Goal: Task Accomplishment & Management: Manage account settings

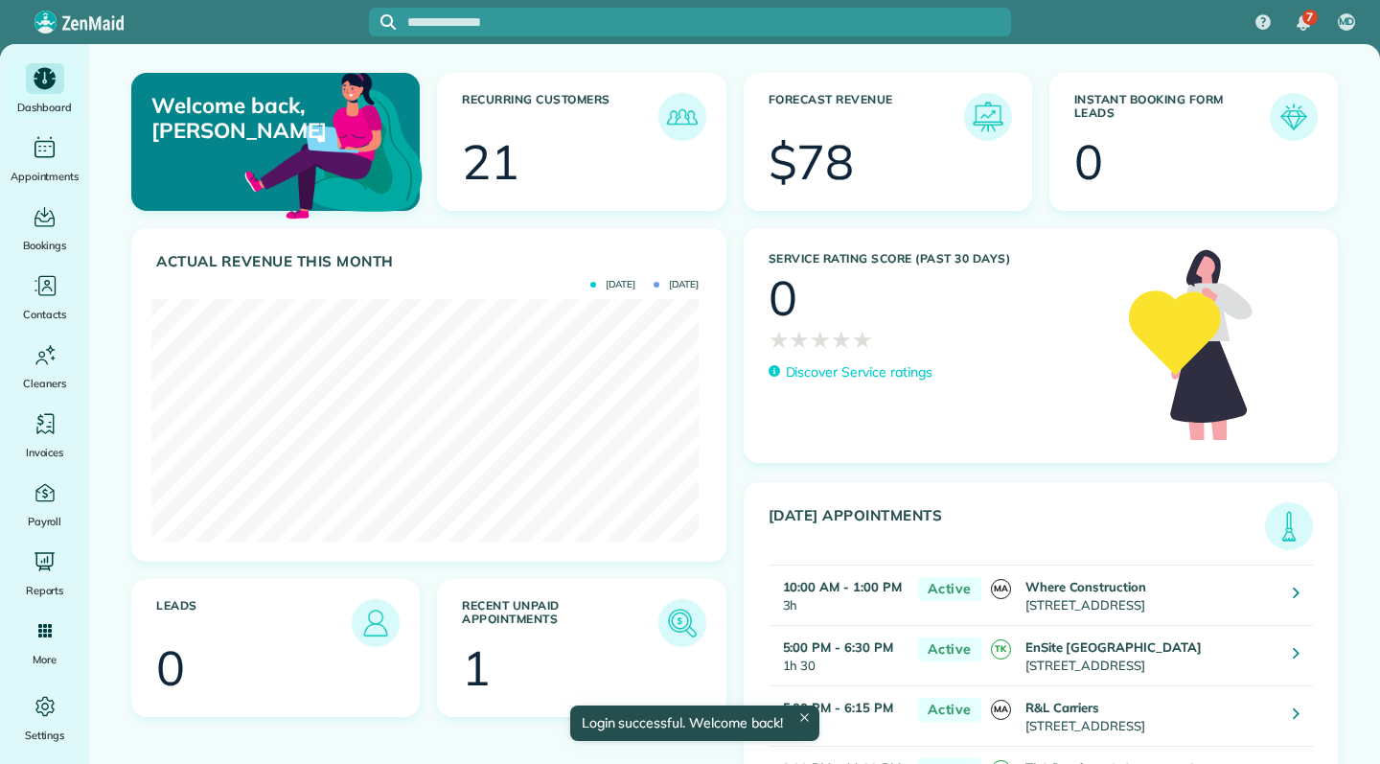
scroll to position [242, 547]
click at [46, 731] on span "Settings" at bounding box center [45, 735] width 40 height 19
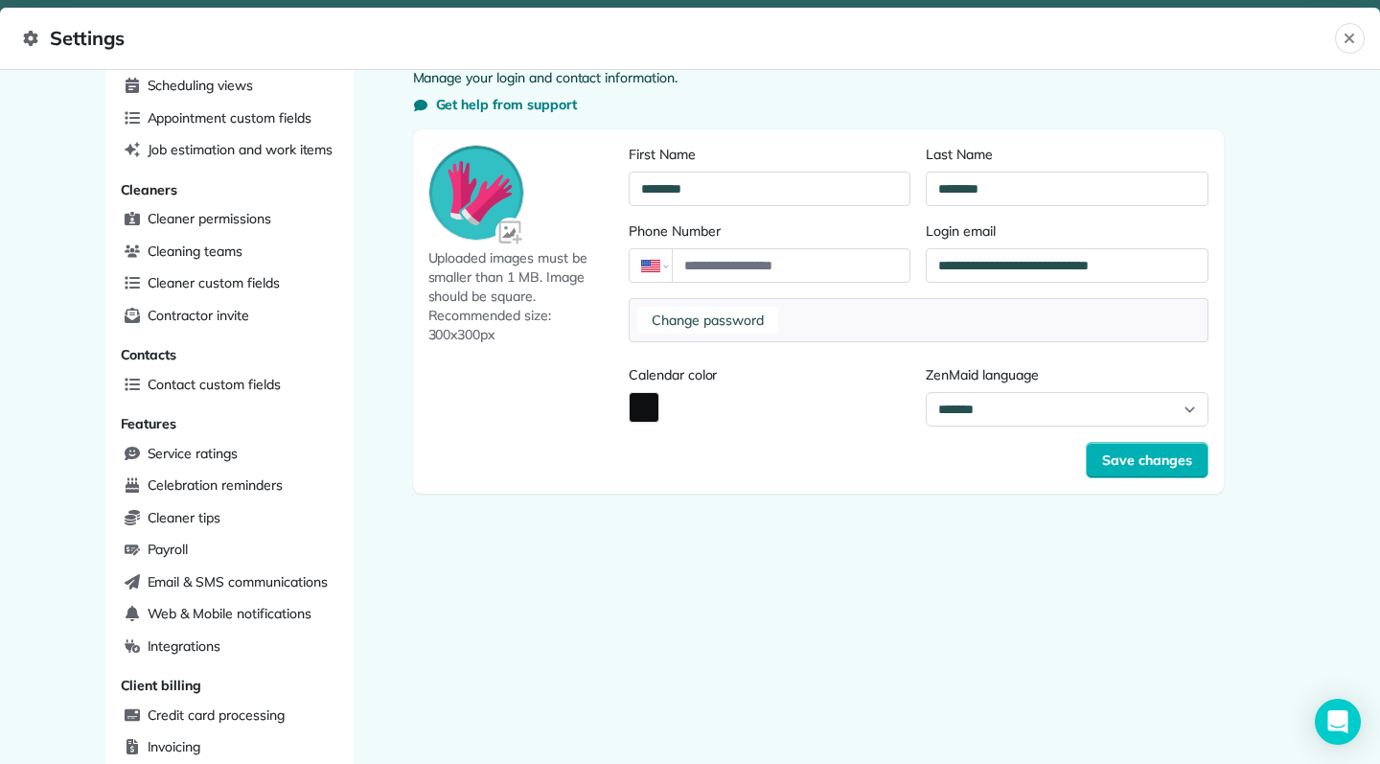
scroll to position [140, 0]
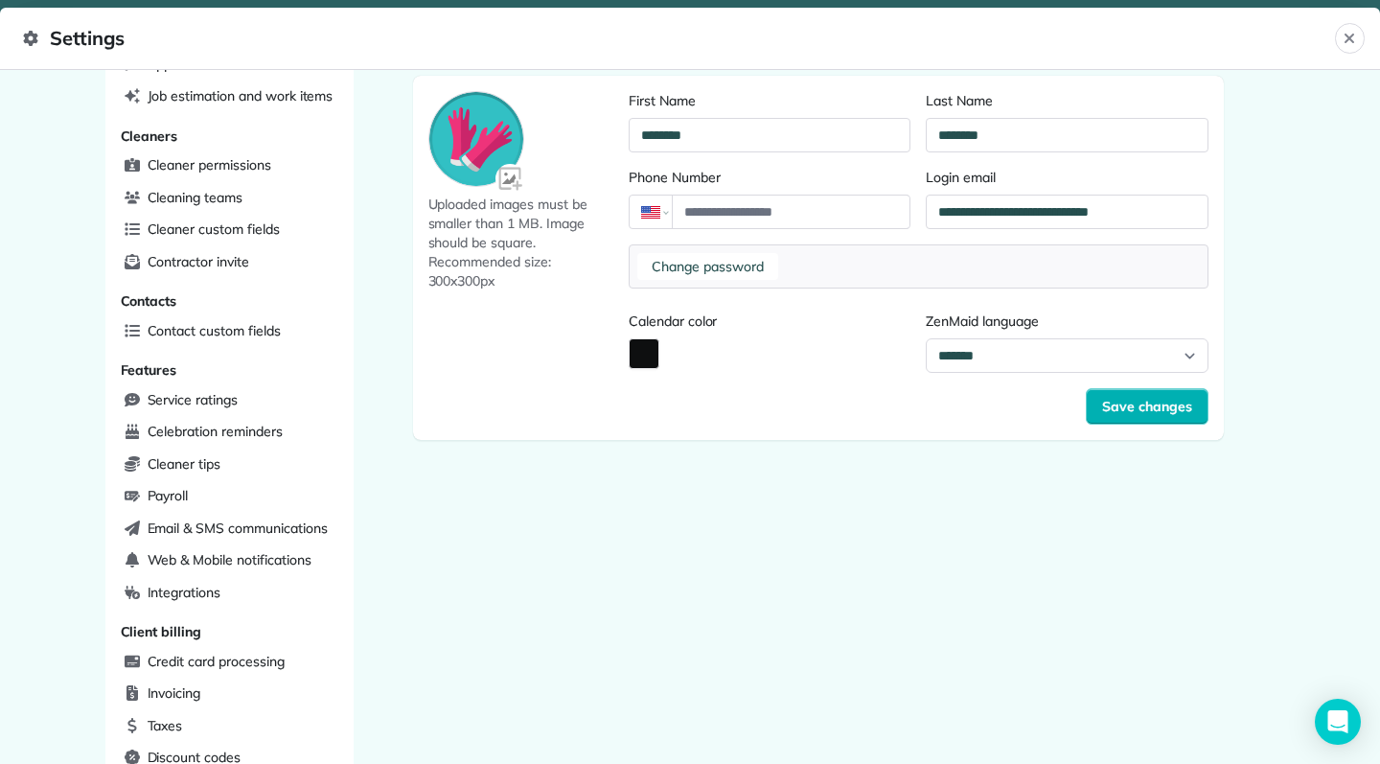
click at [170, 486] on span "Payroll" at bounding box center [168, 495] width 41 height 19
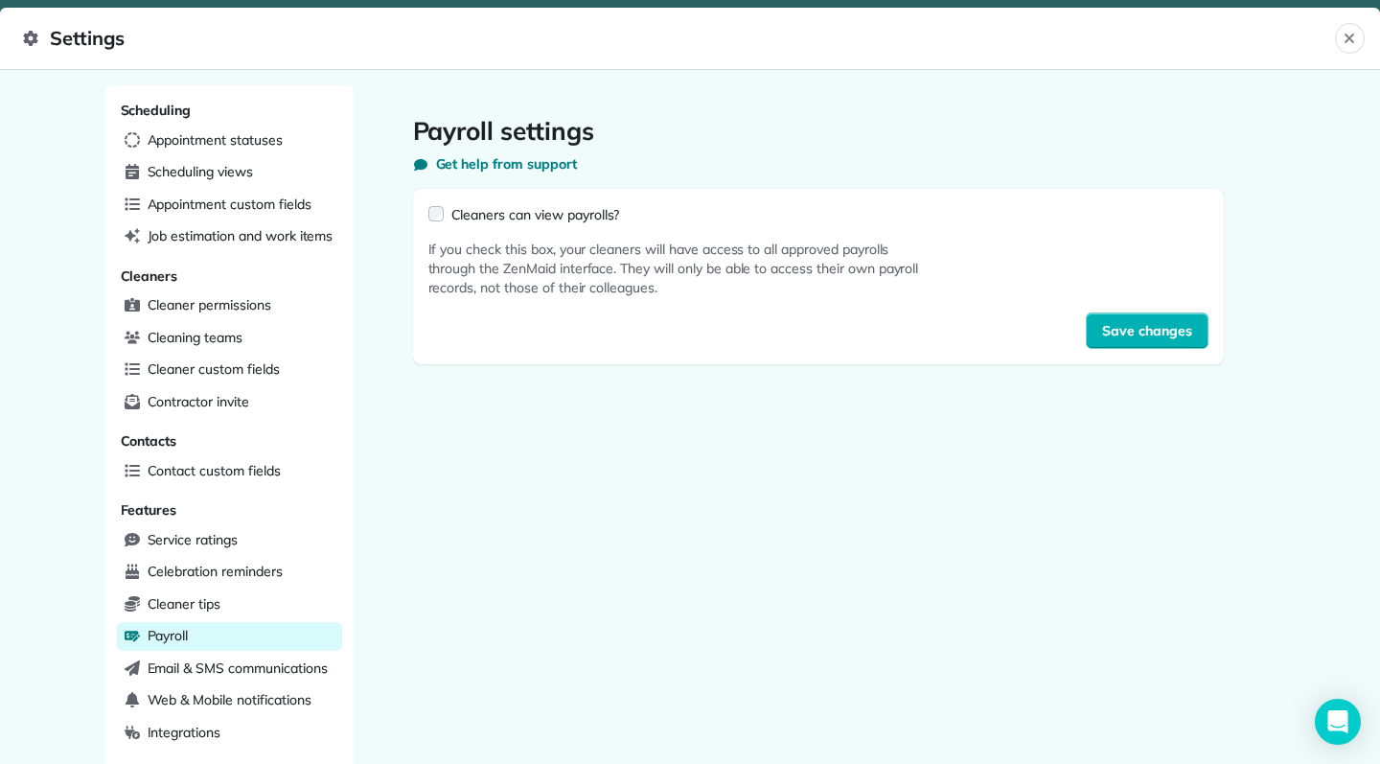
click at [1153, 333] on span "Save changes" at bounding box center [1147, 330] width 90 height 19
click at [248, 171] on div "Scheduling views" at bounding box center [229, 172] width 225 height 29
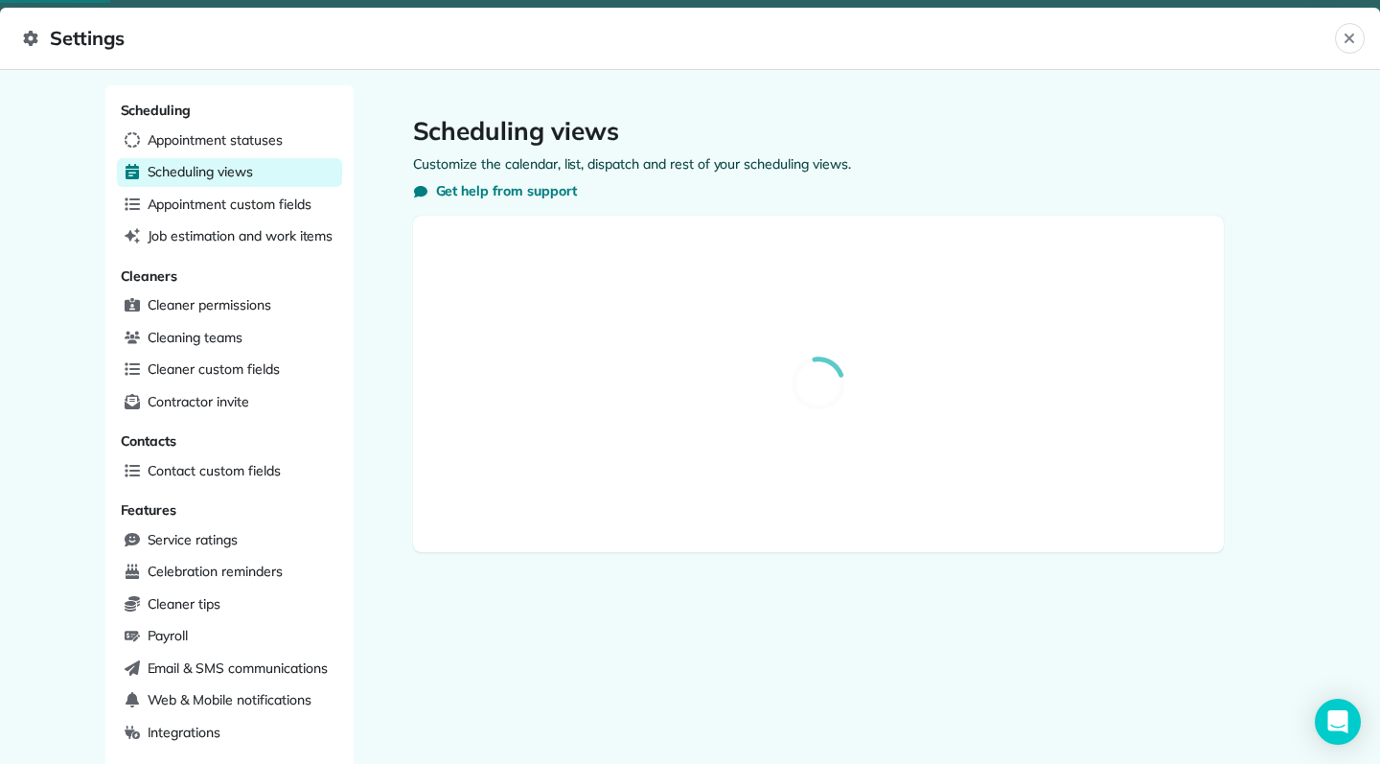
select select "**********"
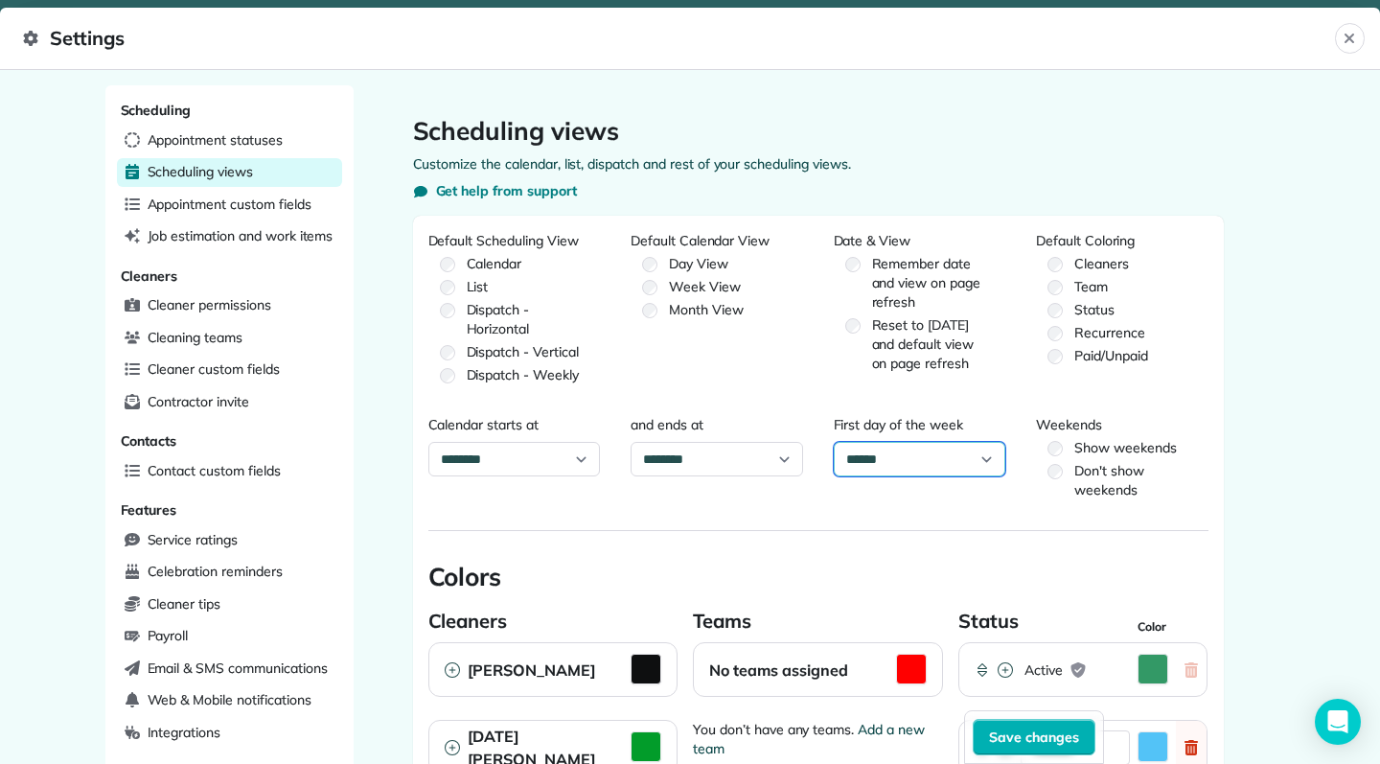
click at [980, 456] on select "****** ****** ******* ********* ******** ****** ********" at bounding box center [920, 459] width 173 height 35
select select "******"
click at [834, 442] on select "****** ****** ******* ********* ******** ****** ********" at bounding box center [920, 459] width 173 height 35
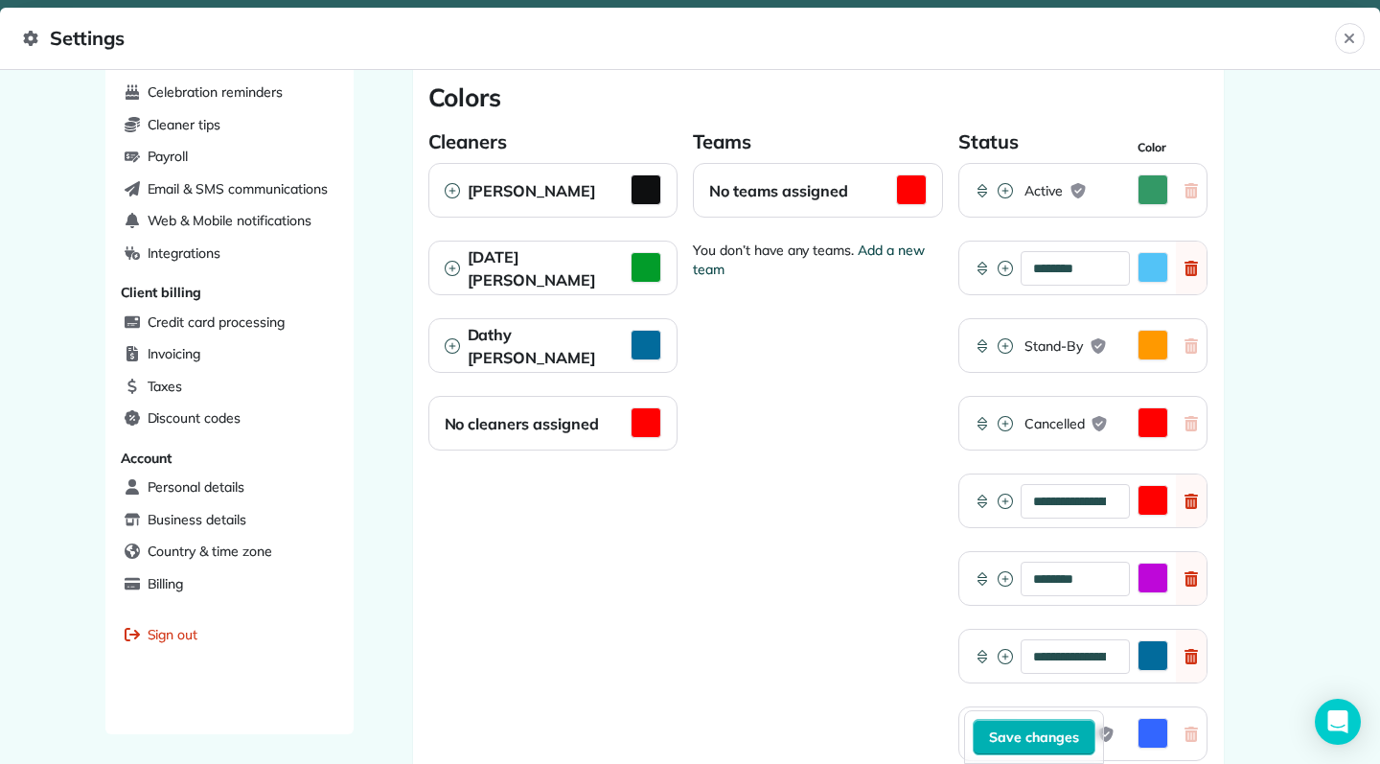
scroll to position [544, 0]
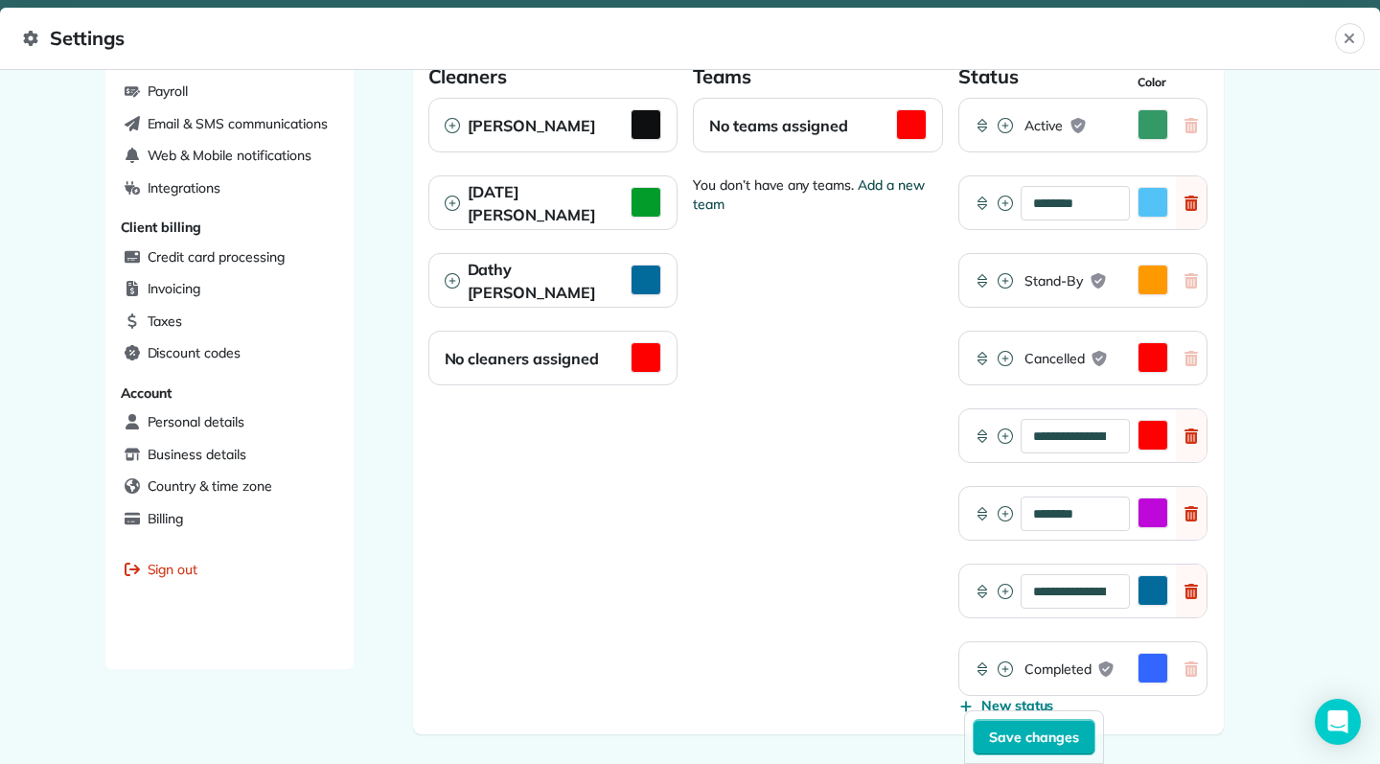
click at [1039, 738] on span "Save changes" at bounding box center [1034, 736] width 90 height 19
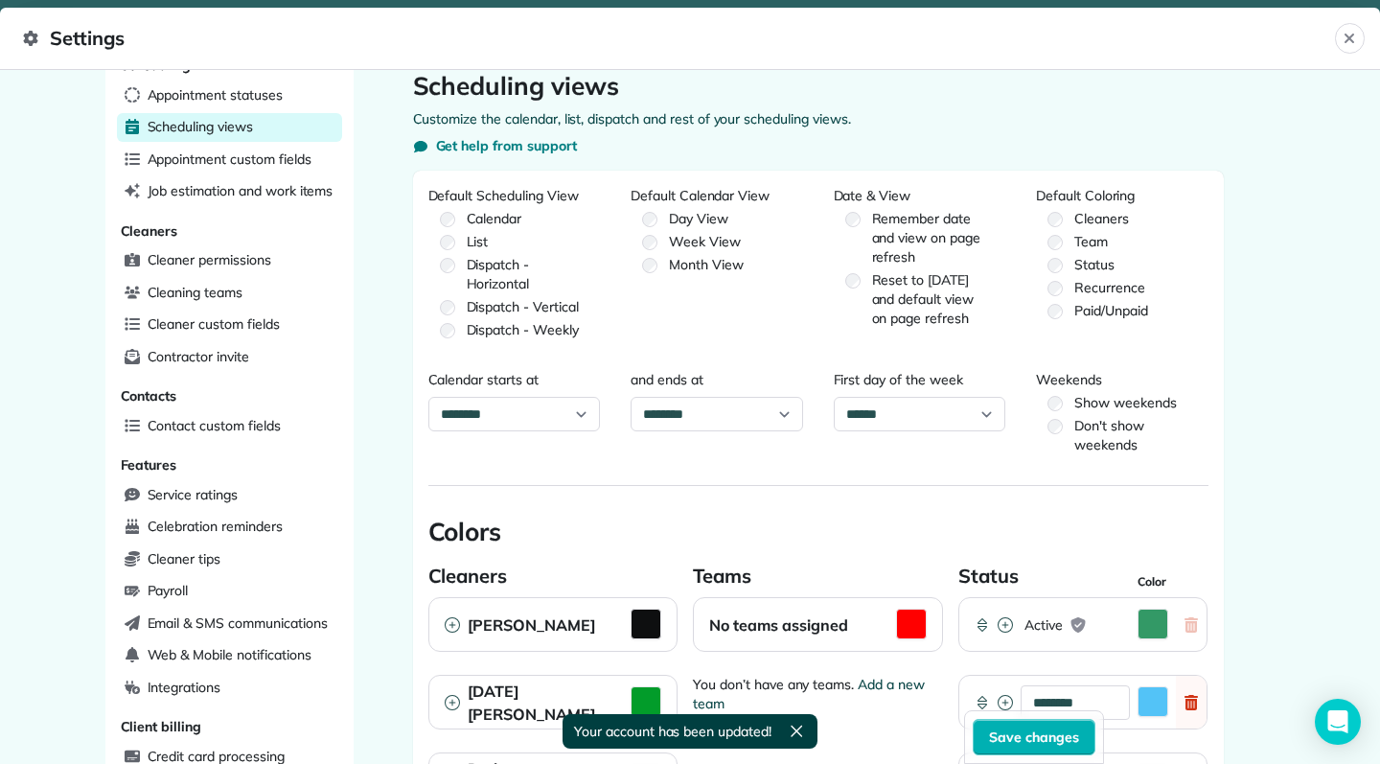
scroll to position [0, 0]
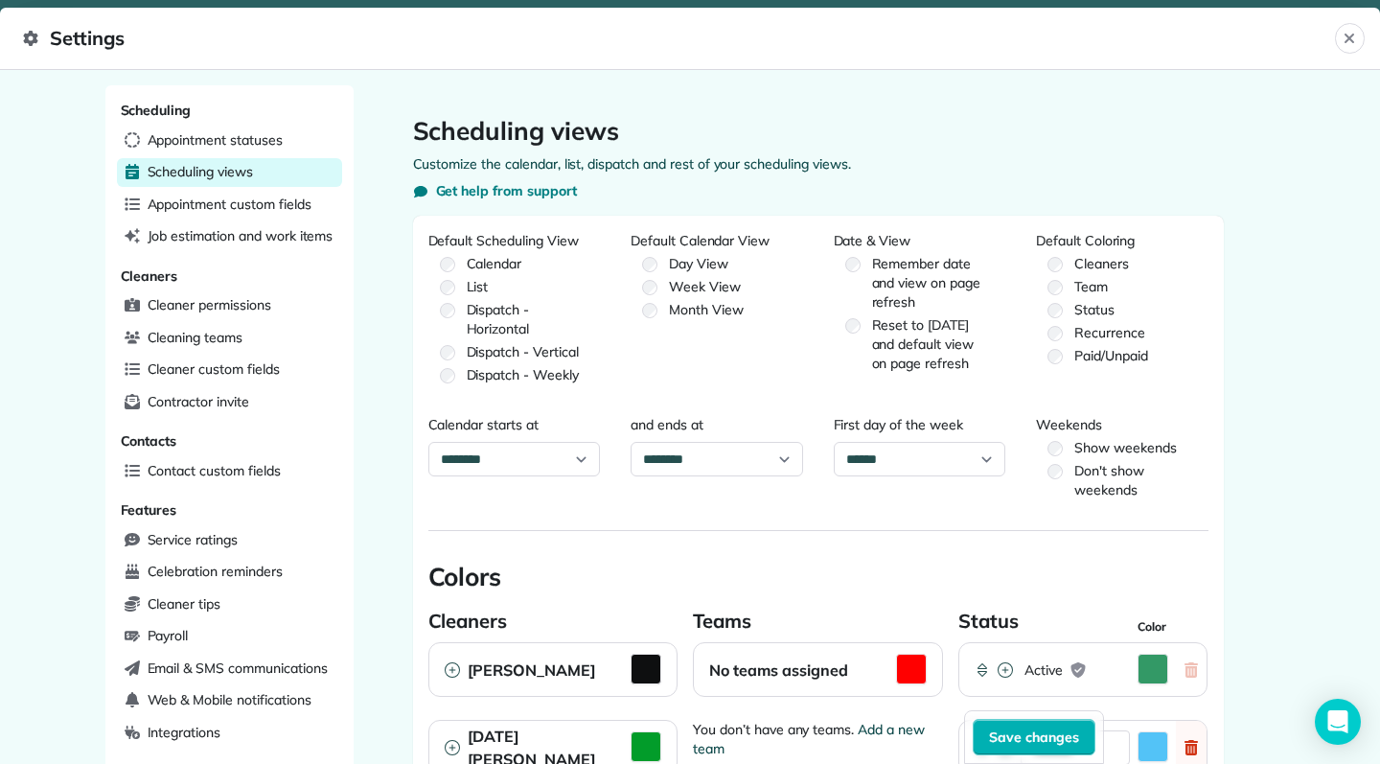
click at [260, 131] on span "Appointment statuses" at bounding box center [215, 139] width 135 height 19
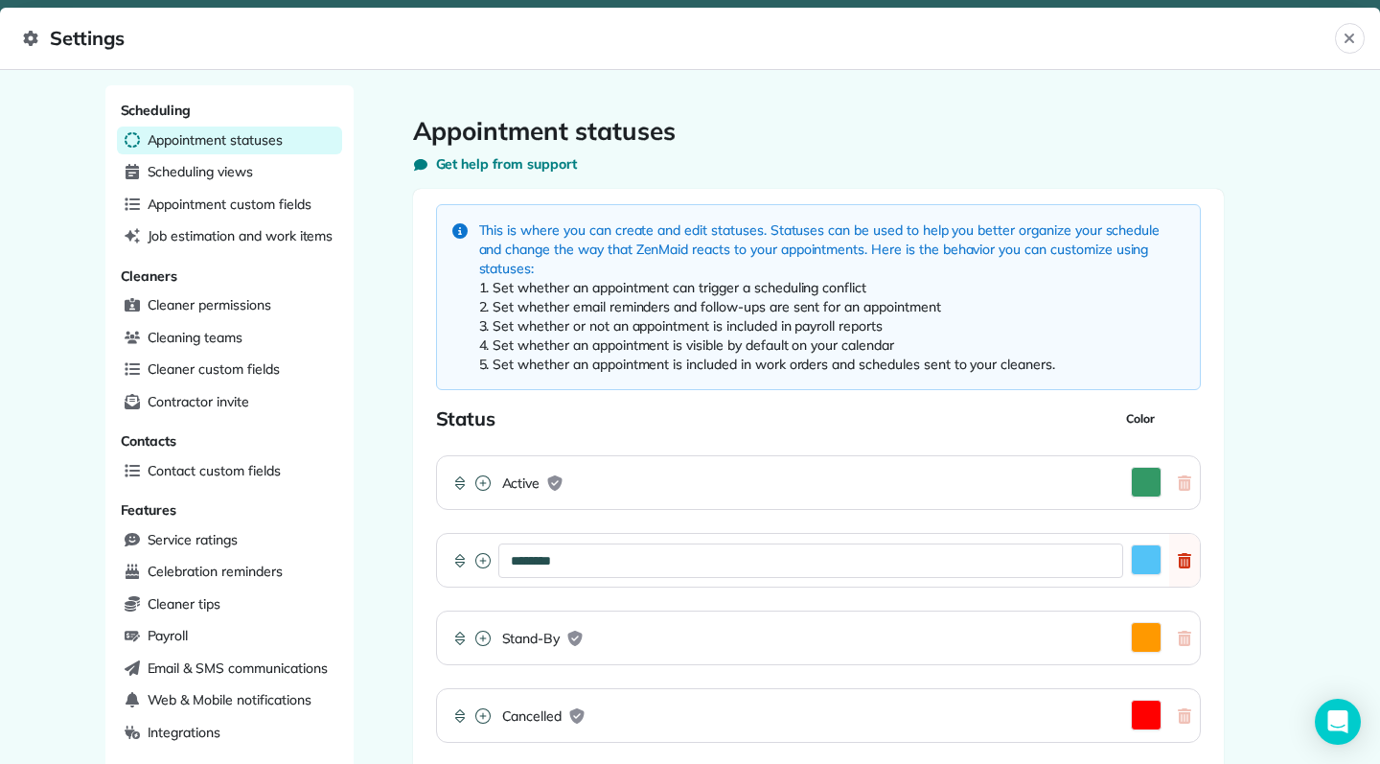
click at [294, 198] on span "Appointment custom fields" at bounding box center [230, 204] width 164 height 19
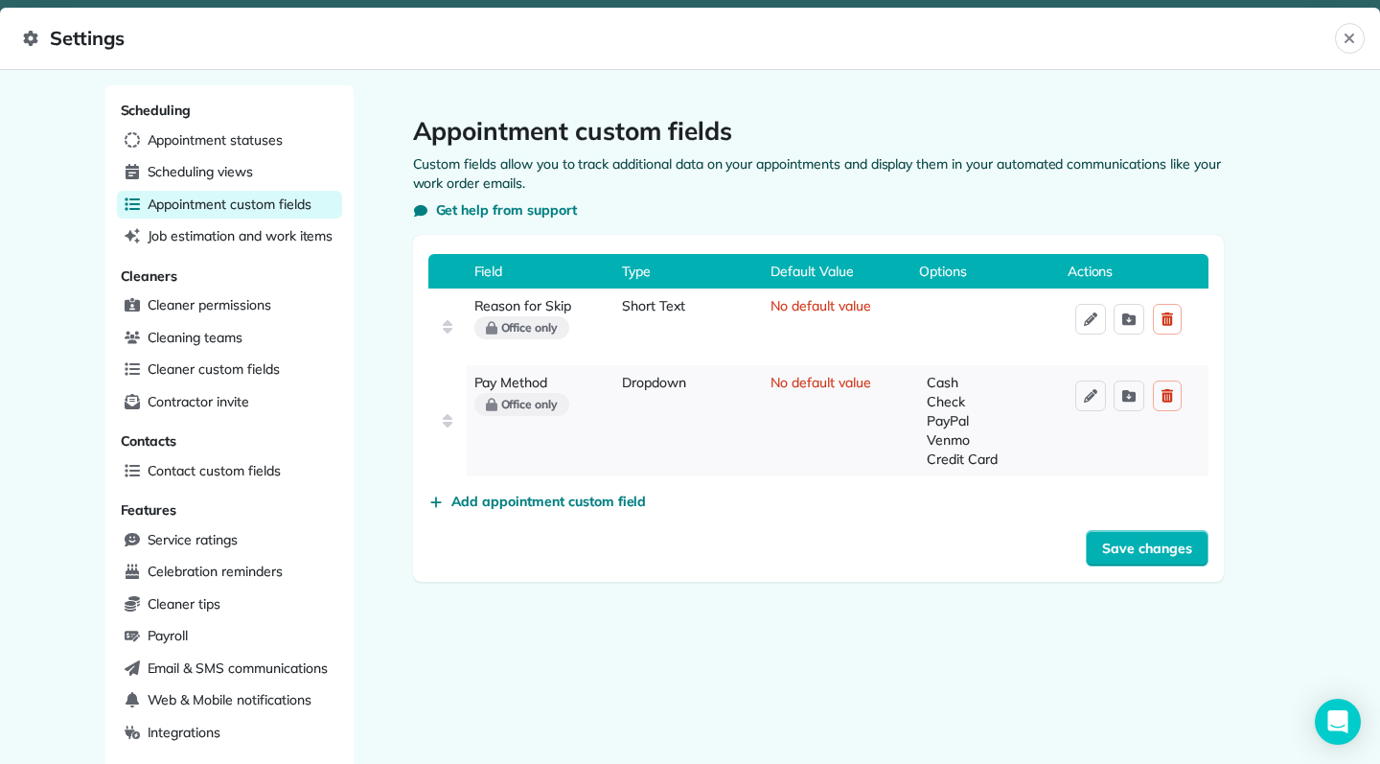
click at [288, 234] on span "Job estimation and work items" at bounding box center [241, 235] width 186 height 19
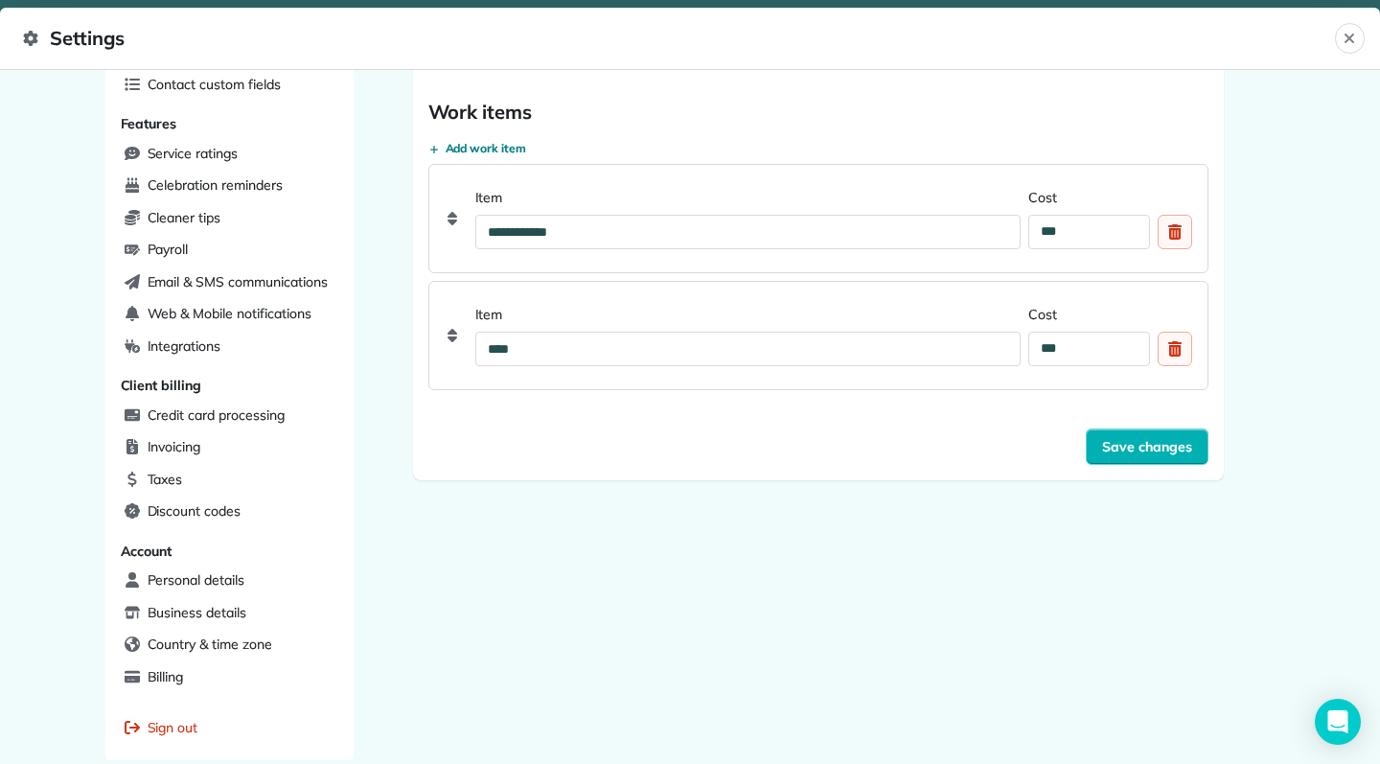
scroll to position [216, 0]
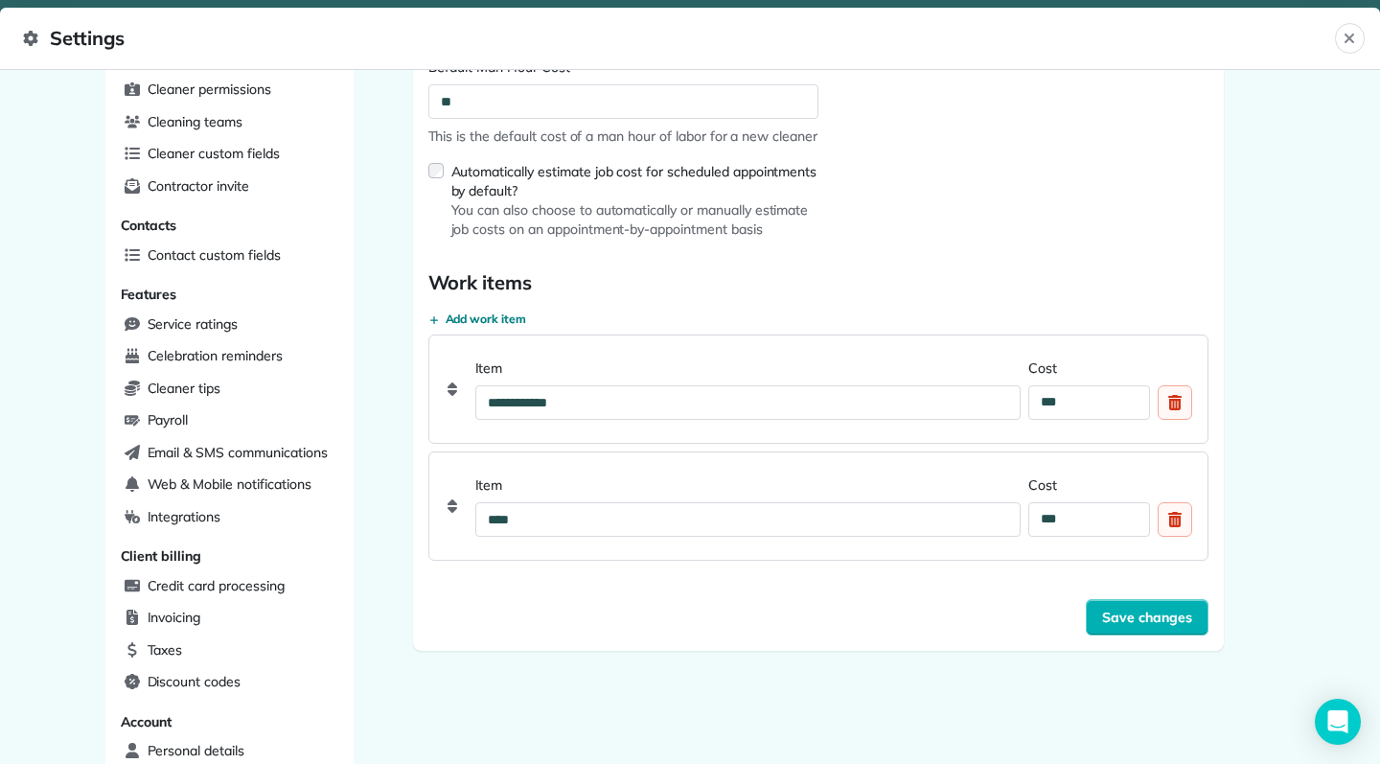
click at [496, 313] on span "Add work item" at bounding box center [486, 318] width 81 height 15
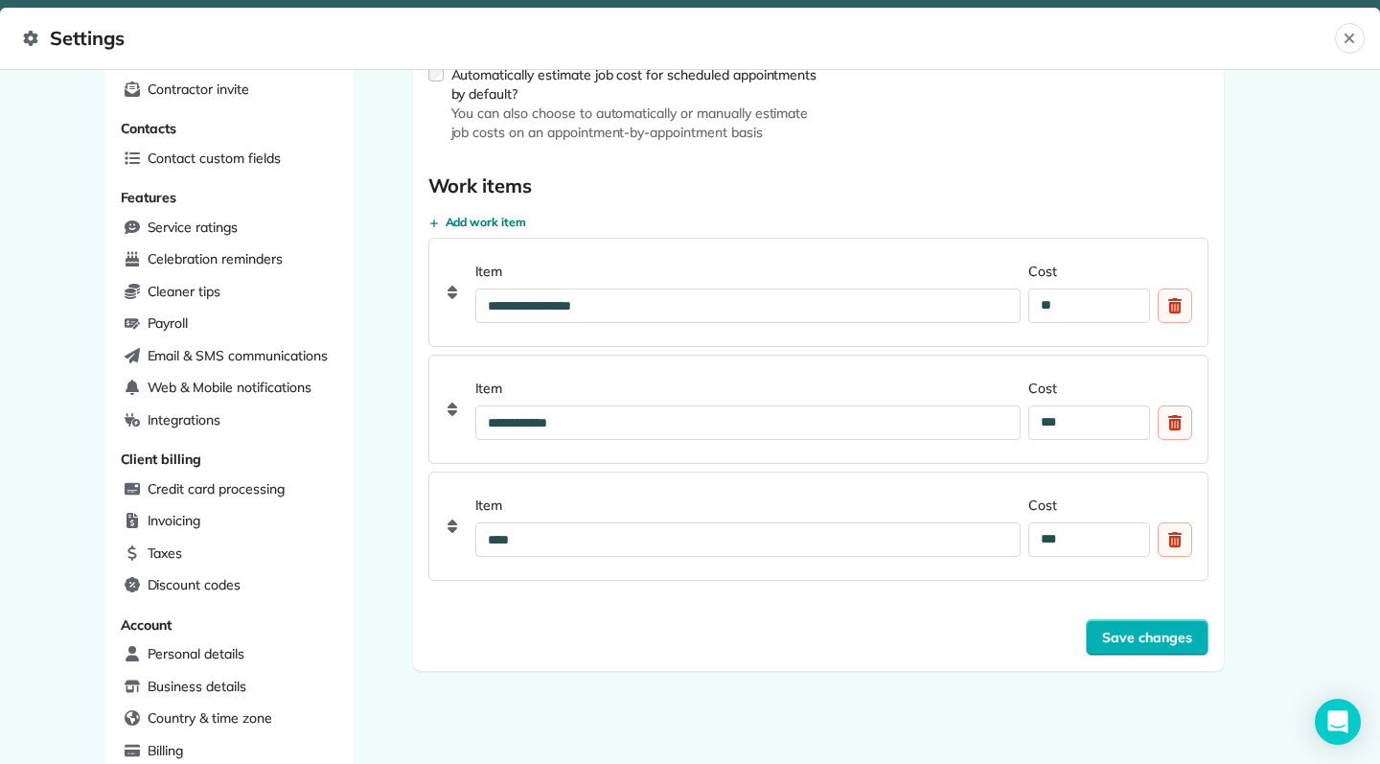
scroll to position [317, 0]
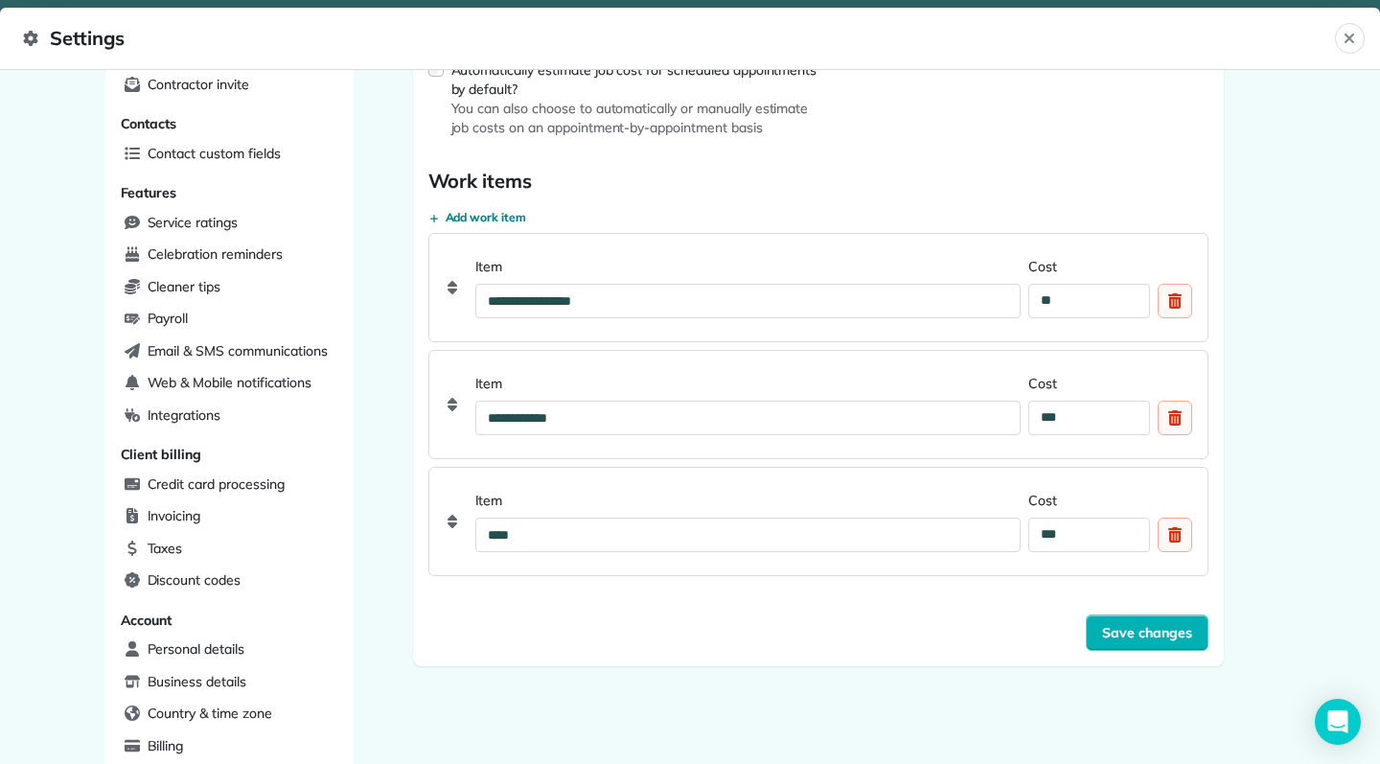
click at [1168, 293] on icon "Delete custom field" at bounding box center [1174, 300] width 13 height 15
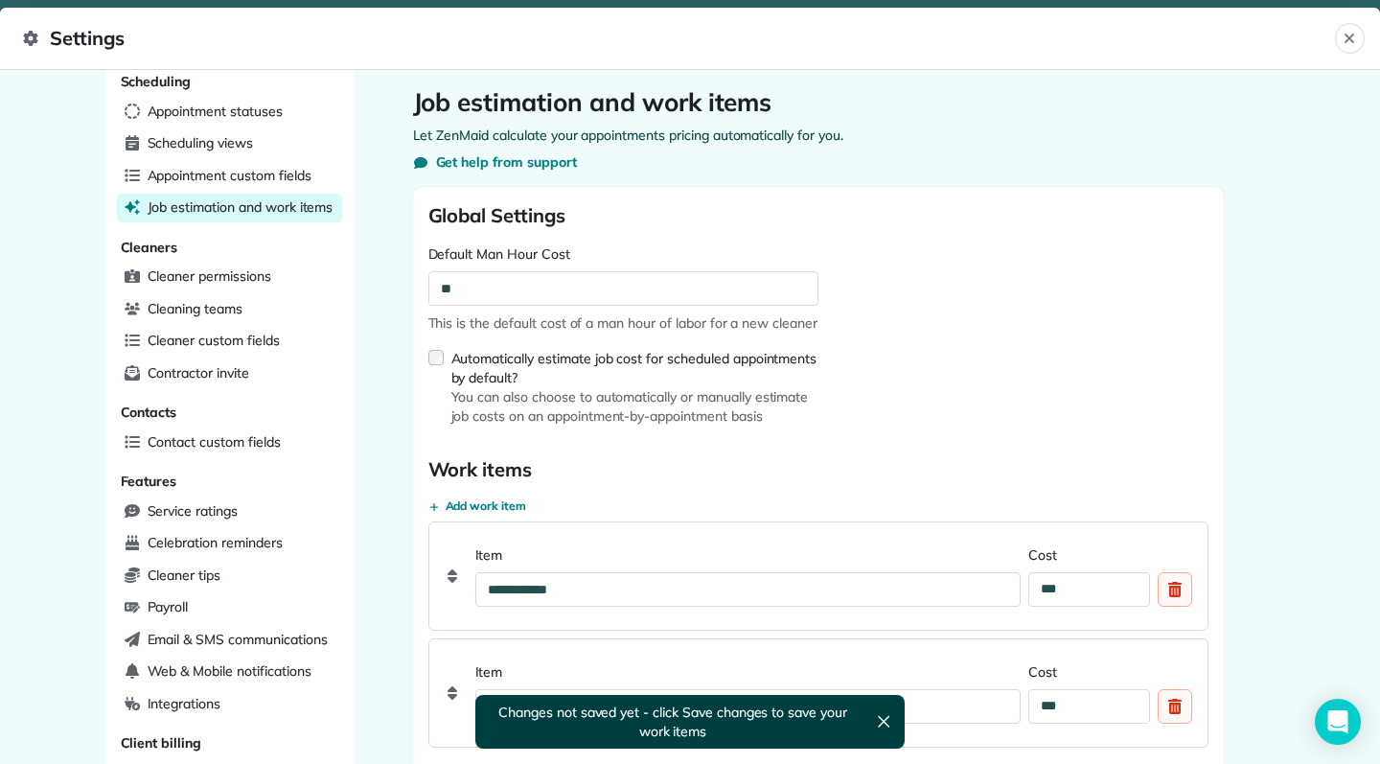
scroll to position [0, 0]
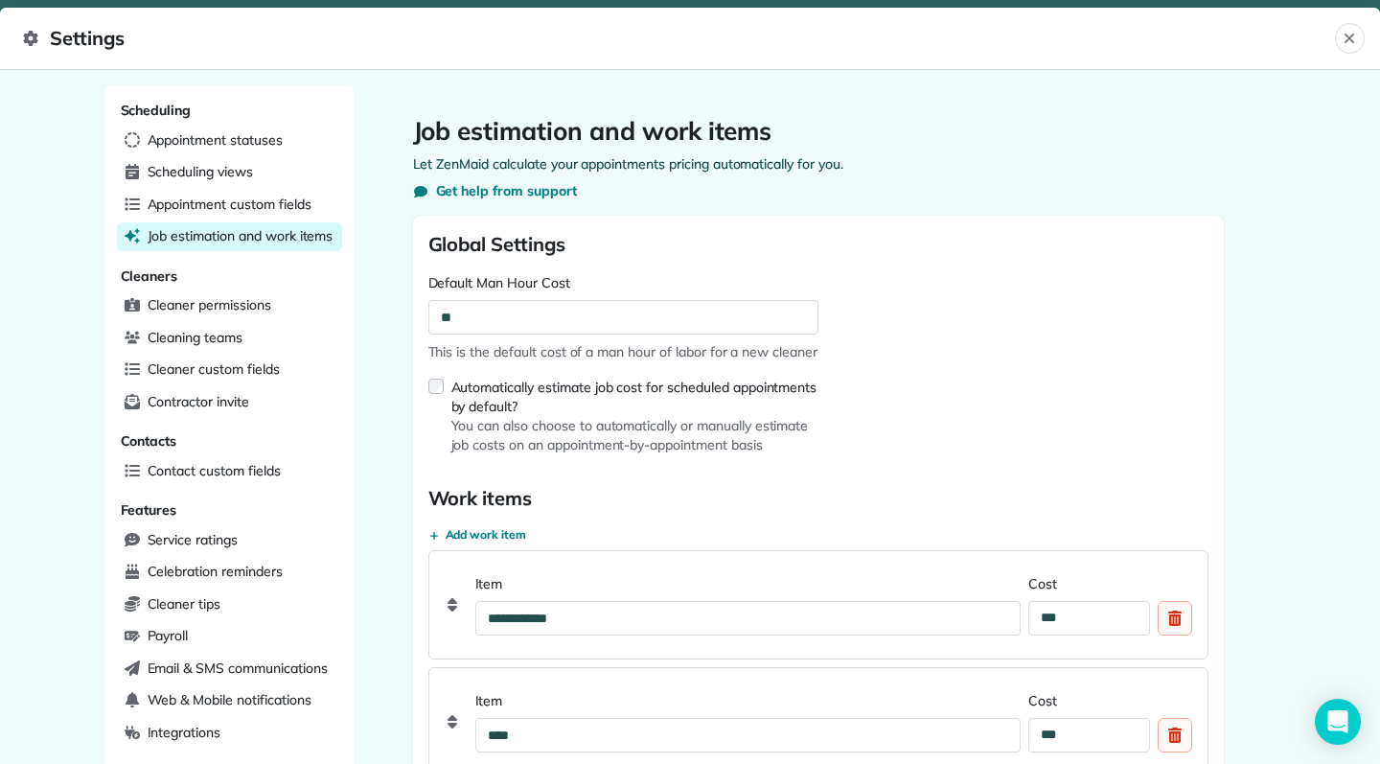
click at [239, 303] on span "Cleaner permissions" at bounding box center [210, 304] width 124 height 19
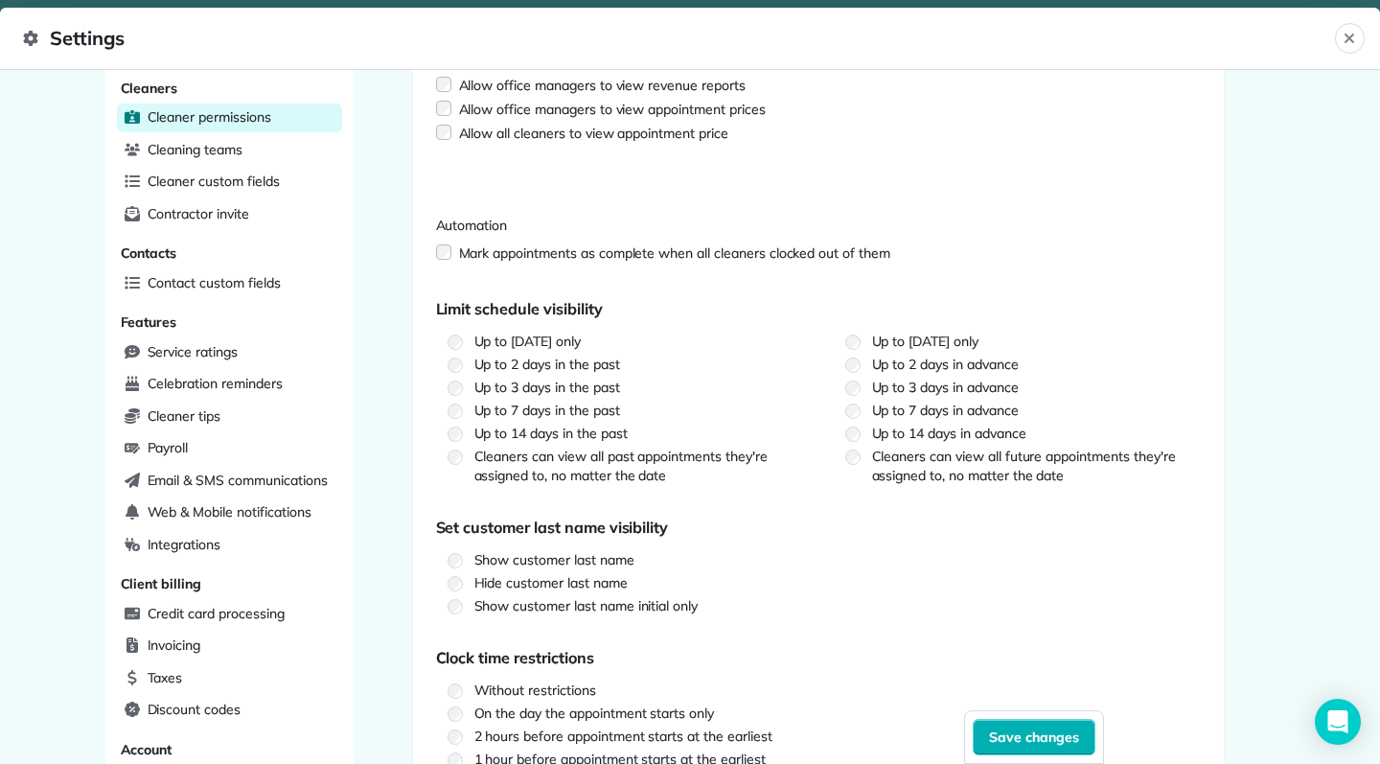
scroll to position [189, 0]
click at [680, 609] on label "Show customer last name initial only" at bounding box center [627, 604] width 382 height 19
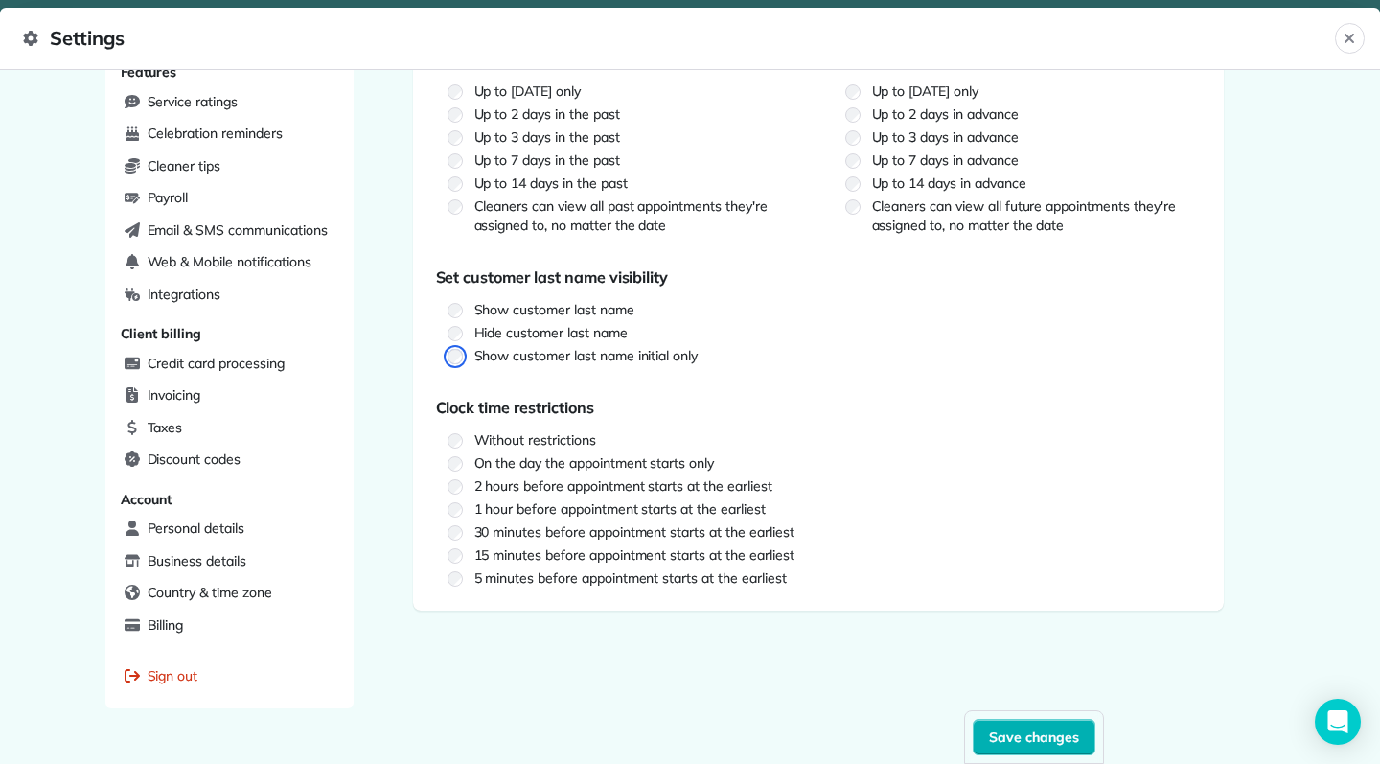
scroll to position [463, 0]
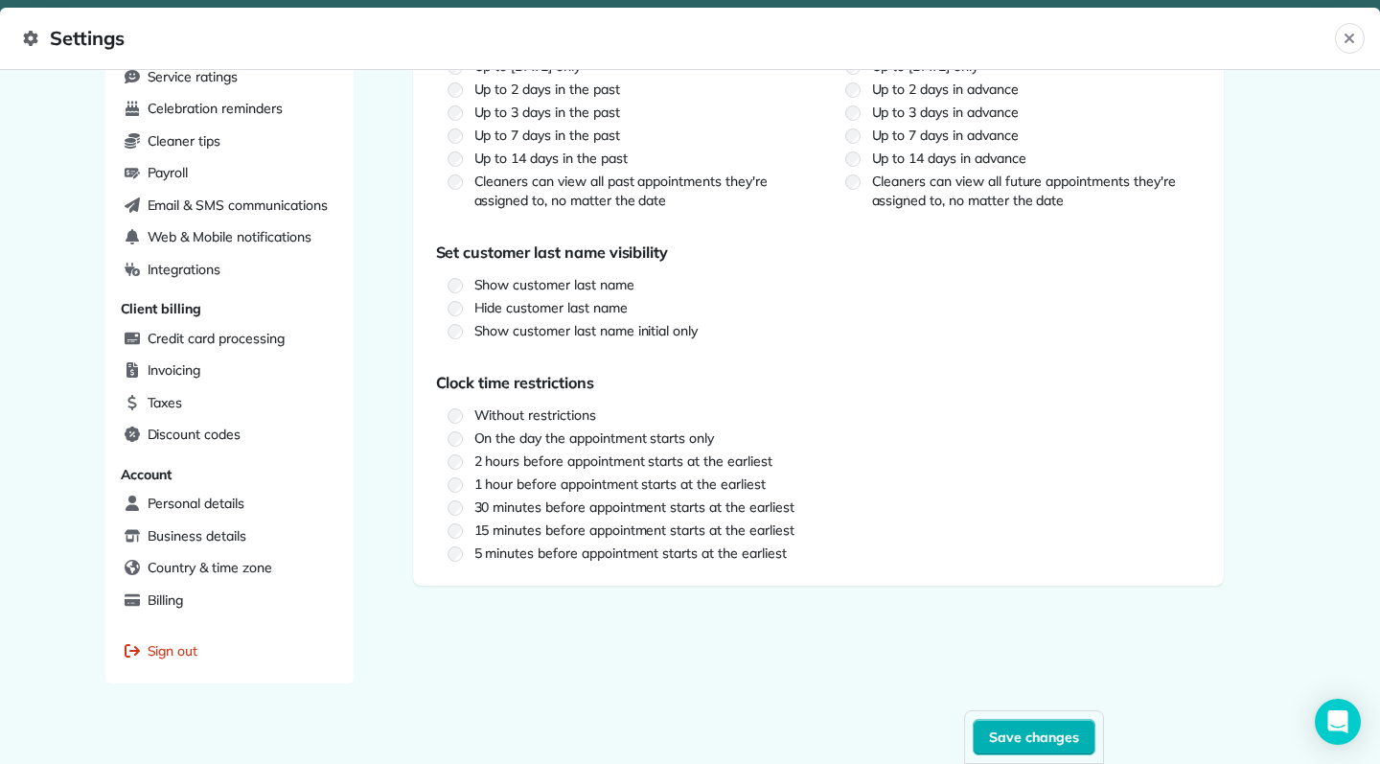
click at [1025, 735] on span "Save changes" at bounding box center [1034, 736] width 90 height 19
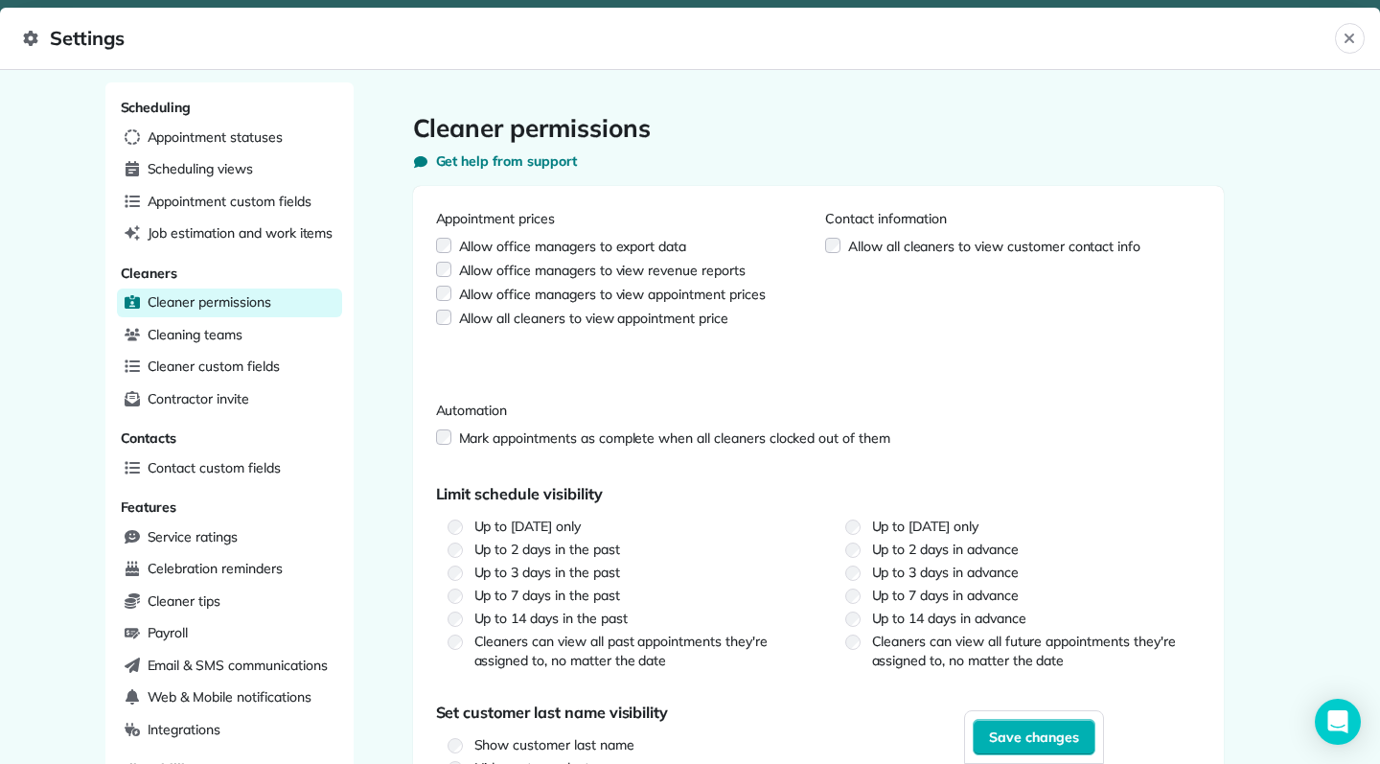
scroll to position [0, 0]
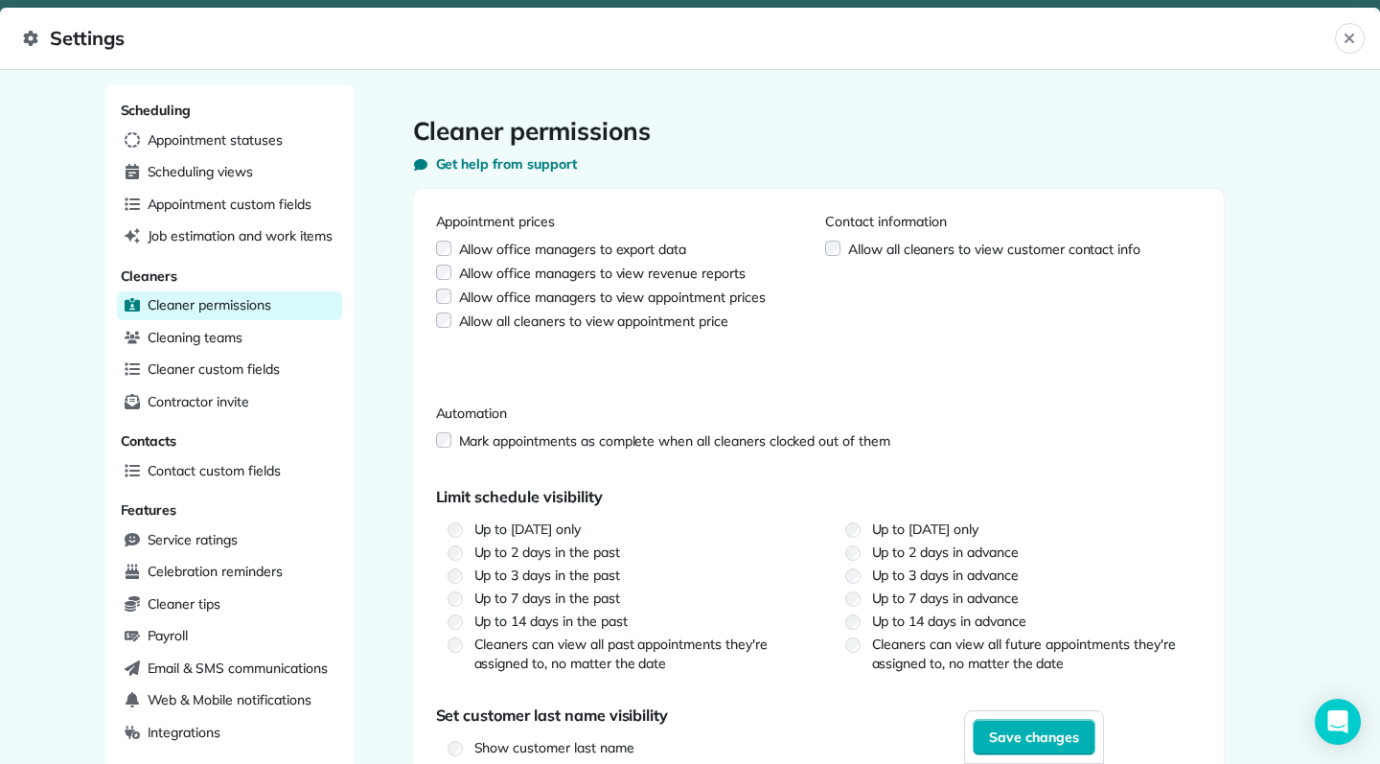
click at [229, 337] on span "Cleaning teams" at bounding box center [195, 337] width 95 height 19
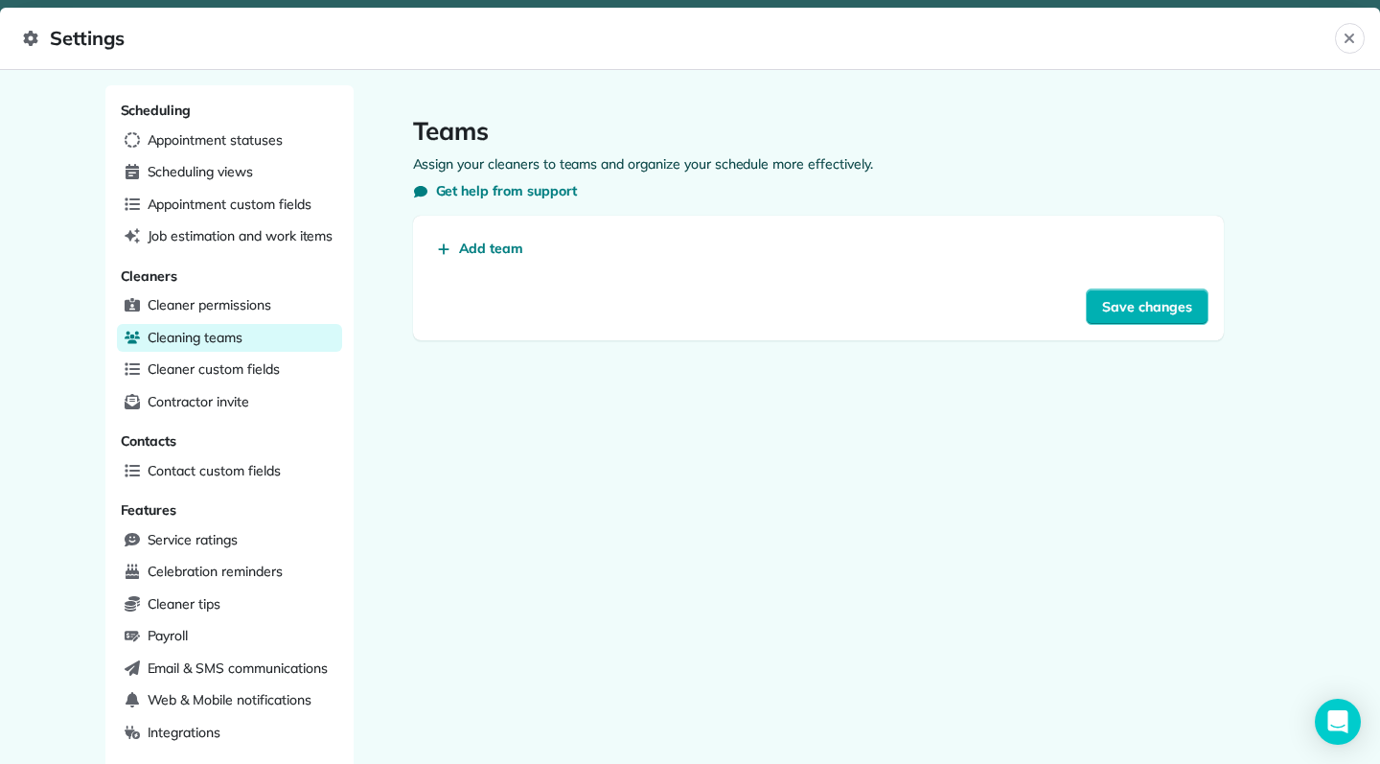
click at [214, 375] on div "Cleaner custom fields" at bounding box center [229, 370] width 225 height 29
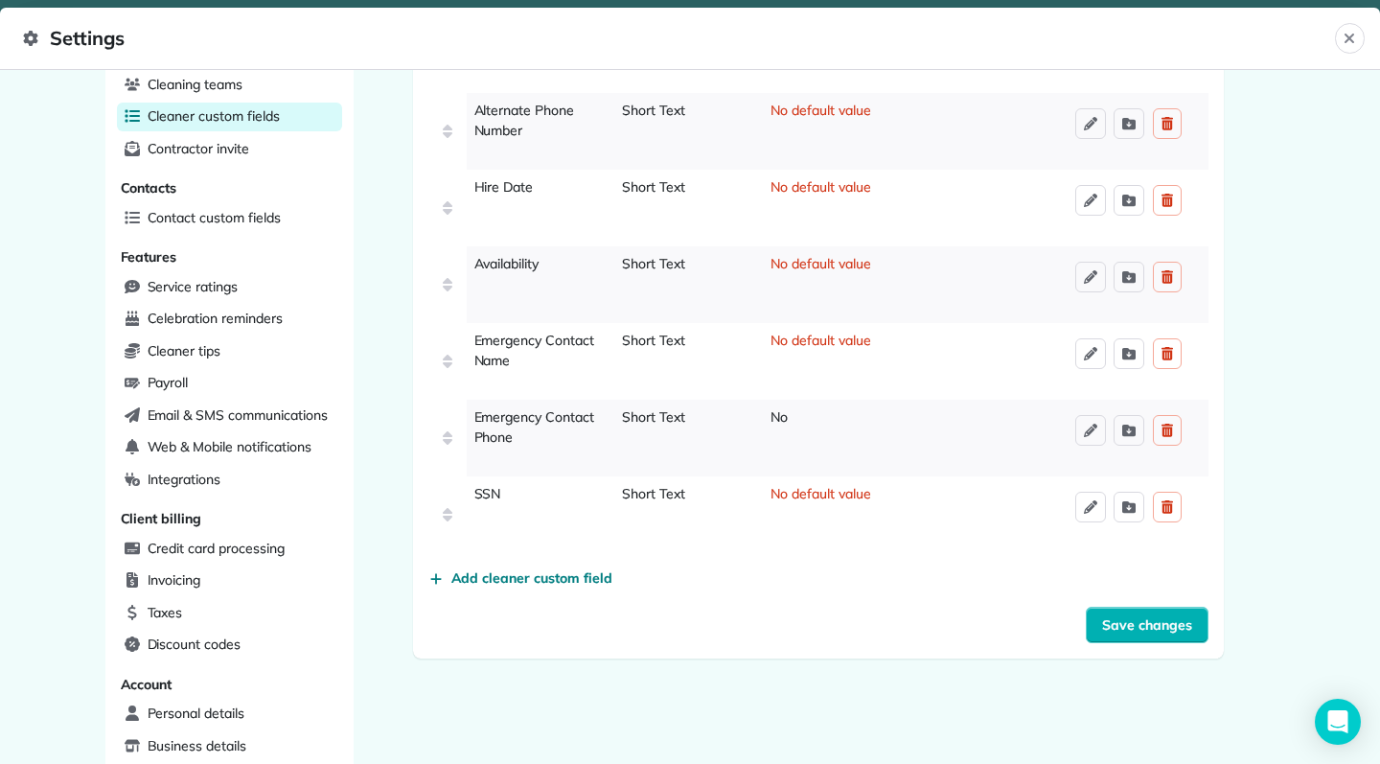
scroll to position [248, 0]
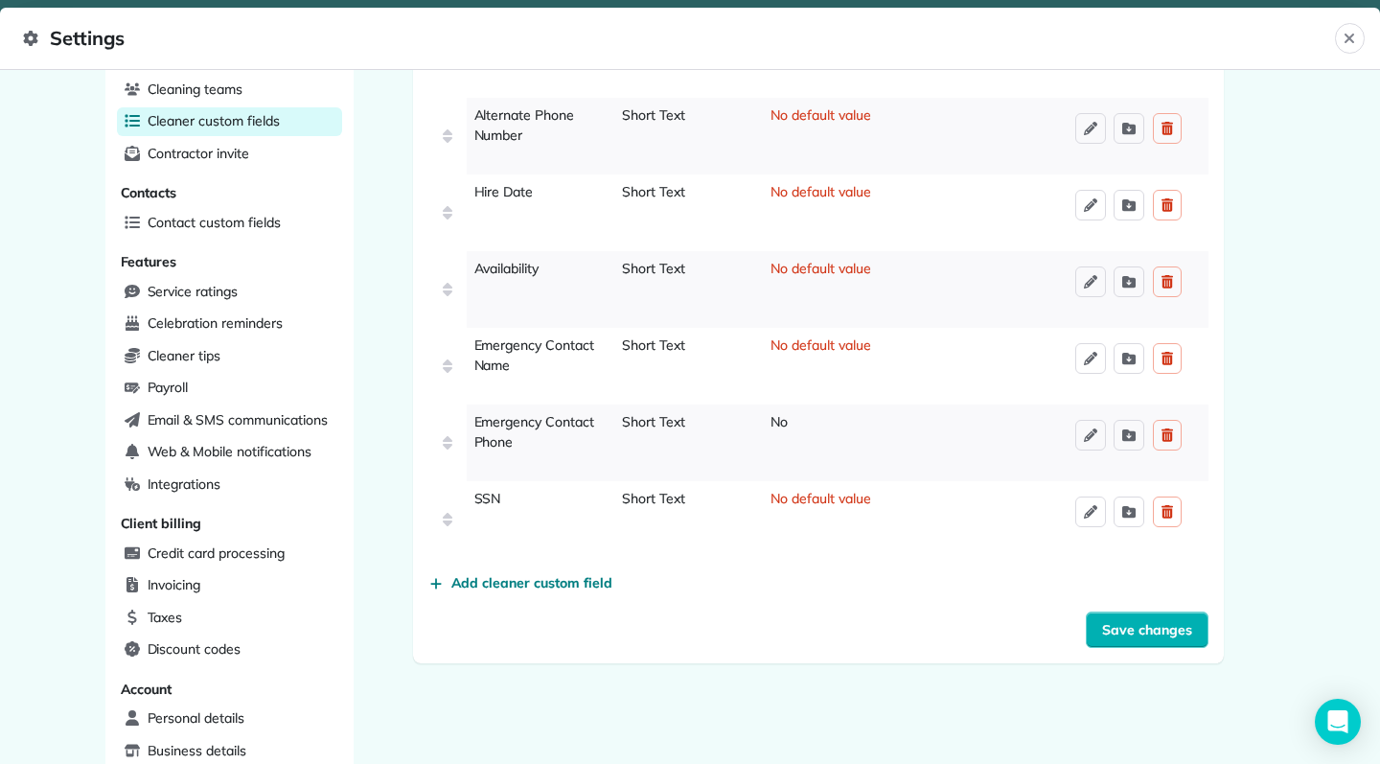
click at [226, 150] on span "Contractor invite" at bounding box center [199, 153] width 102 height 19
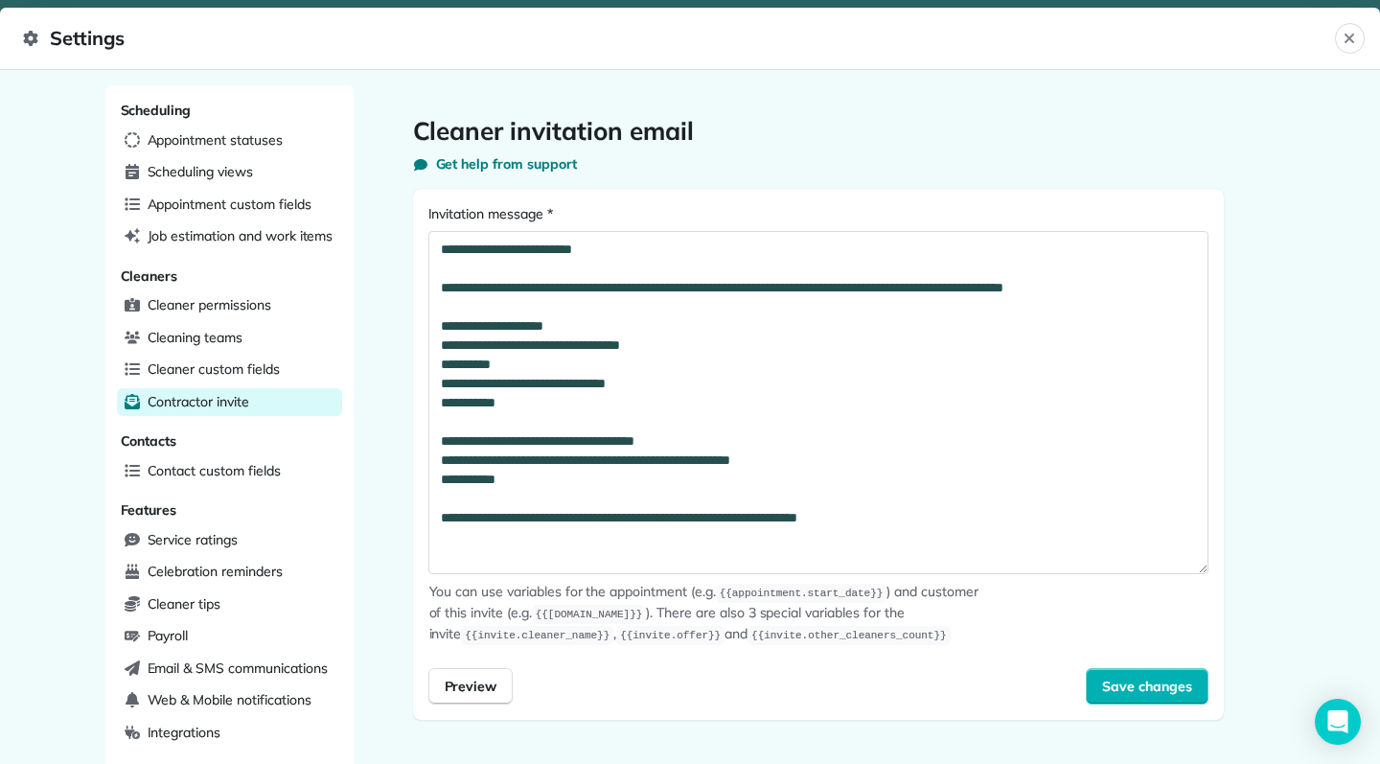
click at [246, 464] on span "Contact custom fields" at bounding box center [214, 470] width 133 height 19
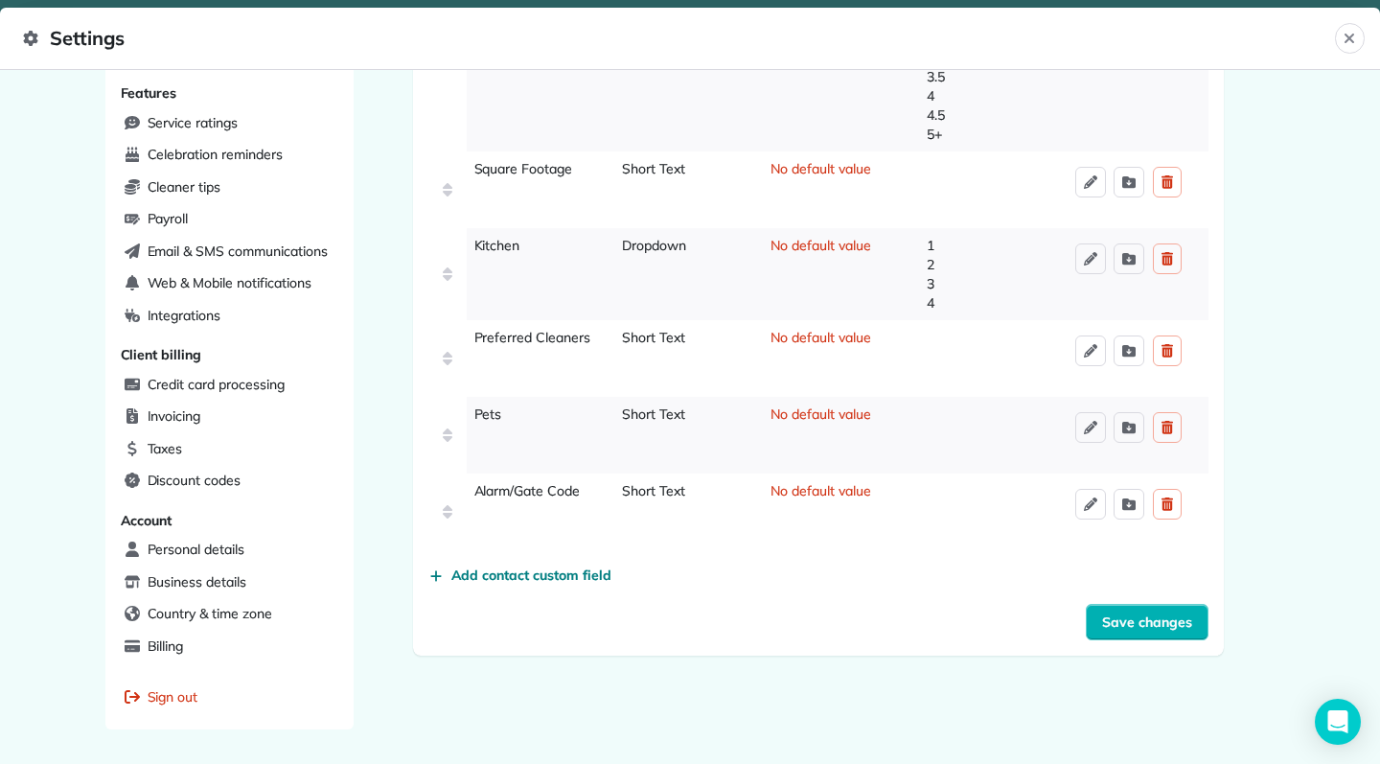
scroll to position [421, 0]
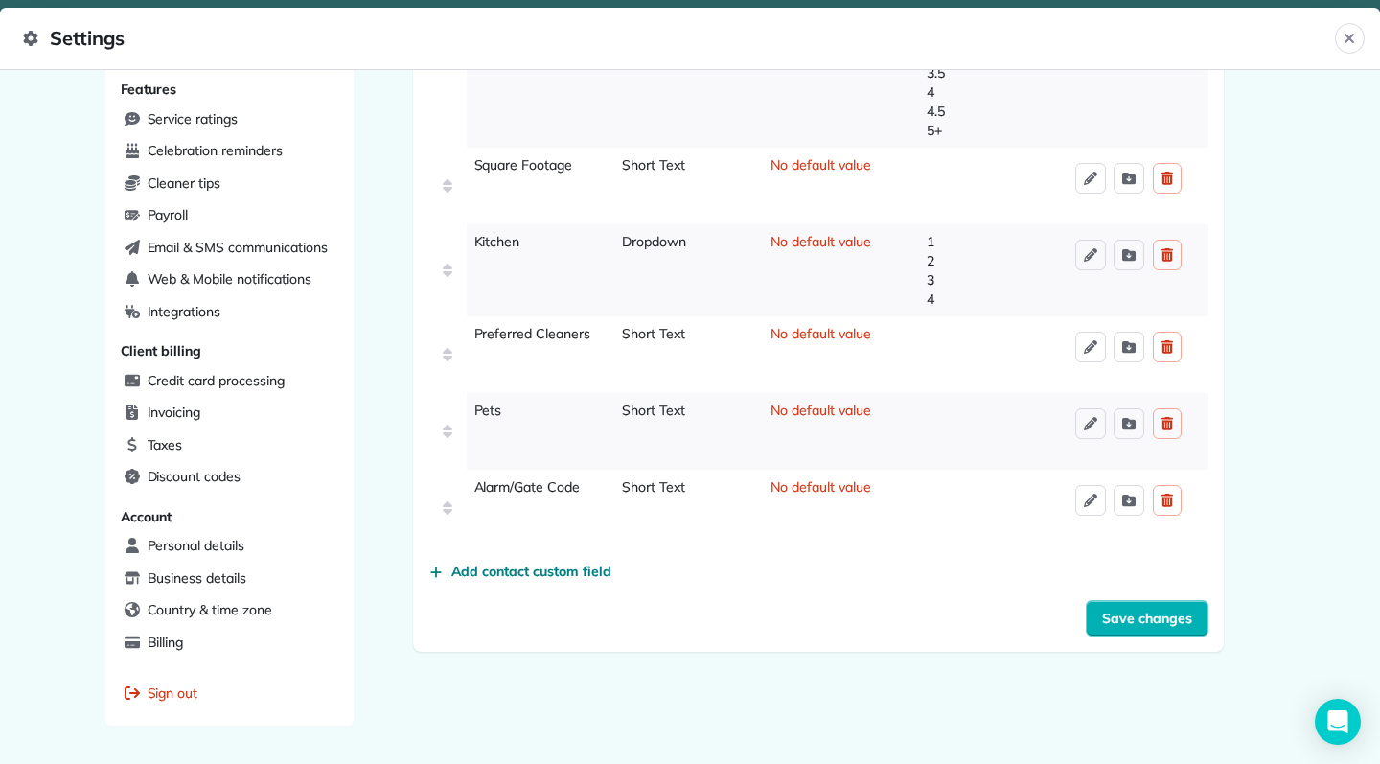
click at [572, 581] on span "Add contact custom field" at bounding box center [531, 571] width 160 height 19
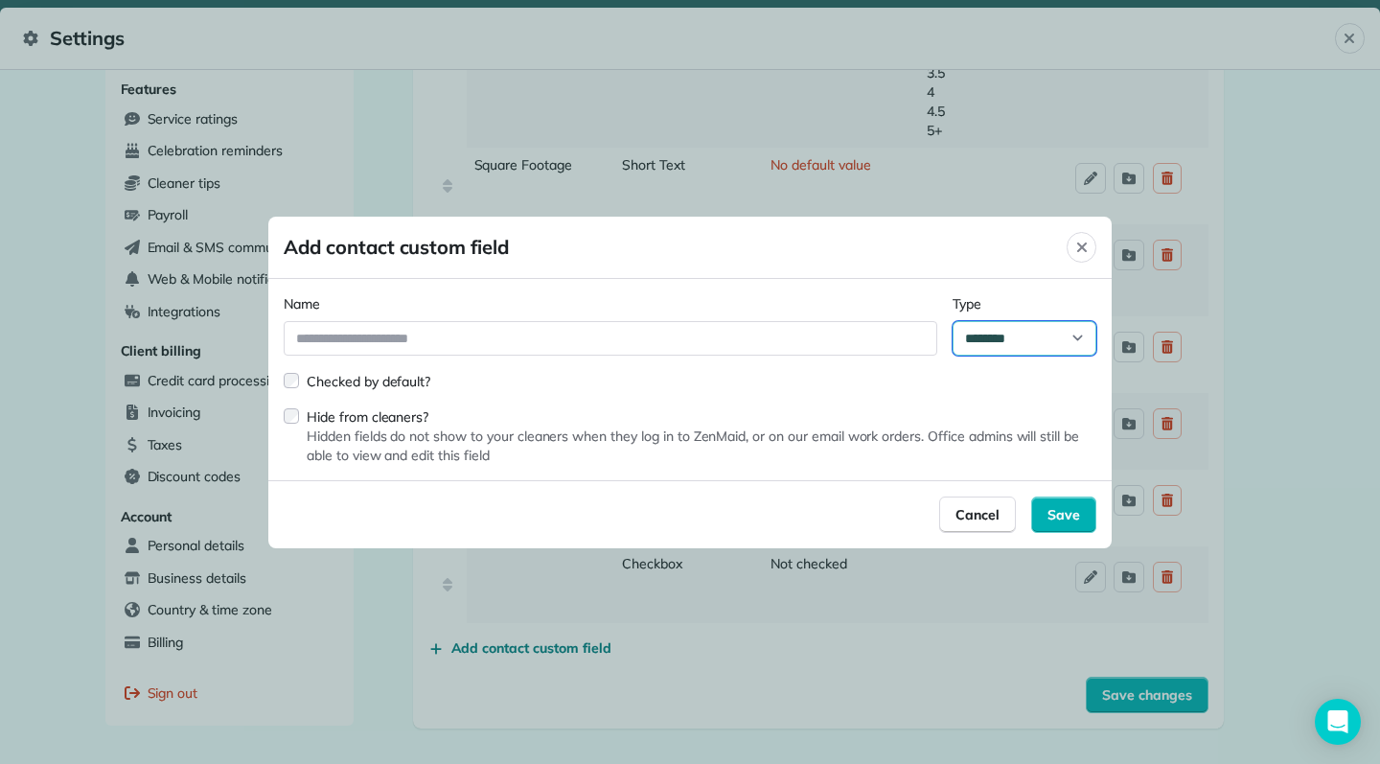
click at [1063, 347] on select "**********" at bounding box center [1025, 338] width 144 height 35
click at [1084, 336] on select "**********" at bounding box center [1025, 338] width 144 height 35
click at [991, 515] on span "Cancel" at bounding box center [978, 514] width 44 height 19
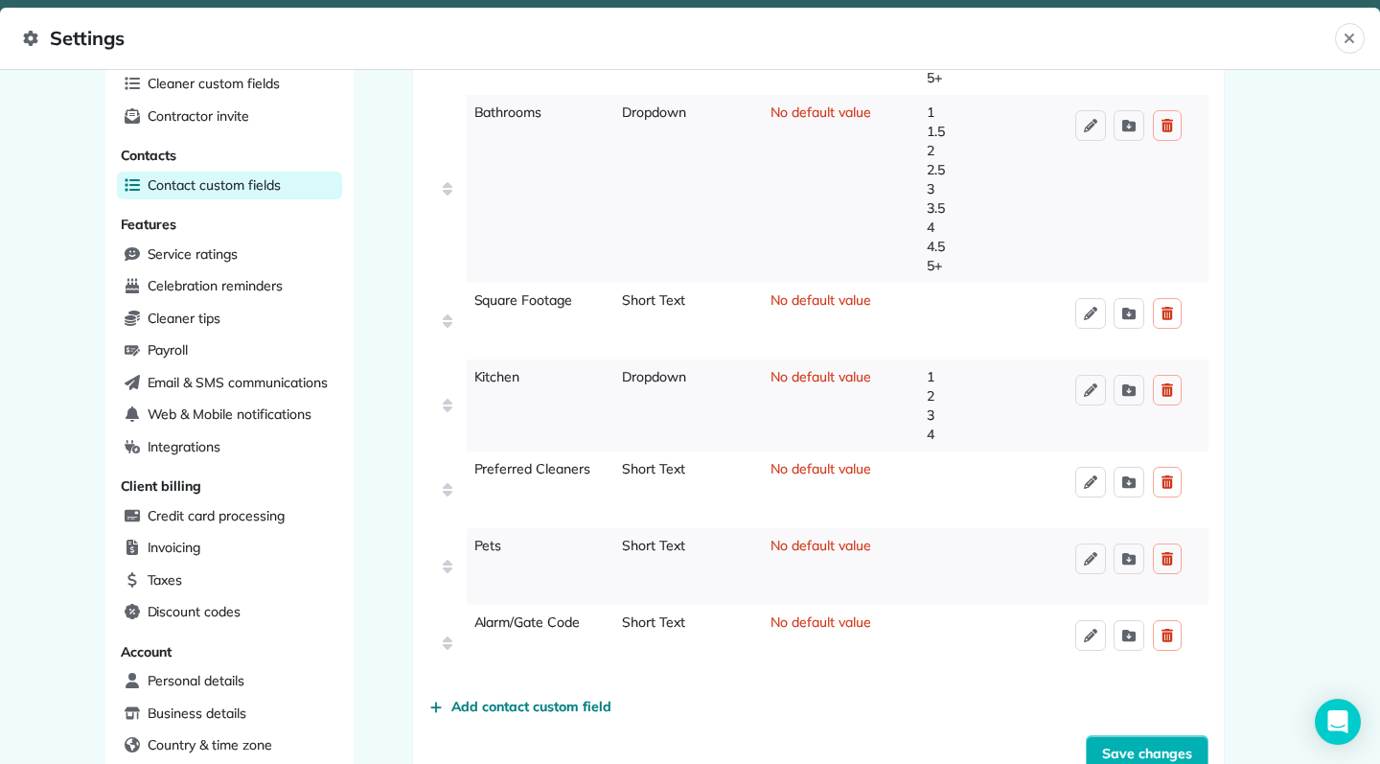
scroll to position [302, 0]
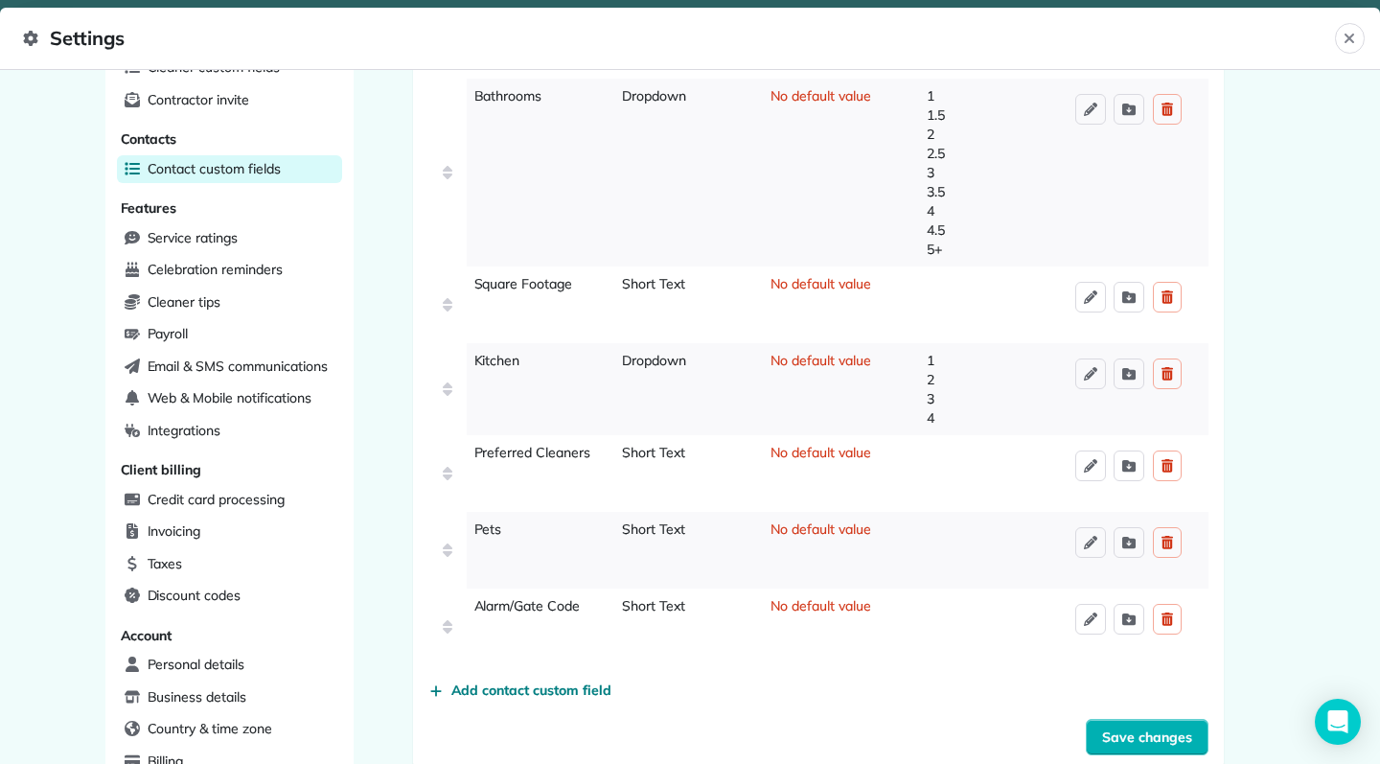
click at [192, 328] on div "Payroll" at bounding box center [229, 334] width 225 height 29
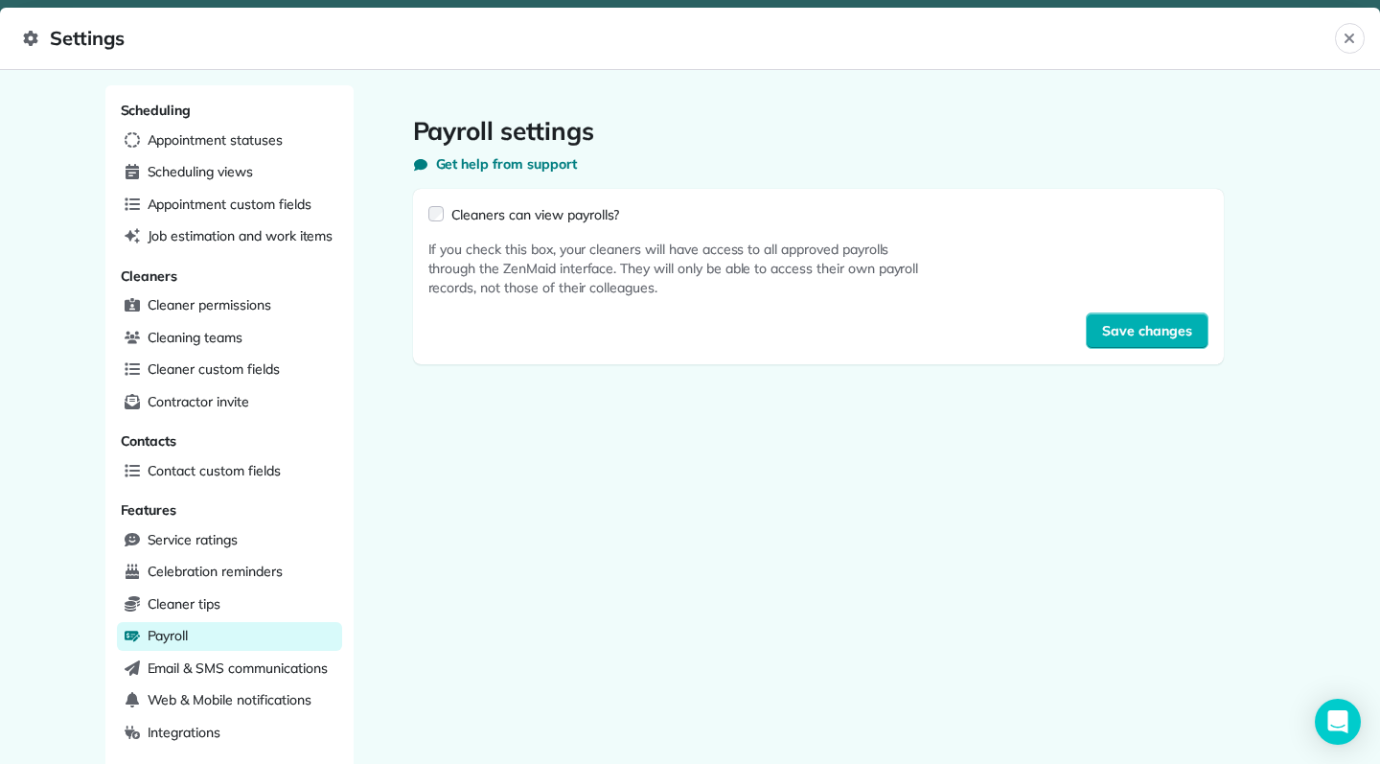
click at [1351, 41] on icon "Close" at bounding box center [1349, 38] width 15 height 15
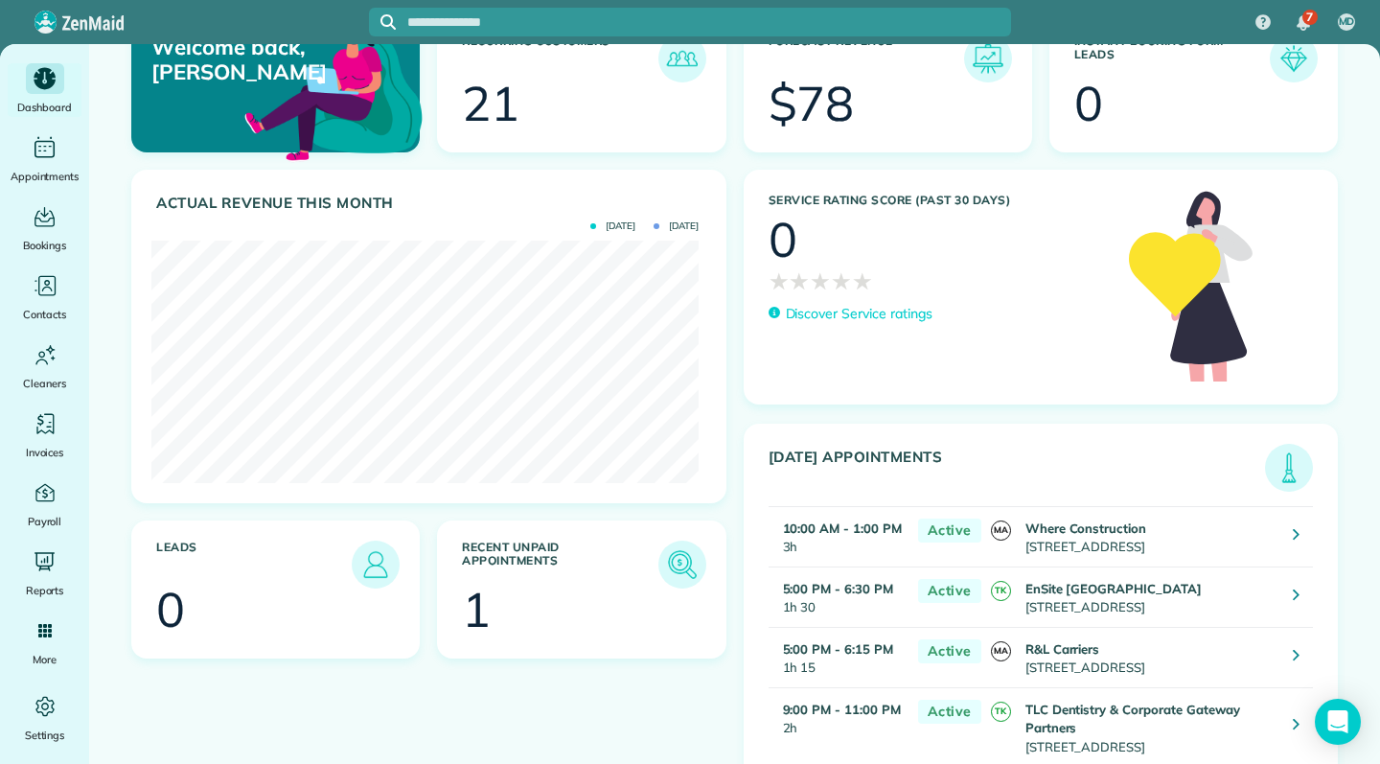
scroll to position [54, 0]
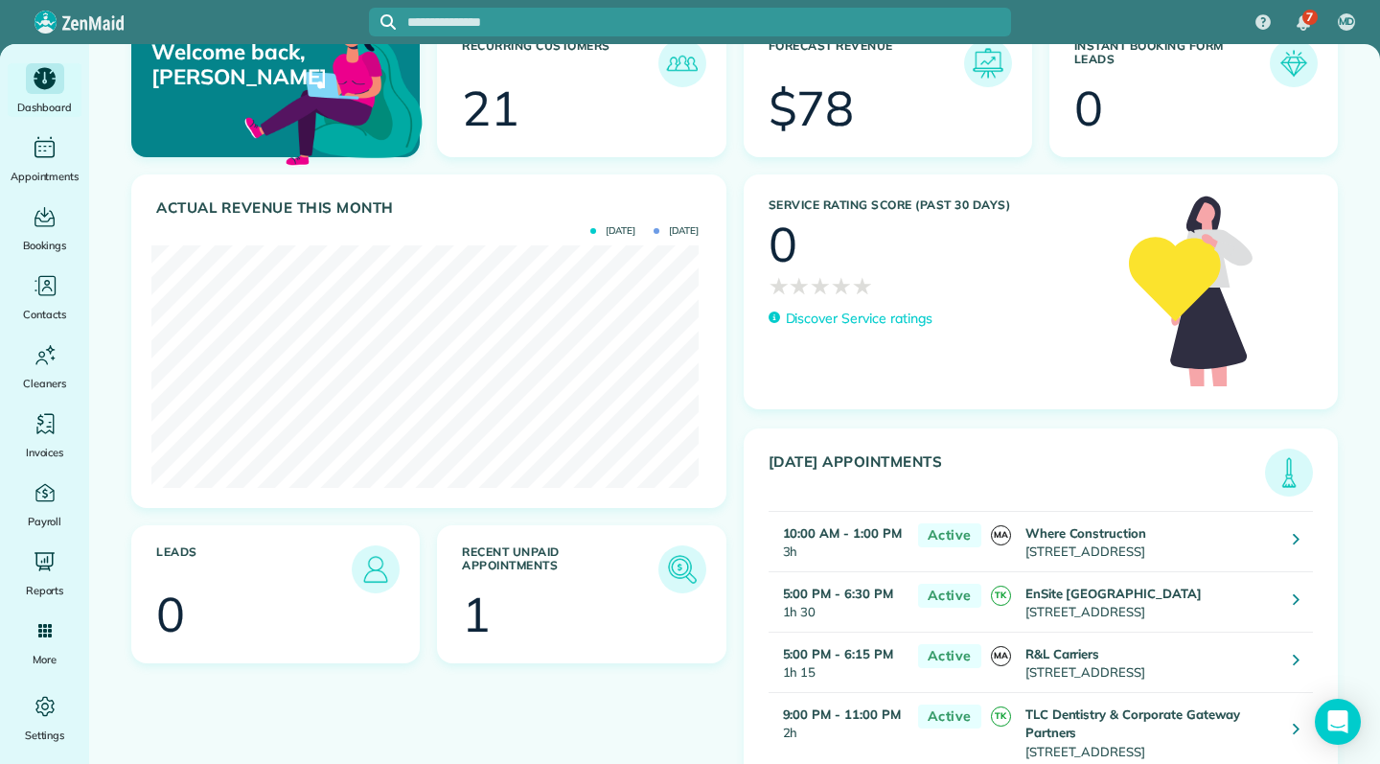
click at [57, 160] on div "Main" at bounding box center [45, 147] width 38 height 31
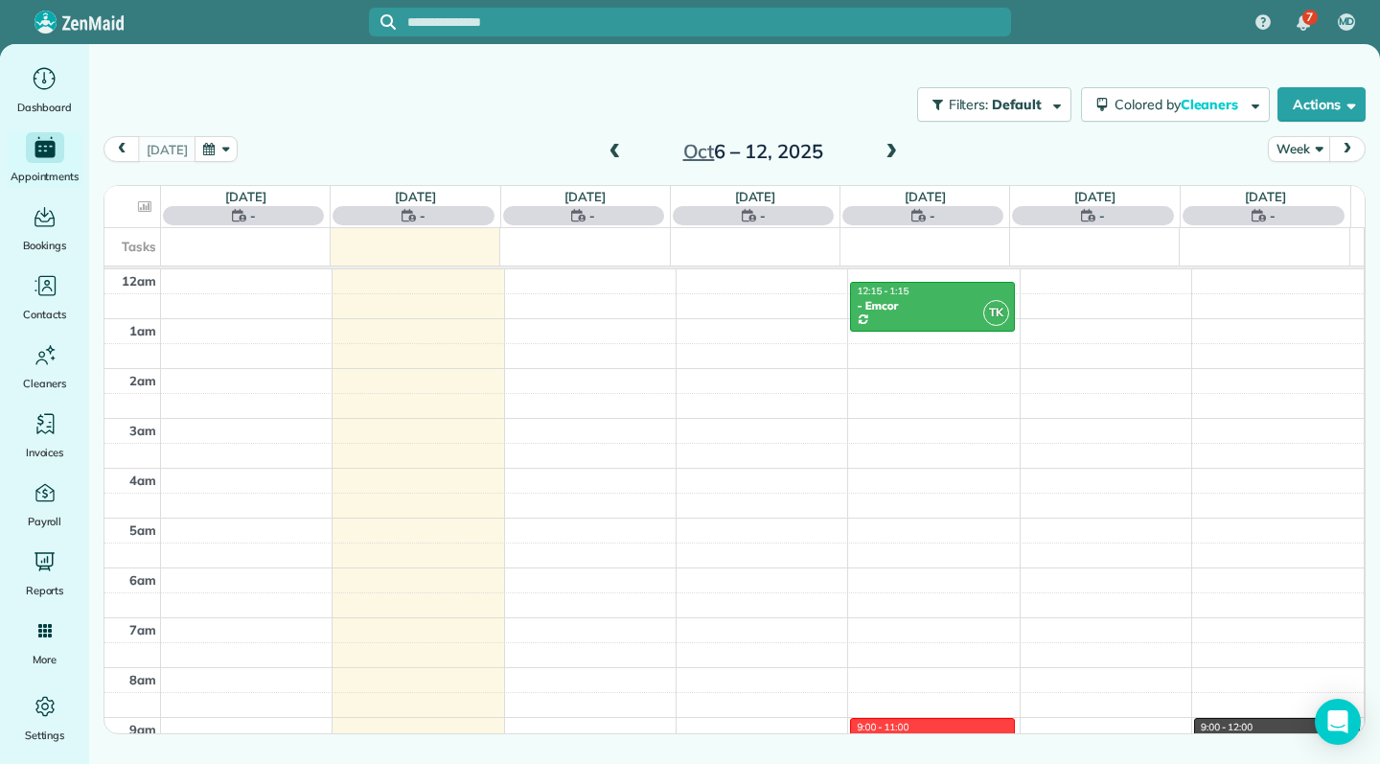
scroll to position [350, 0]
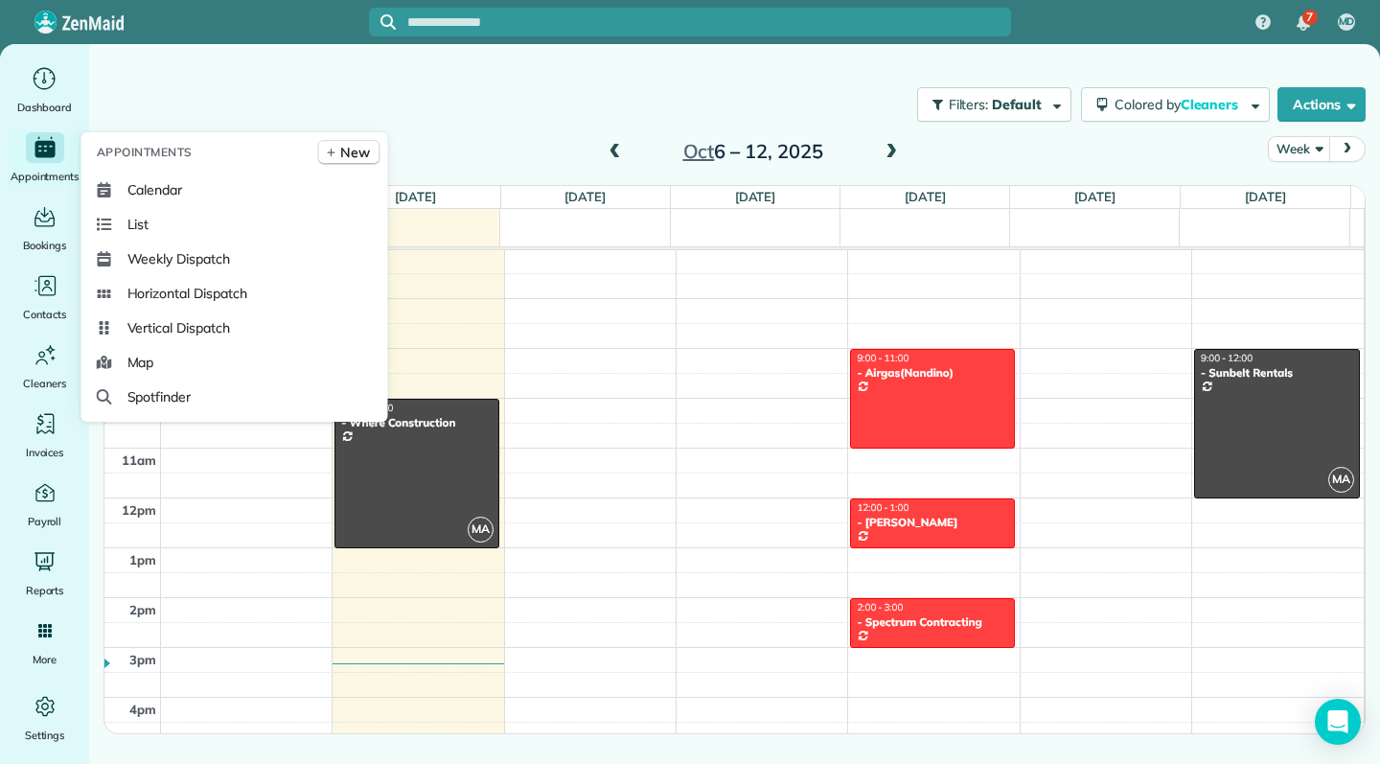
click at [322, 210] on link "List" at bounding box center [234, 224] width 291 height 35
click at [172, 220] on link "List" at bounding box center [234, 224] width 291 height 35
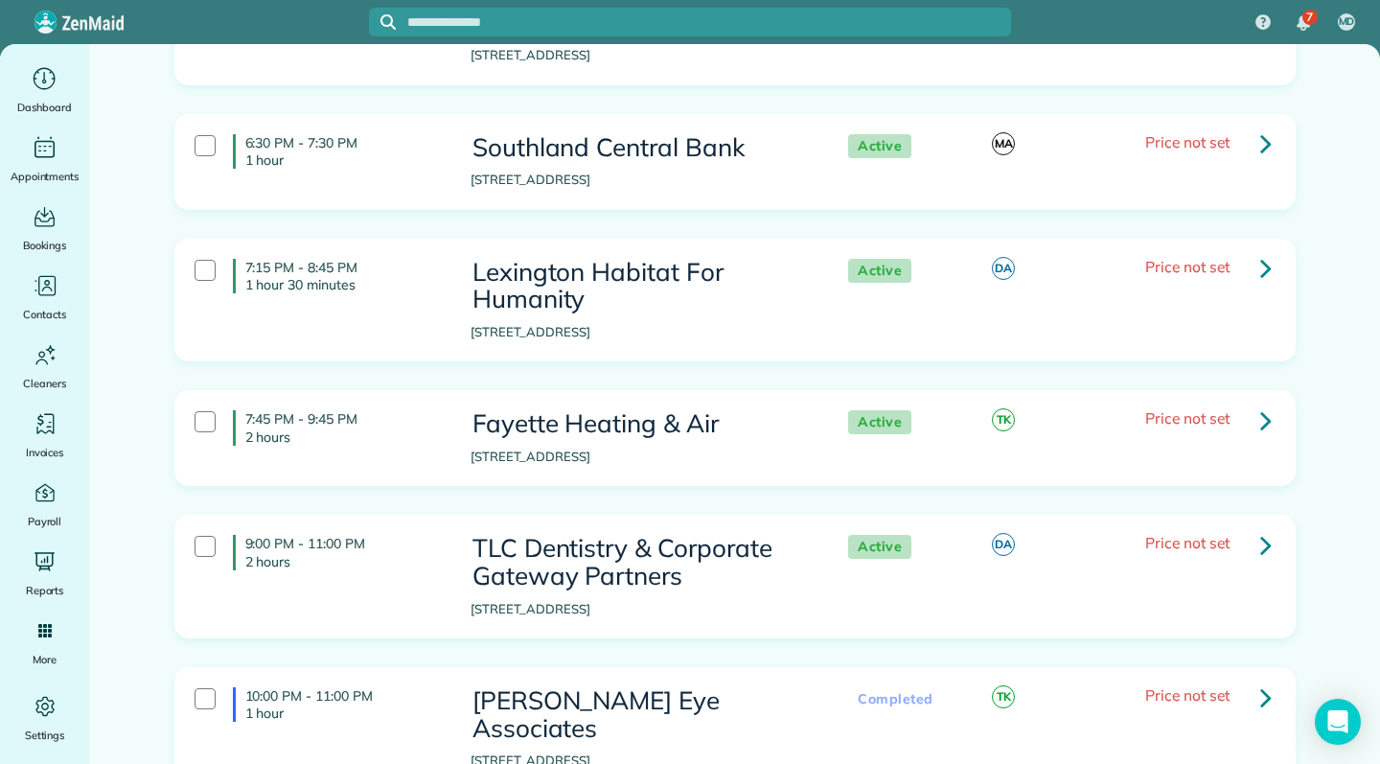
scroll to position [1142, 0]
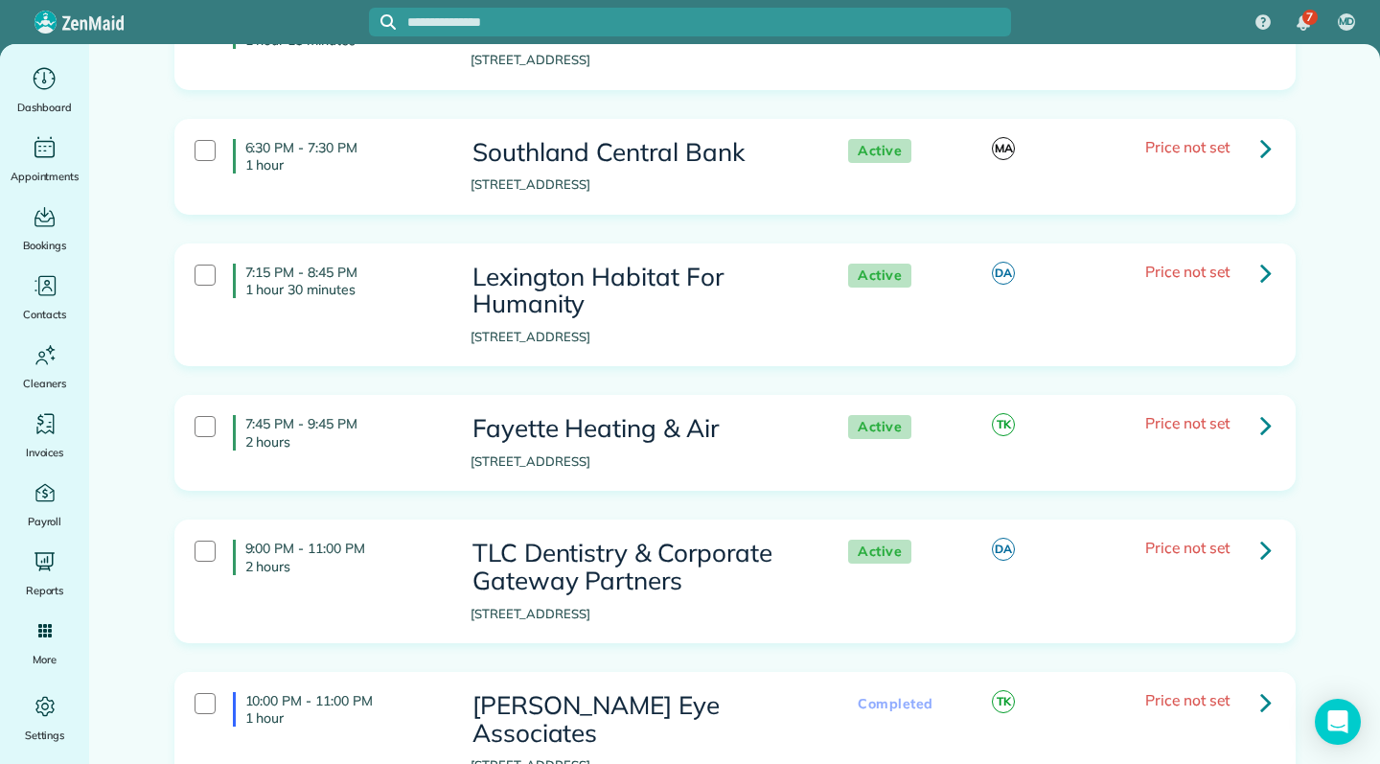
click at [34, 510] on div "Payroll" at bounding box center [45, 504] width 77 height 54
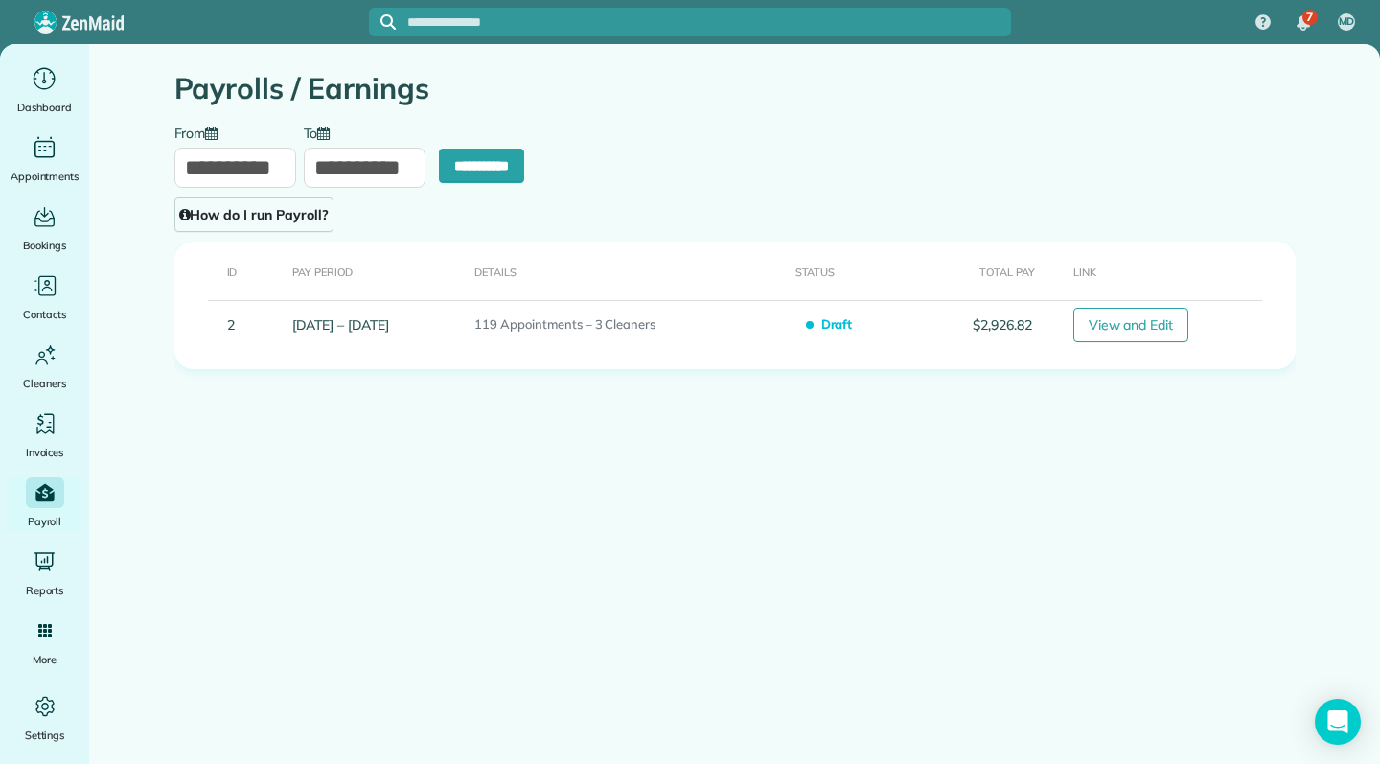
click at [1140, 327] on link "View and Edit" at bounding box center [1131, 325] width 116 height 35
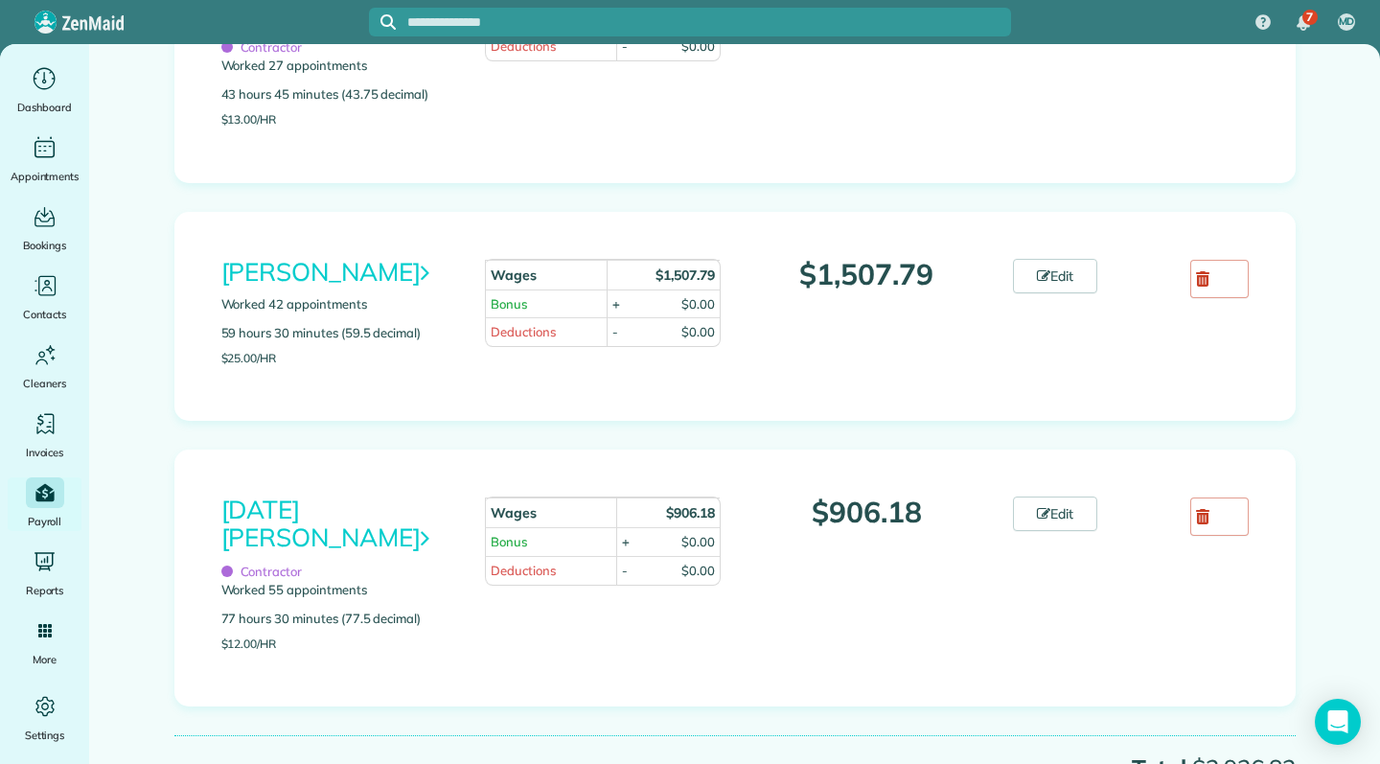
scroll to position [378, 0]
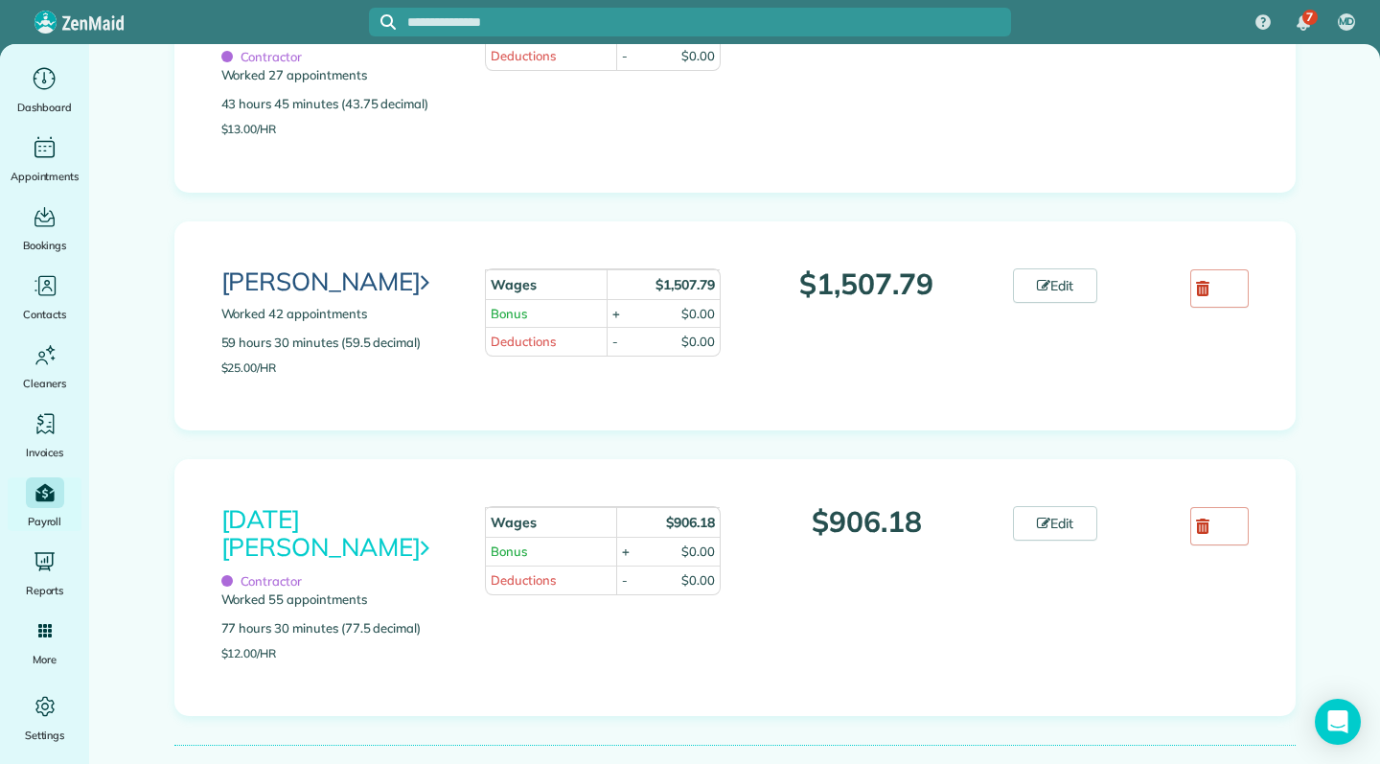
click at [425, 265] on link "[PERSON_NAME]" at bounding box center [325, 281] width 208 height 32
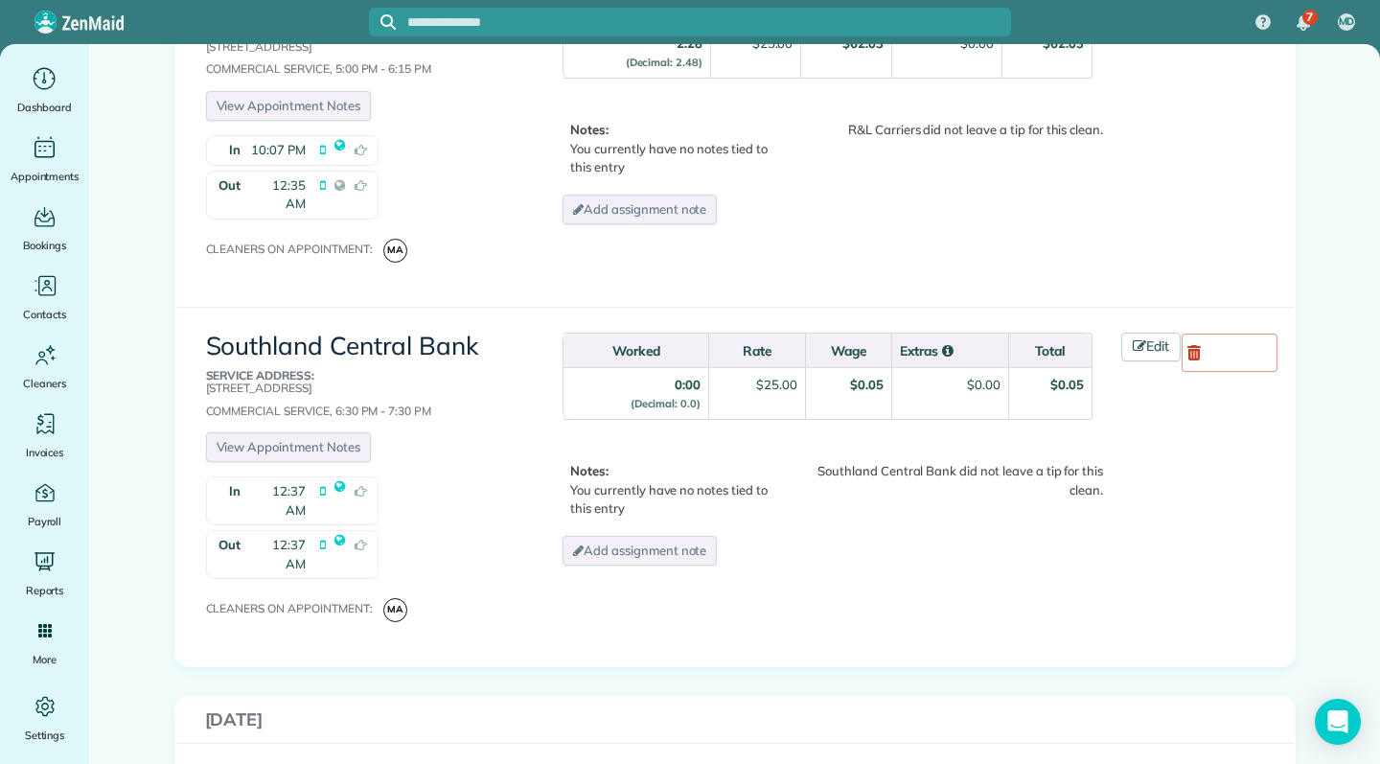
scroll to position [1684, 0]
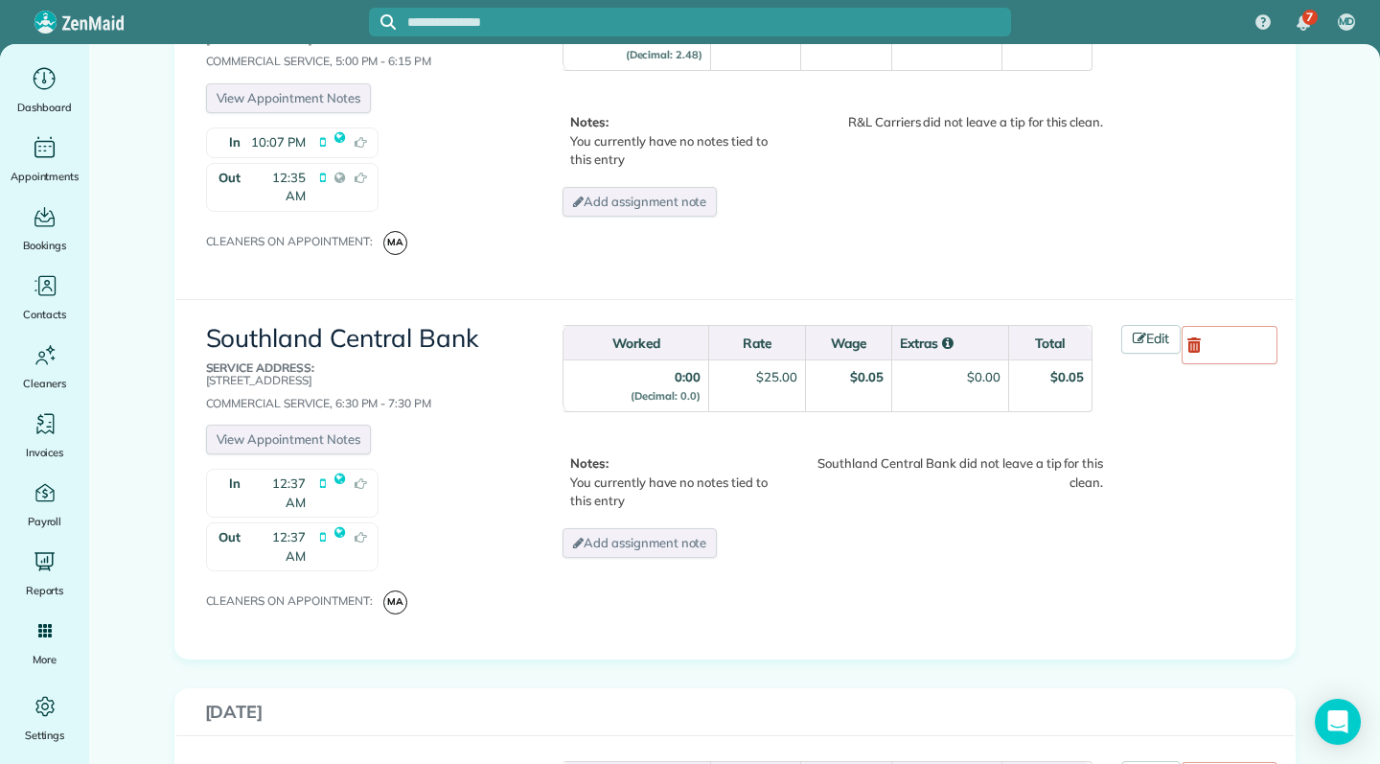
click at [315, 523] on icon at bounding box center [322, 546] width 15 height 47
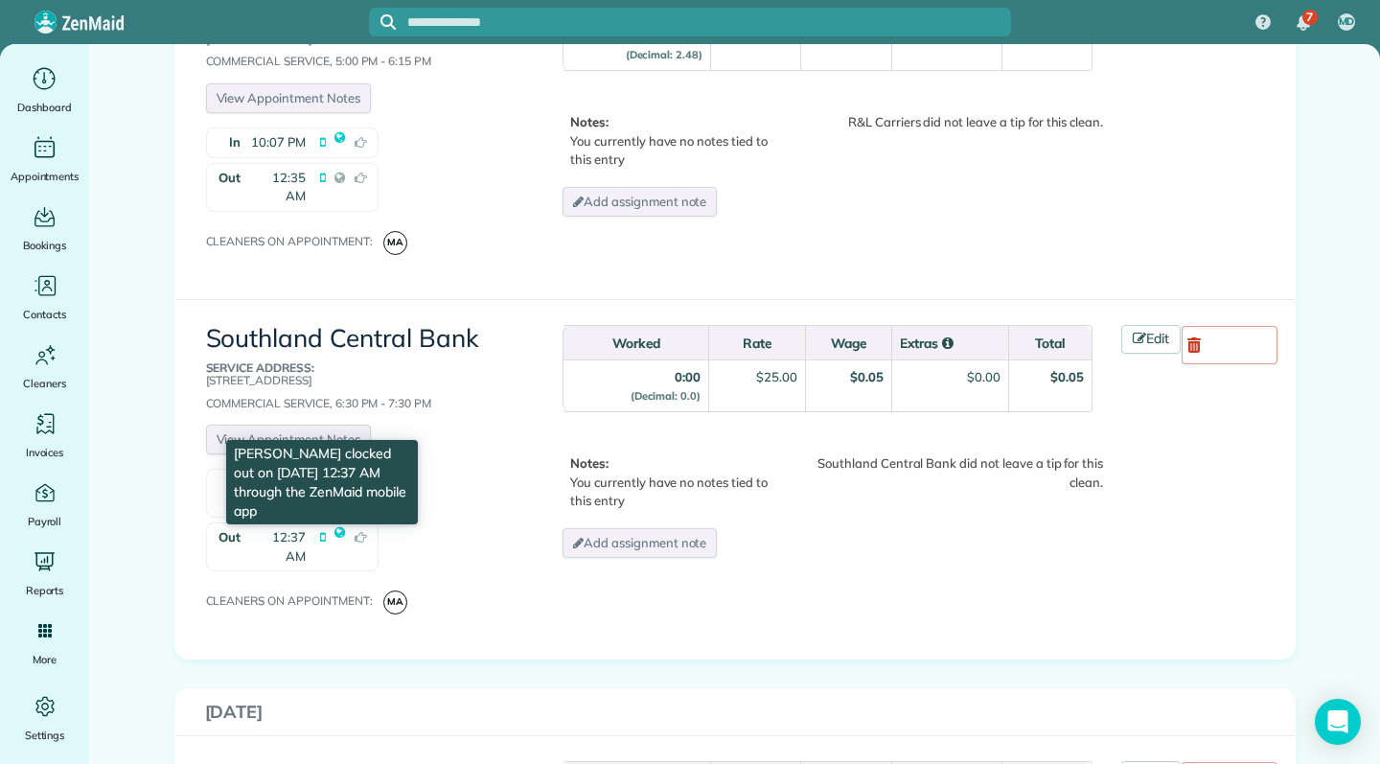
click at [296, 528] on span "12:37 AM" at bounding box center [278, 546] width 56 height 37
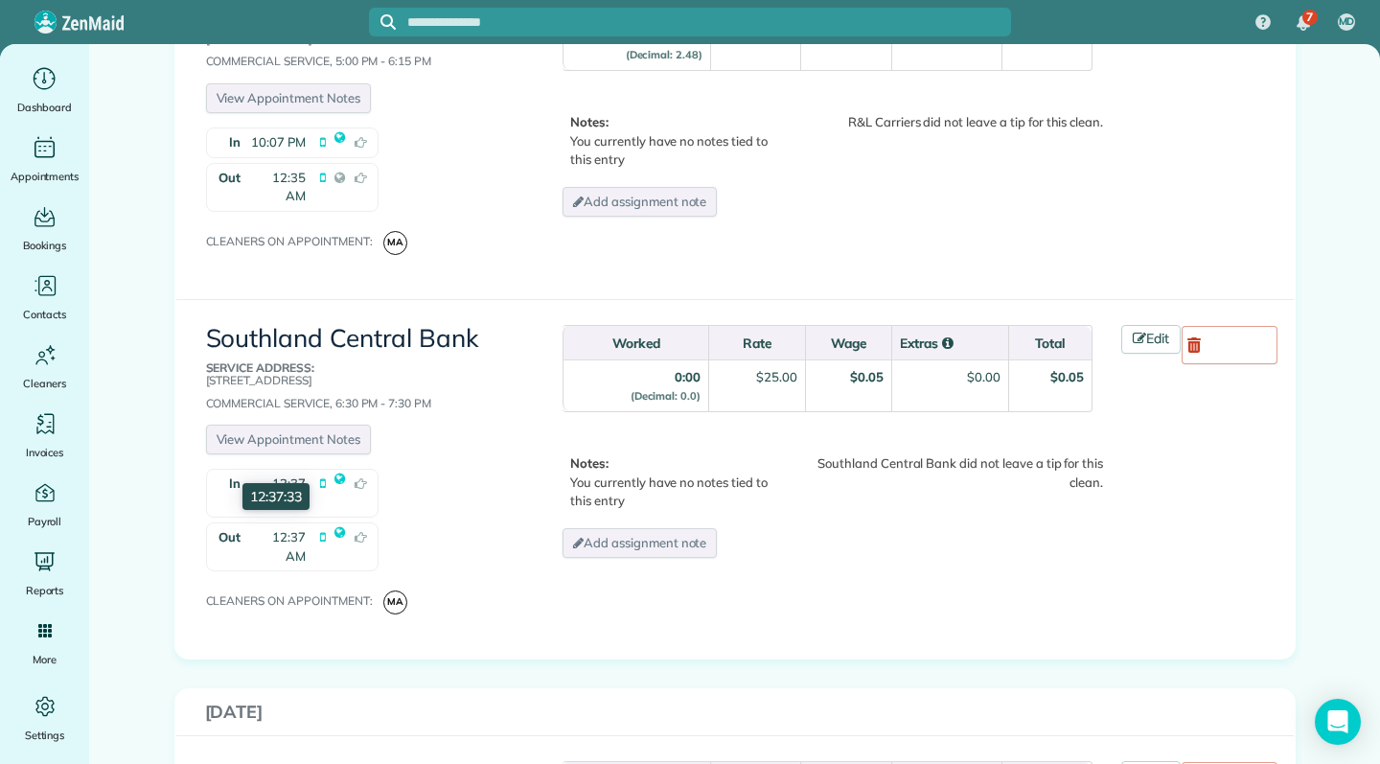
click at [315, 523] on icon at bounding box center [322, 546] width 15 height 47
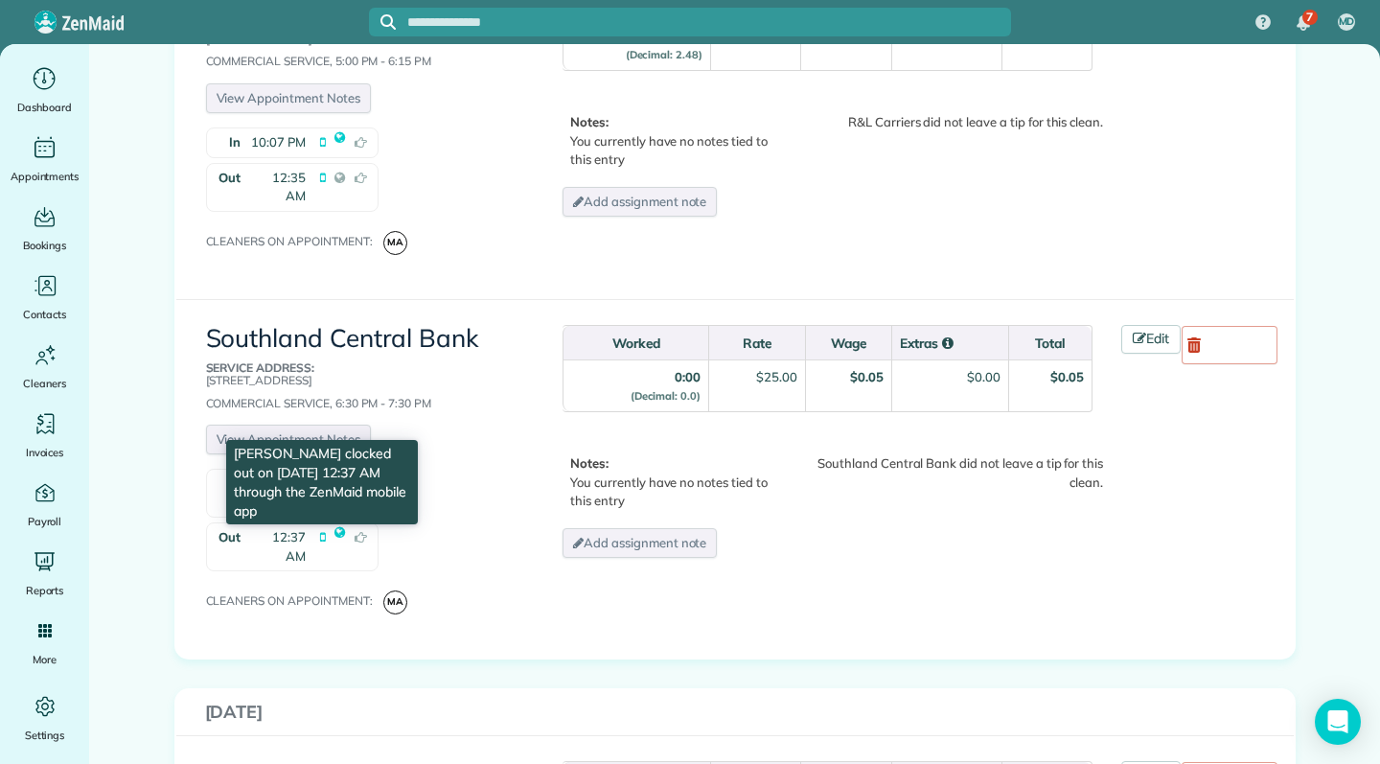
click at [359, 523] on icon at bounding box center [361, 546] width 22 height 47
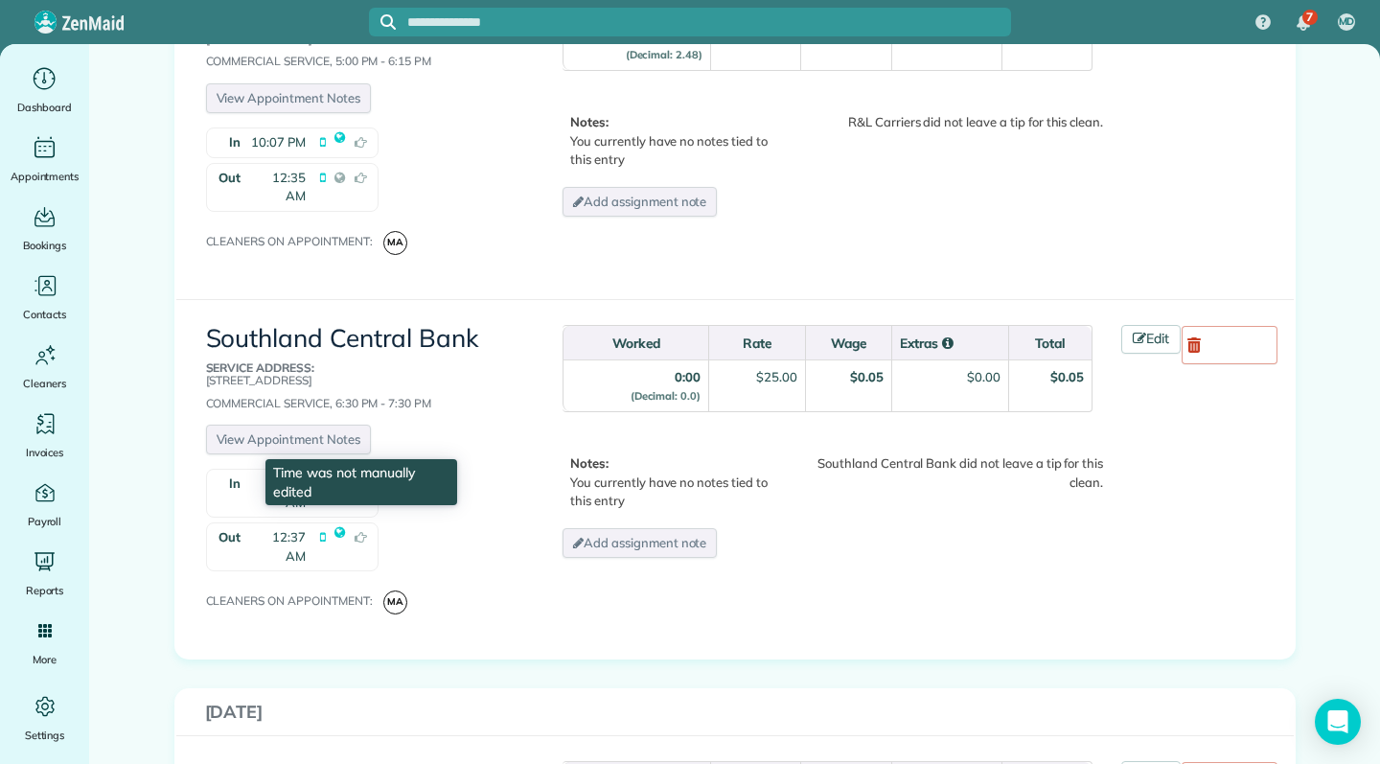
click at [332, 519] on icon at bounding box center [340, 533] width 20 height 28
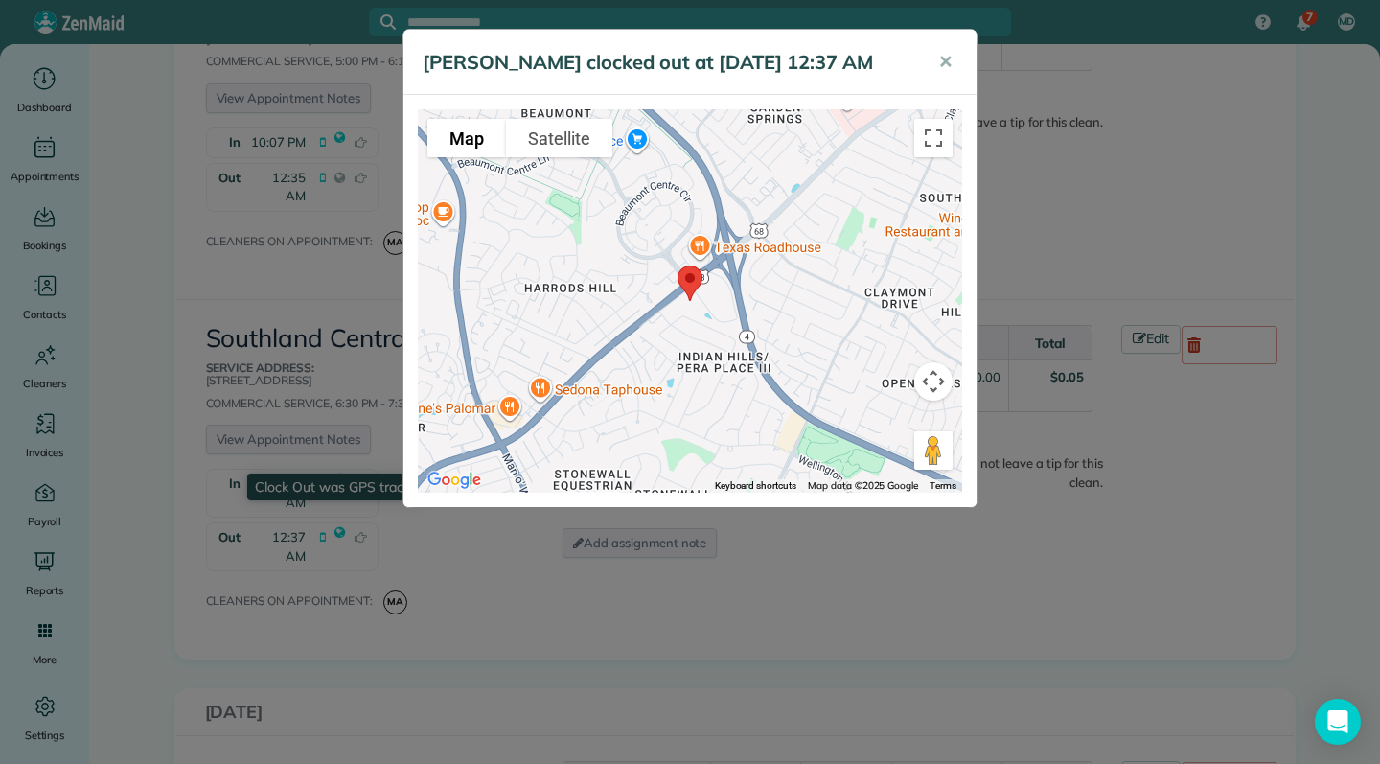
click at [954, 59] on button "✕" at bounding box center [945, 62] width 43 height 46
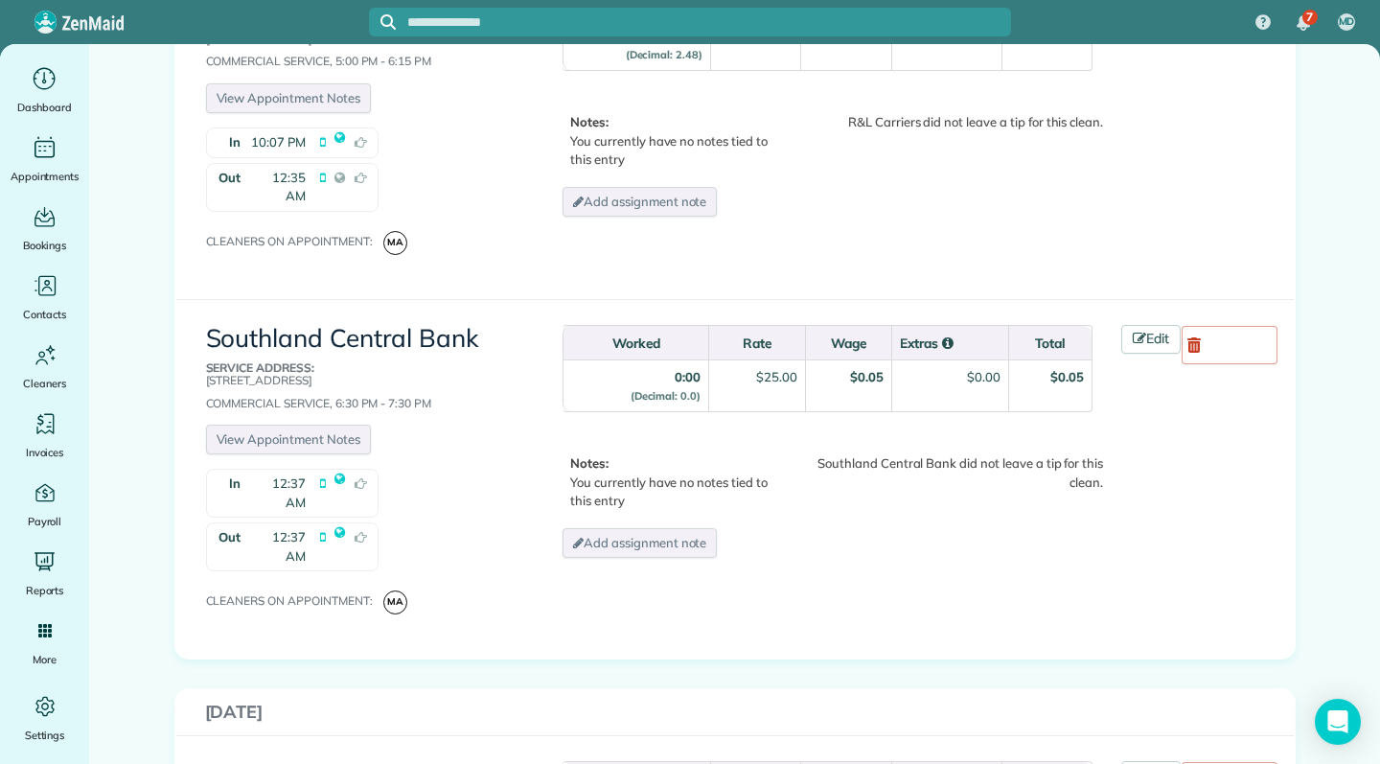
click at [292, 528] on span "12:37 AM" at bounding box center [278, 546] width 56 height 37
click at [262, 474] on span "12:37 AM" at bounding box center [278, 492] width 56 height 37
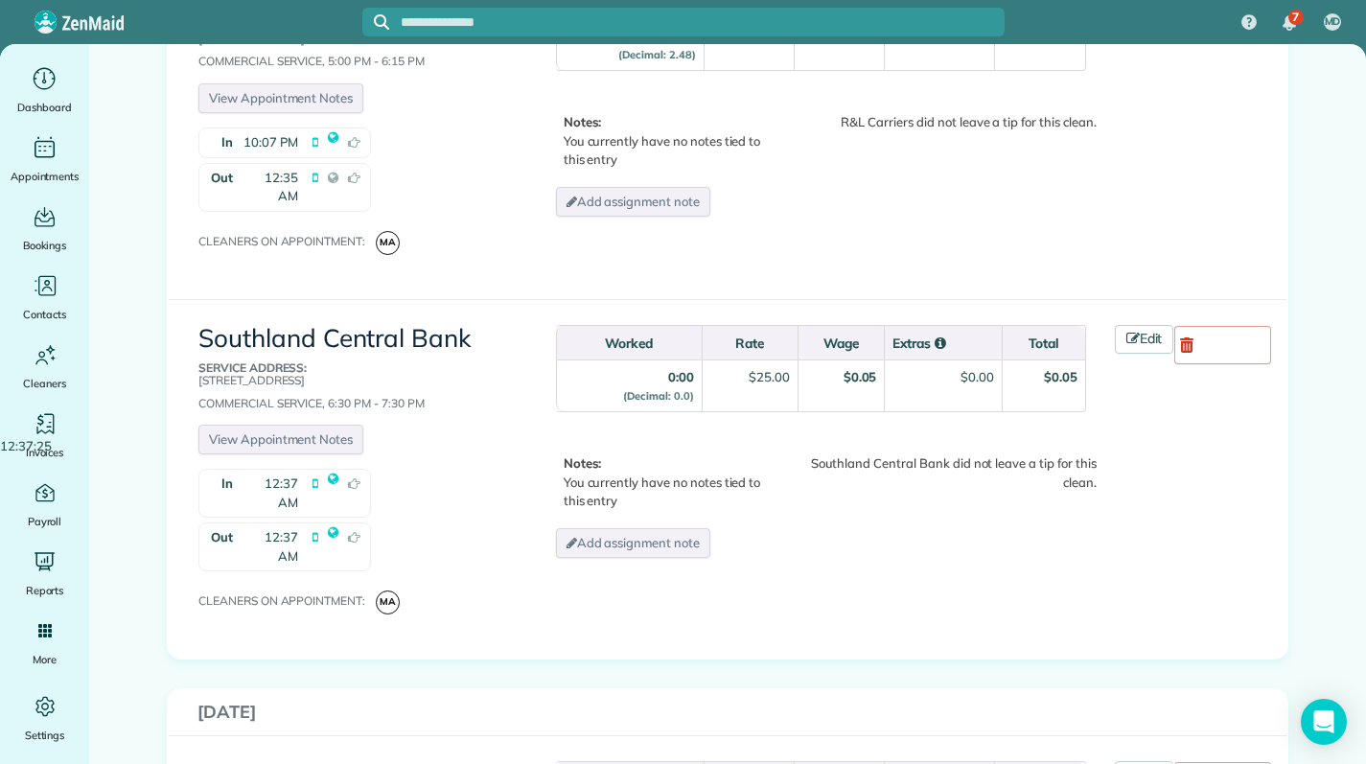
click at [244, 528] on span "12:37 AM" at bounding box center [270, 546] width 56 height 37
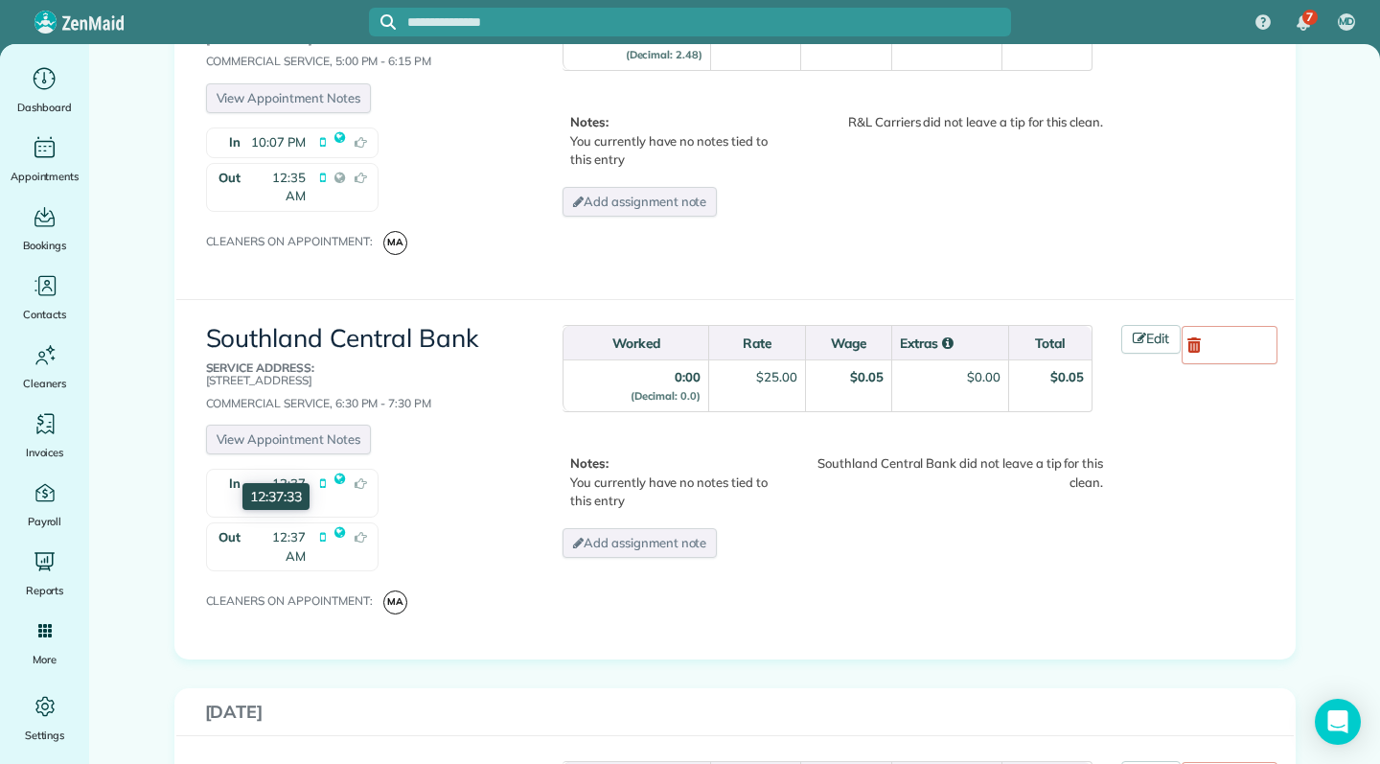
click at [220, 523] on strong "Out" at bounding box center [226, 546] width 38 height 47
click at [315, 523] on icon at bounding box center [322, 546] width 15 height 47
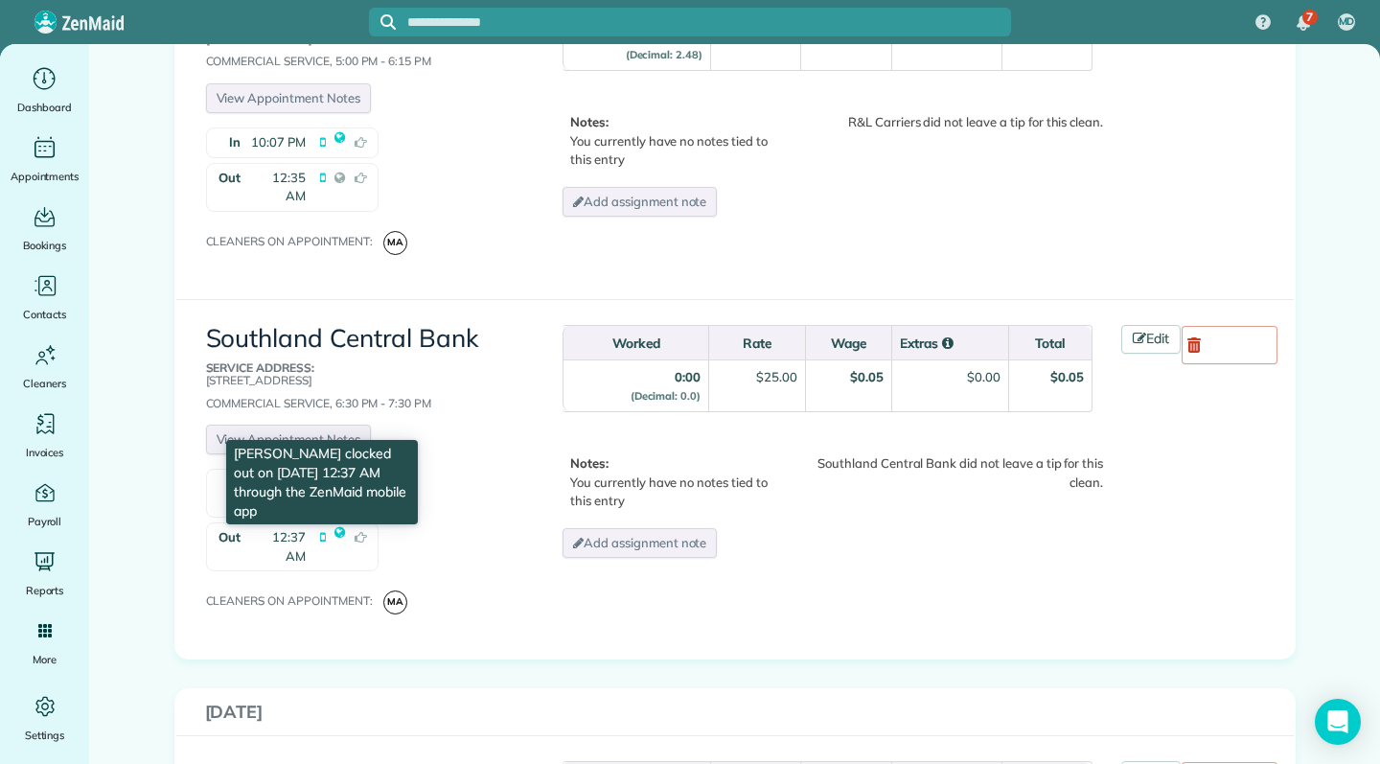
click at [315, 523] on icon at bounding box center [322, 546] width 15 height 47
click at [362, 523] on icon at bounding box center [361, 546] width 22 height 47
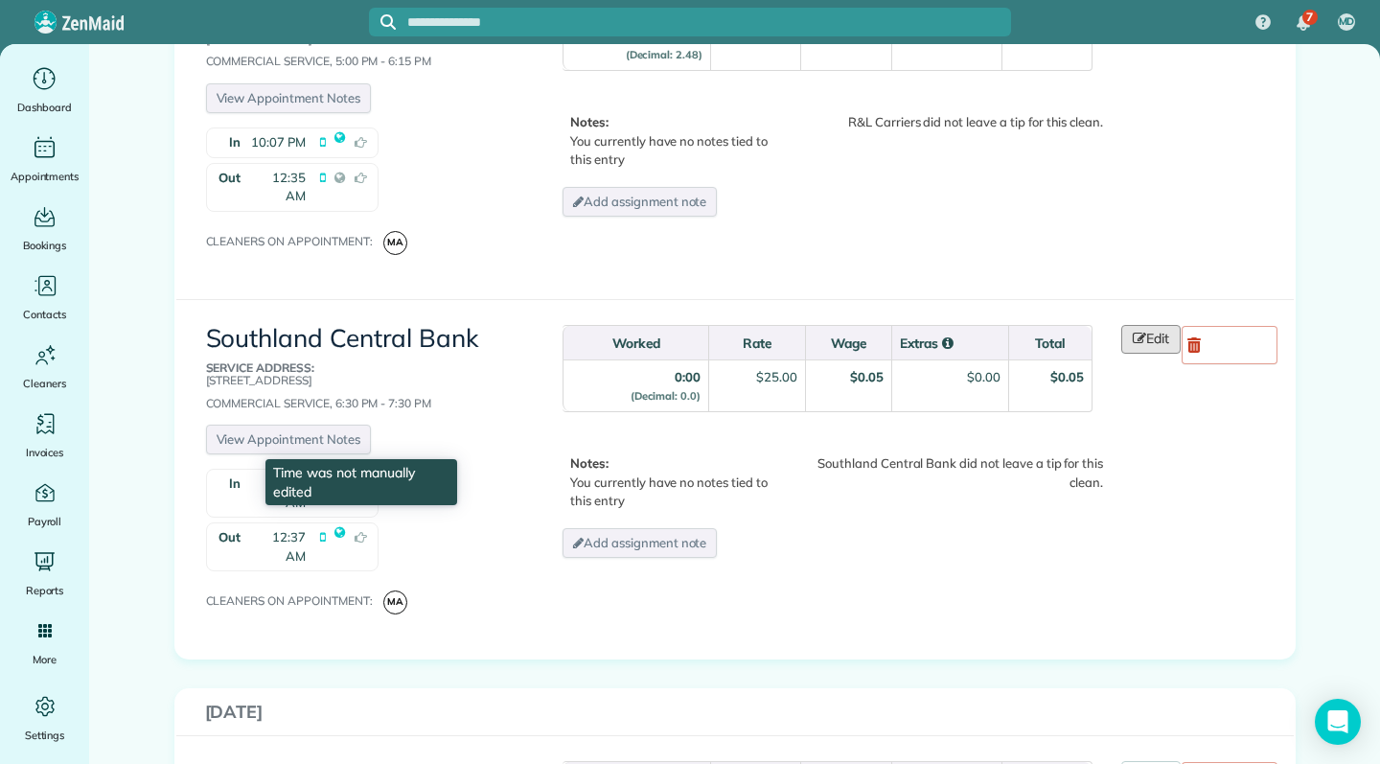
click at [1154, 325] on link "Edit" at bounding box center [1150, 339] width 59 height 29
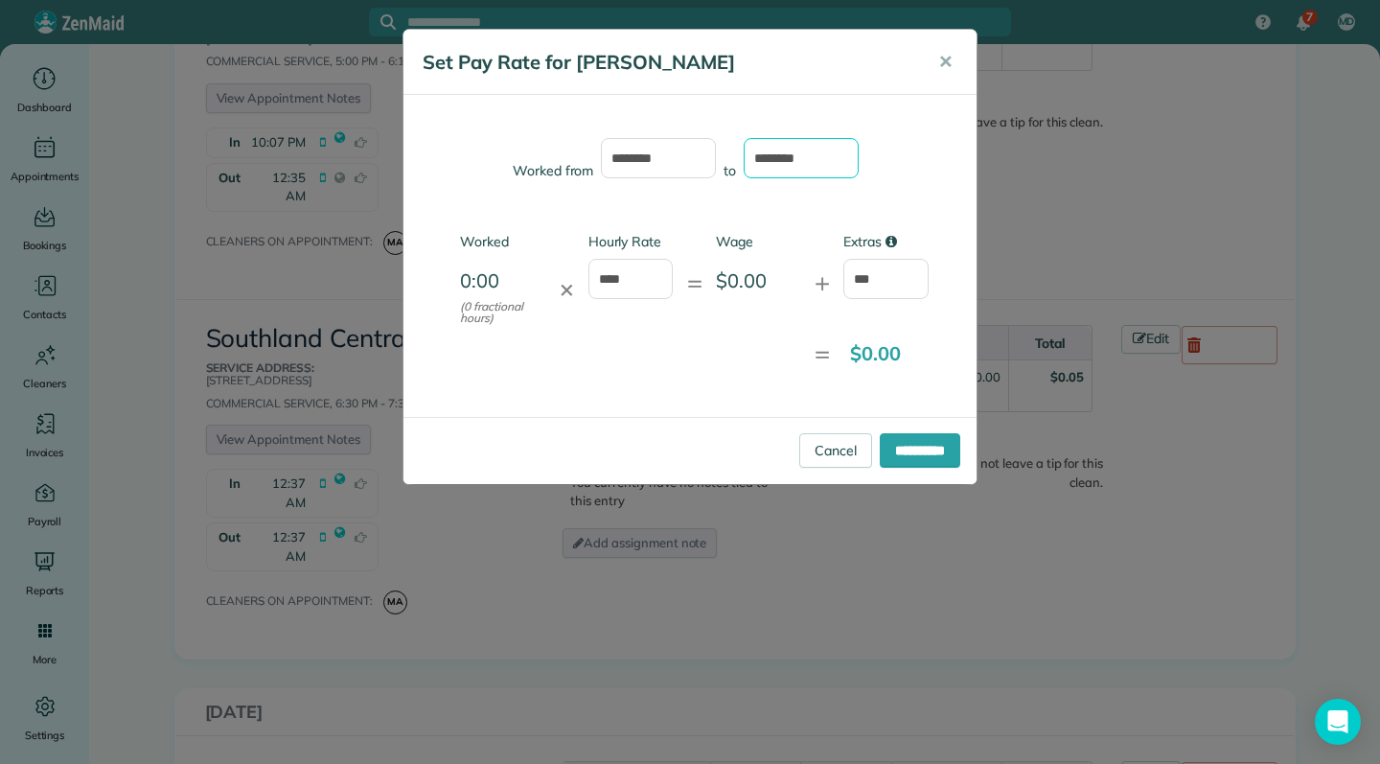
click at [773, 164] on input "********" at bounding box center [801, 158] width 115 height 40
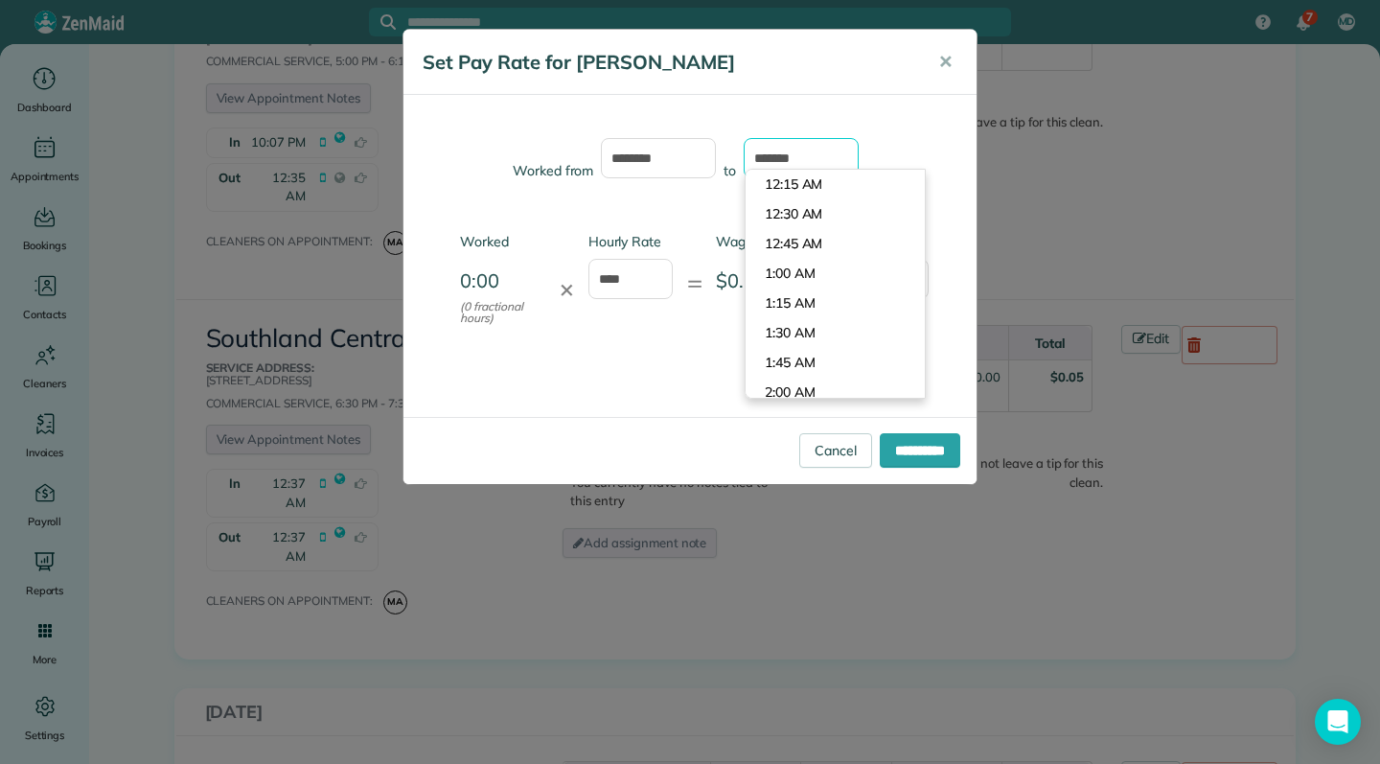
type input "*******"
click at [690, 351] on div "= $0.00" at bounding box center [673, 354] width 511 height 40
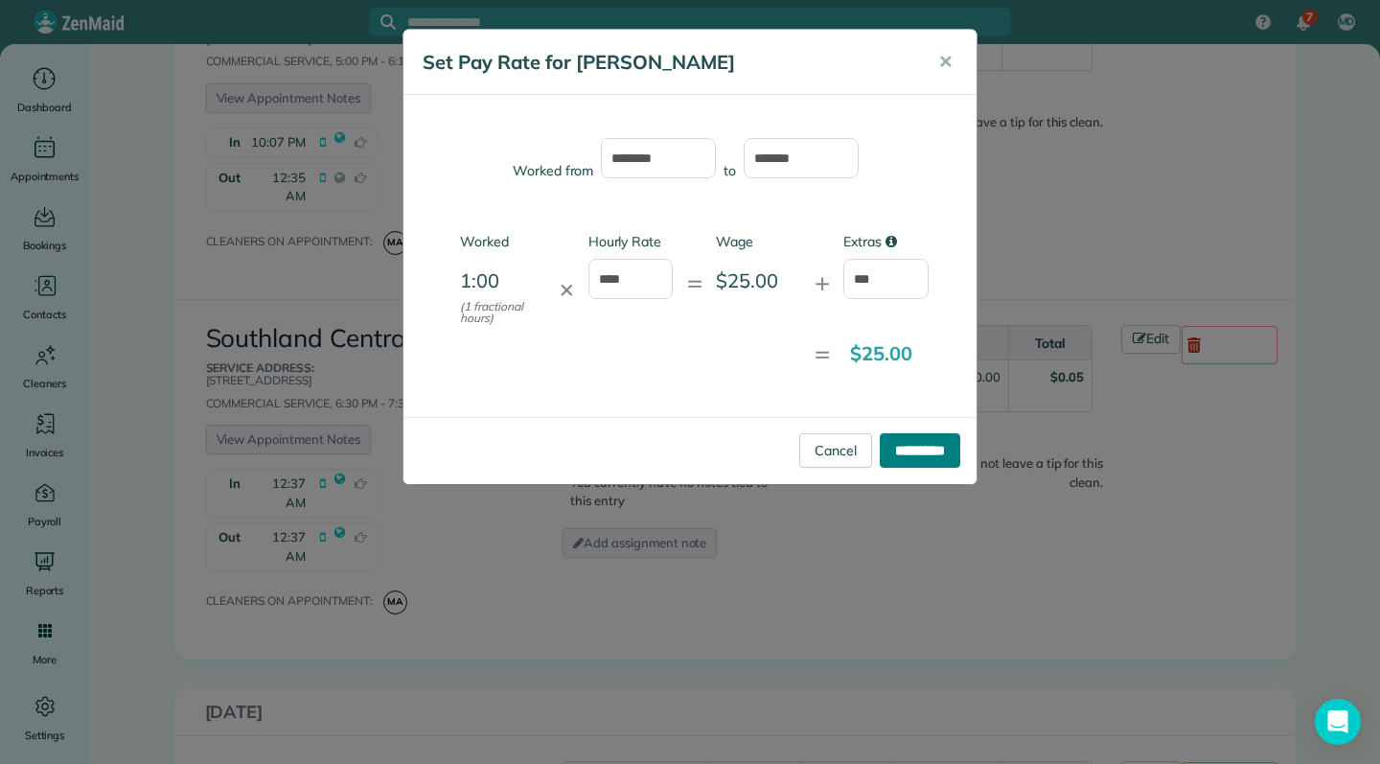
click at [922, 450] on input "**********" at bounding box center [920, 450] width 81 height 35
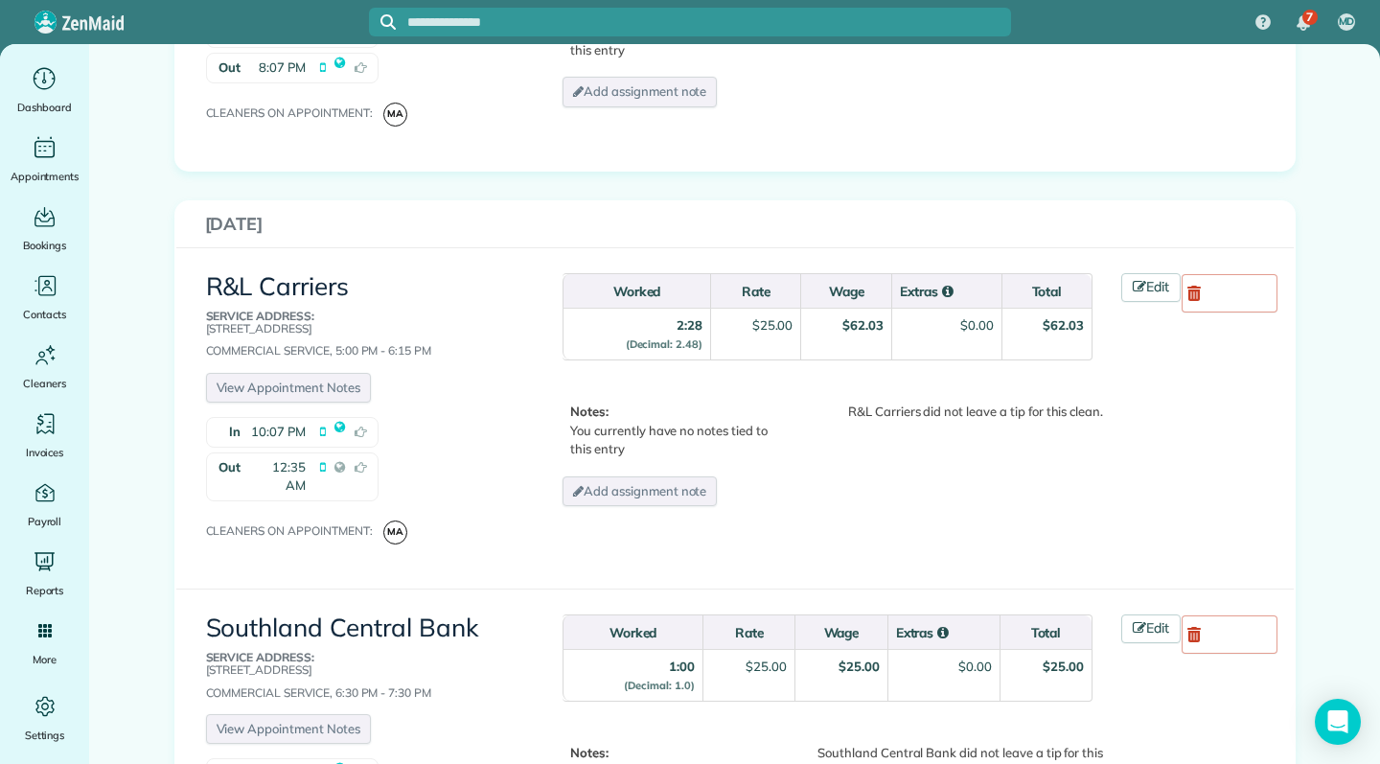
scroll to position [1398, 0]
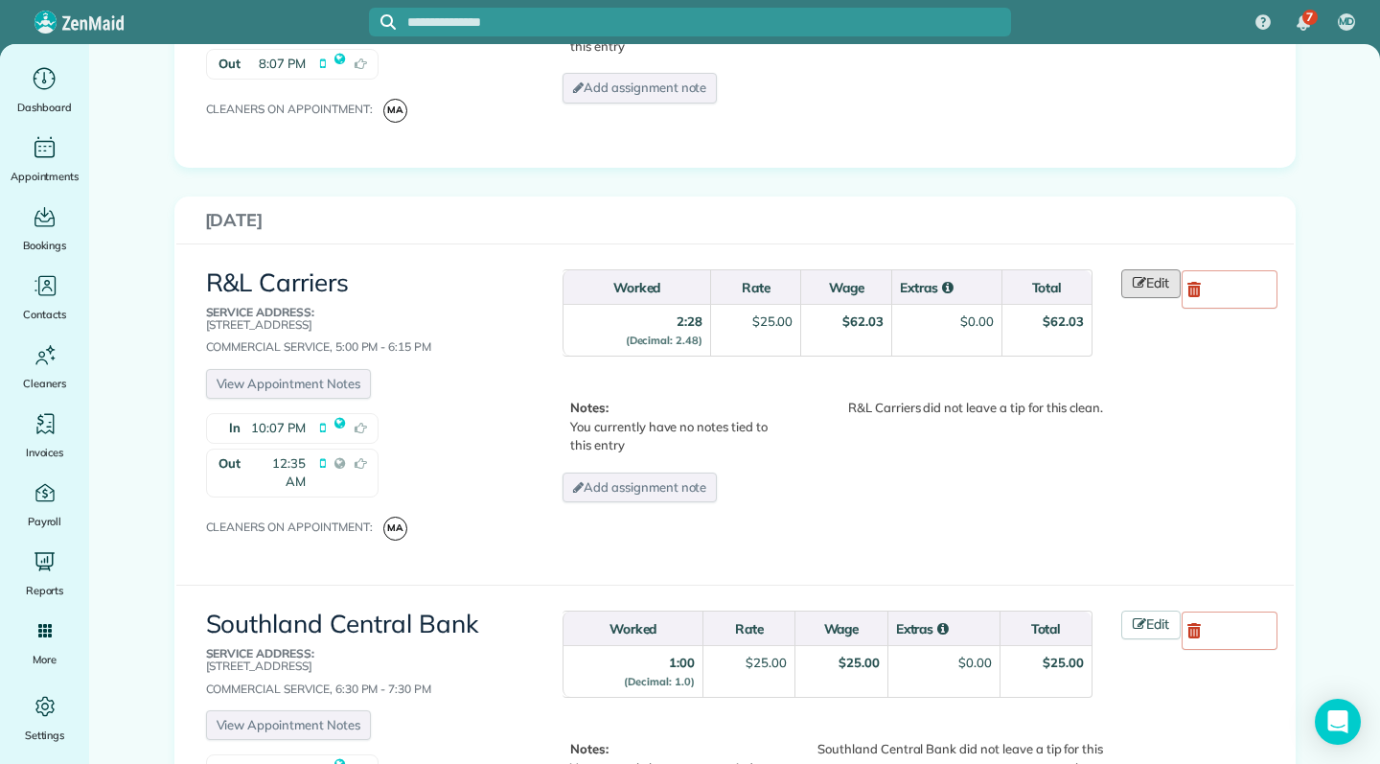
click at [1143, 279] on link "Edit" at bounding box center [1150, 283] width 59 height 29
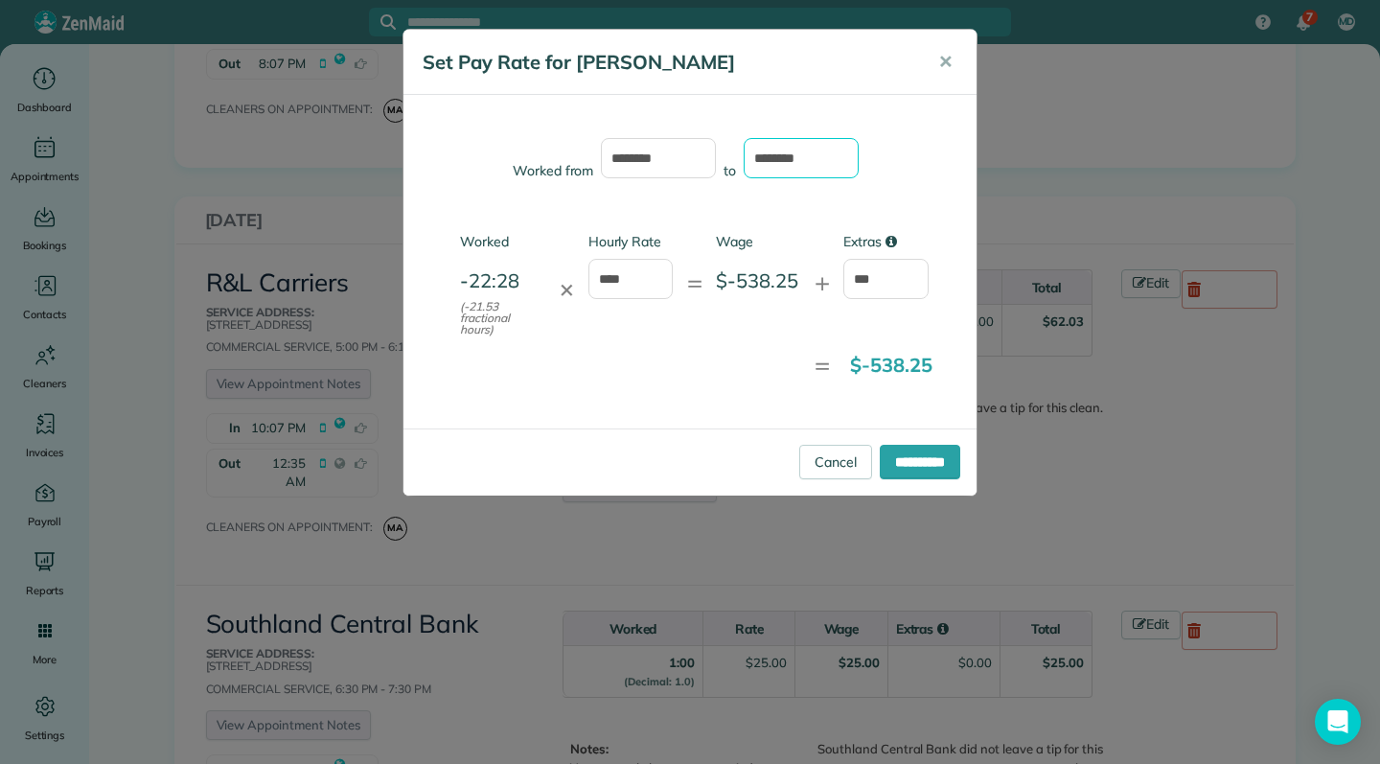
click at [773, 159] on input "********" at bounding box center [801, 158] width 115 height 40
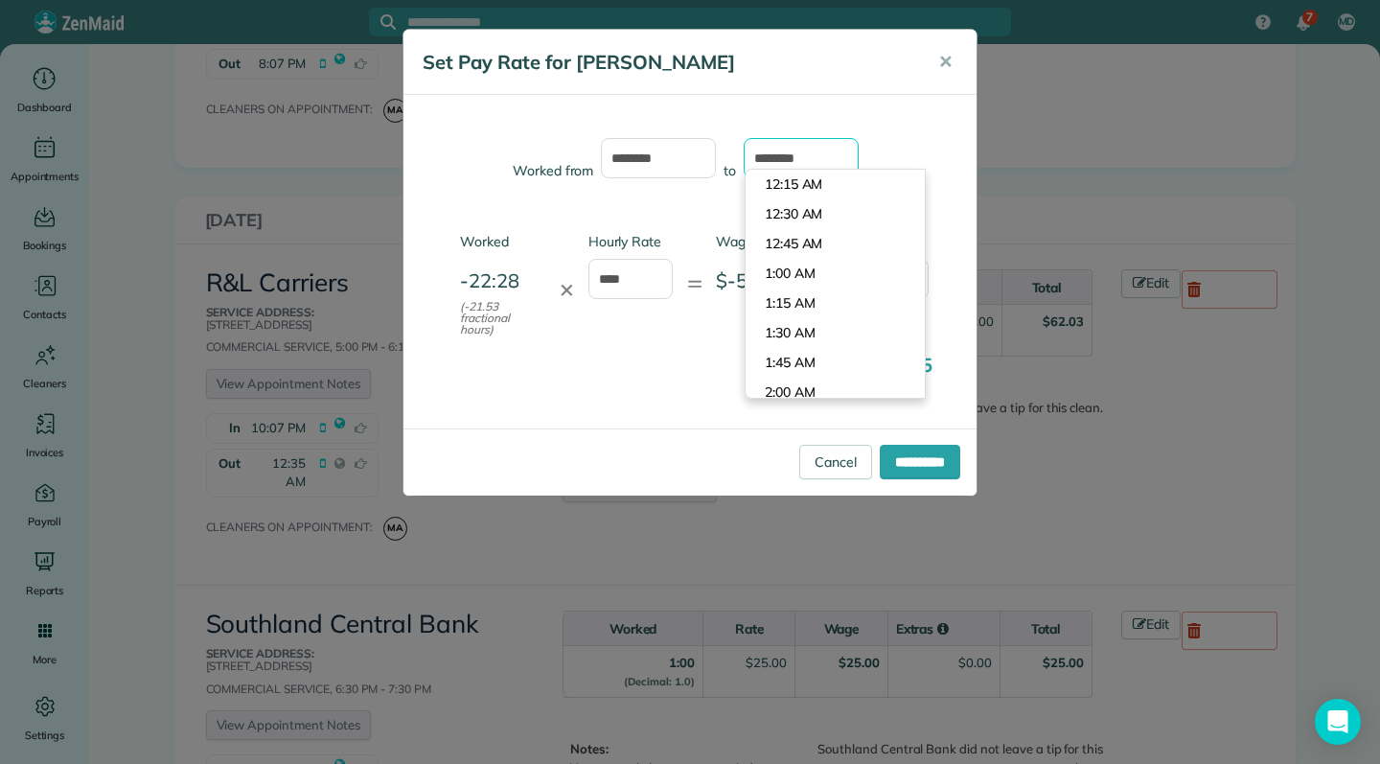
scroll to position [1307, 0]
click at [795, 154] on input "********" at bounding box center [801, 158] width 115 height 40
click at [821, 159] on input "*******" at bounding box center [801, 158] width 115 height 40
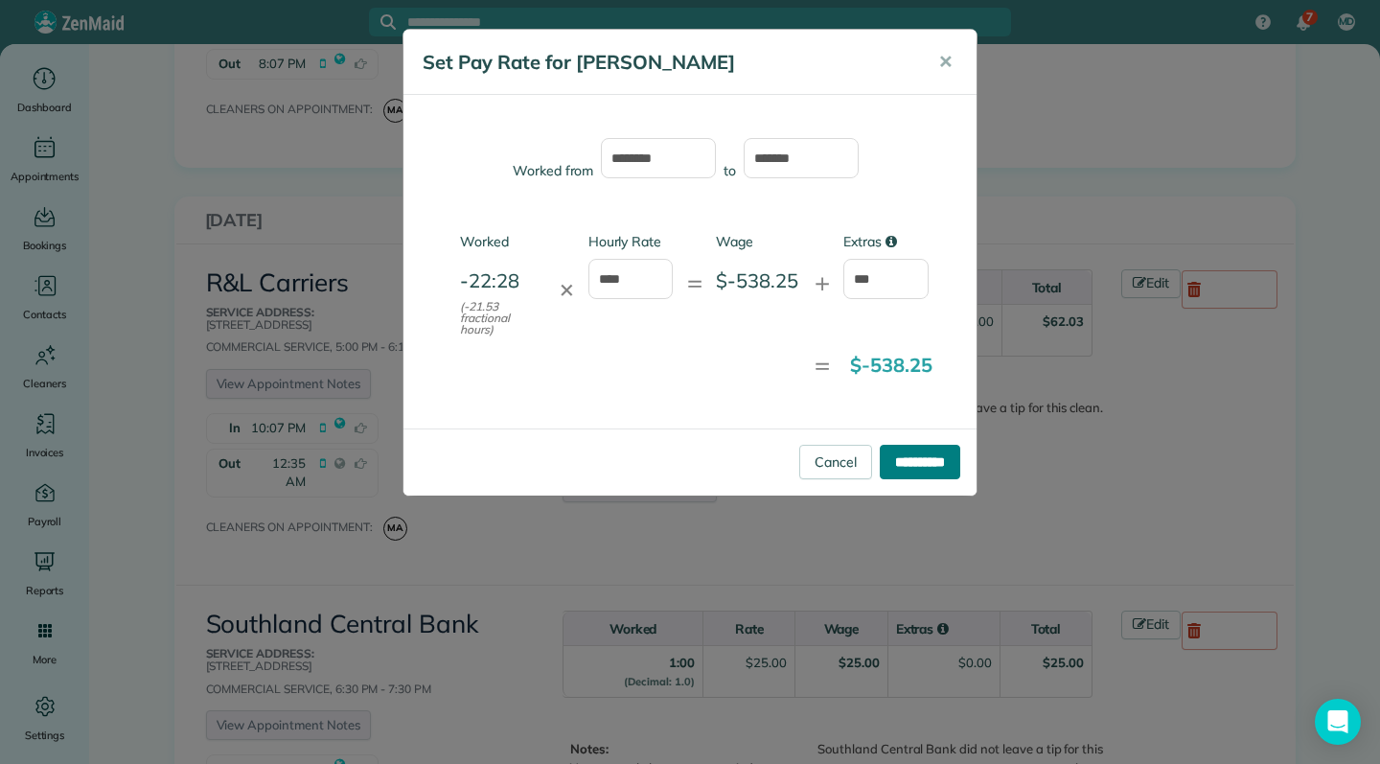
click at [925, 470] on div "**********" at bounding box center [690, 461] width 573 height 67
type input "********"
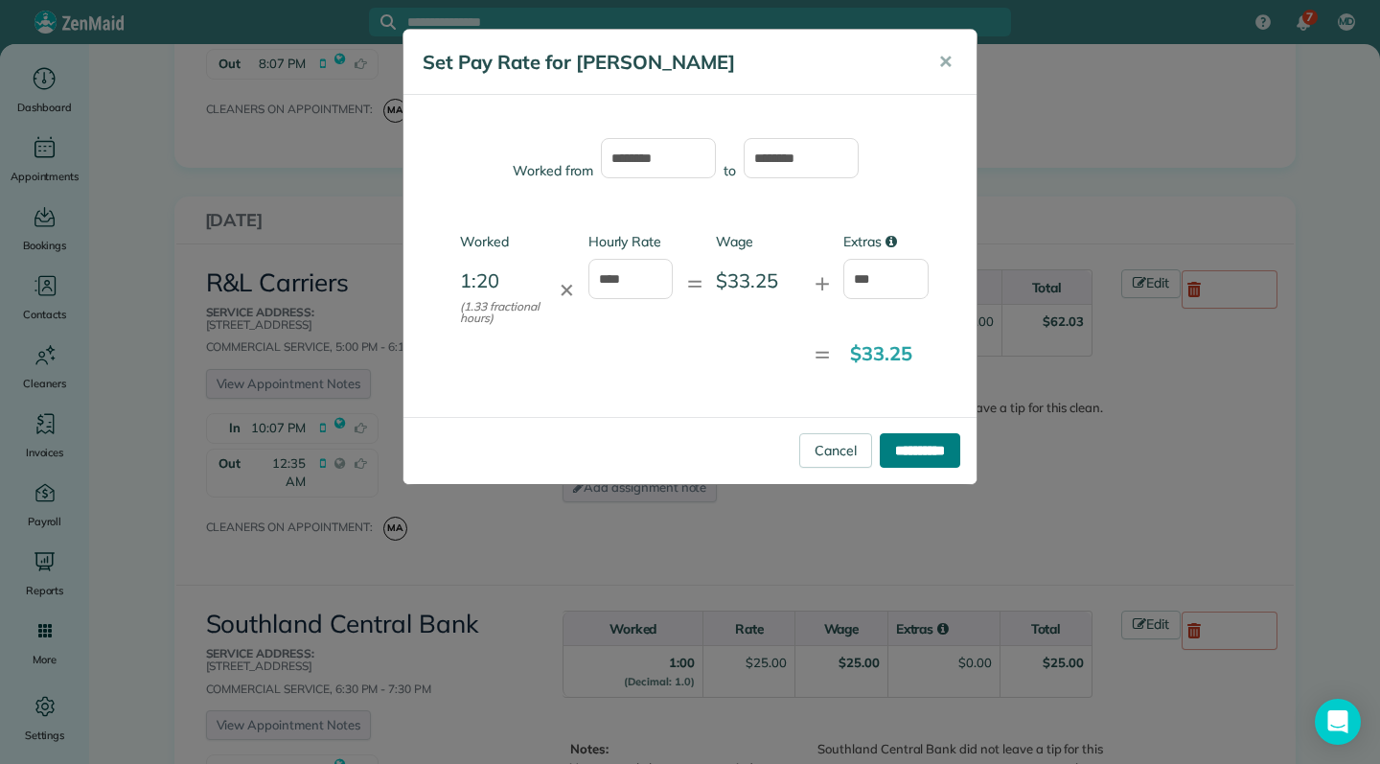
click at [911, 448] on input "**********" at bounding box center [920, 450] width 81 height 35
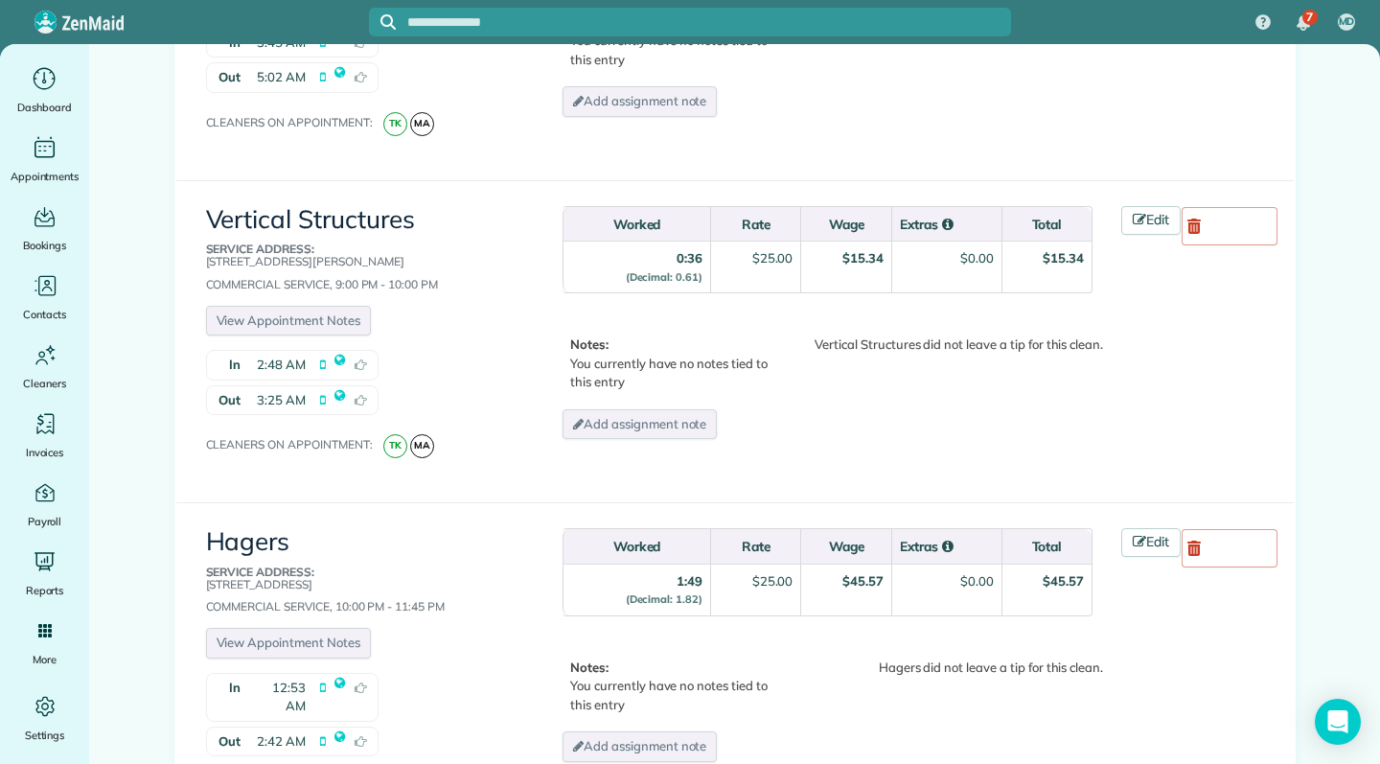
scroll to position [3204, 0]
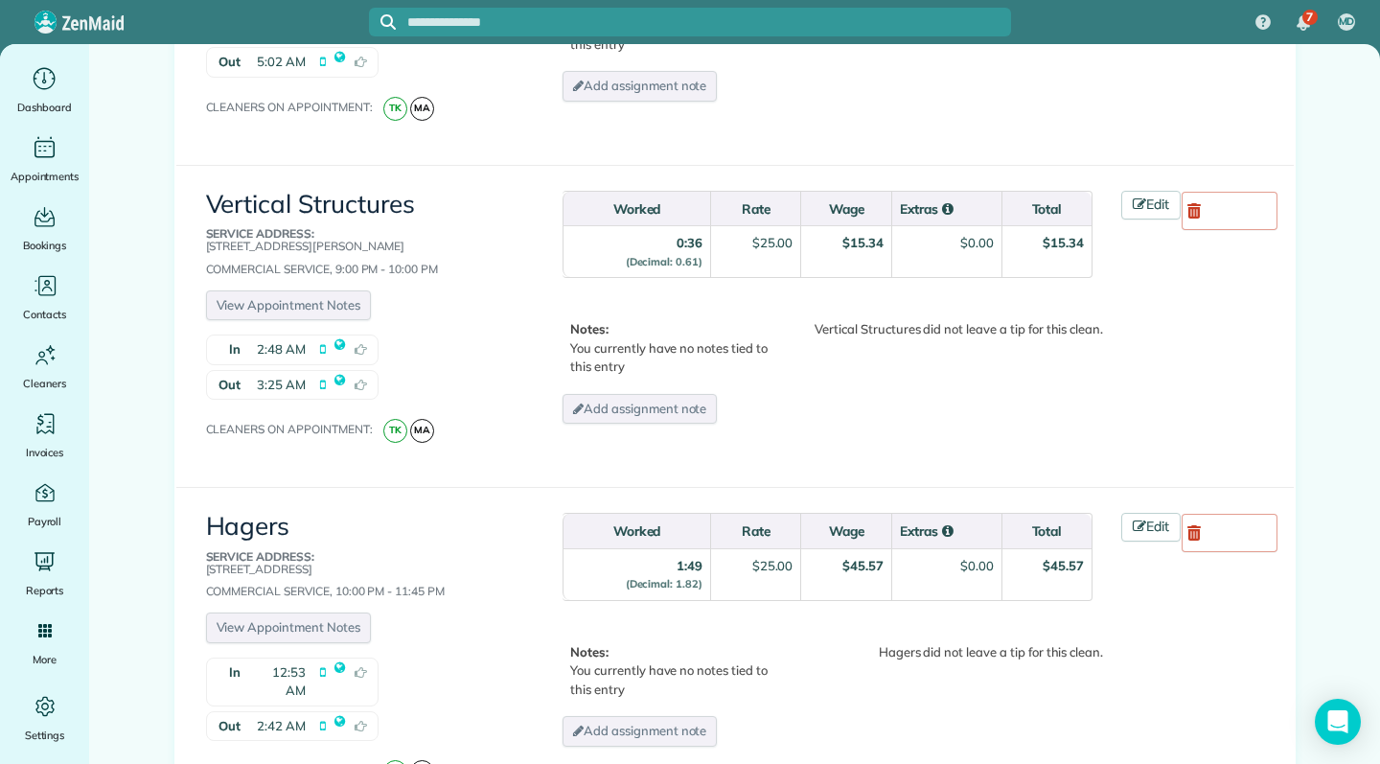
click at [1240, 635] on div "Notes: You currently have no notes tied to this entry [PERSON_NAME] did not lea…" at bounding box center [920, 675] width 745 height 81
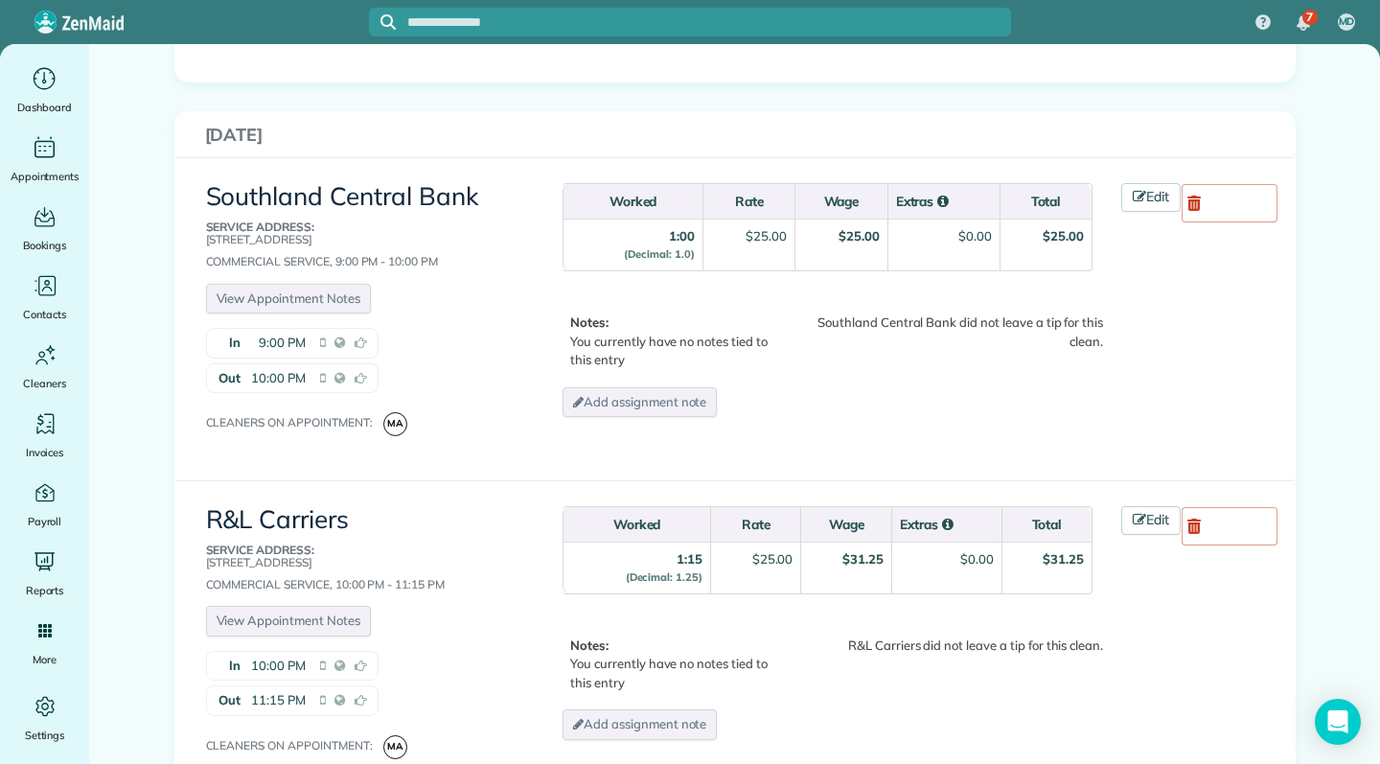
scroll to position [15071, 0]
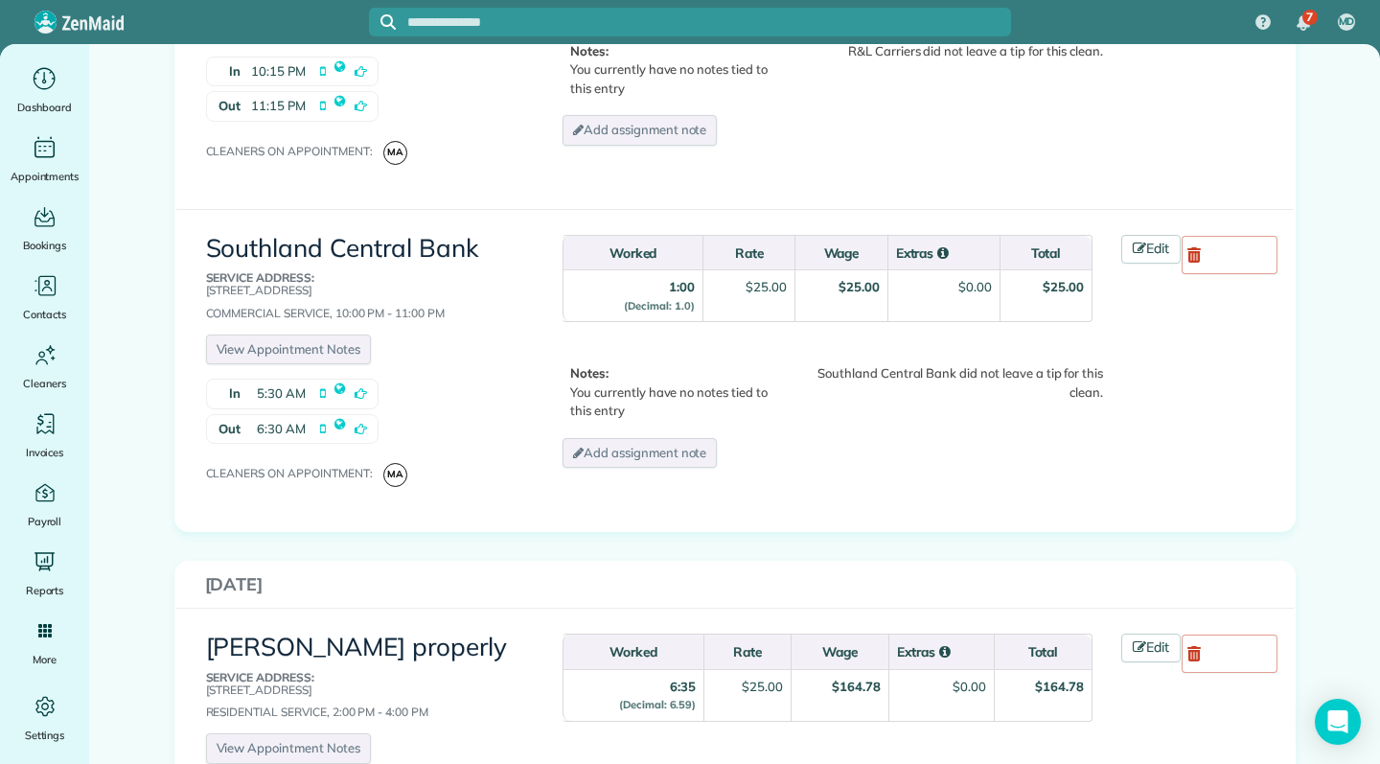
scroll to position [0, 0]
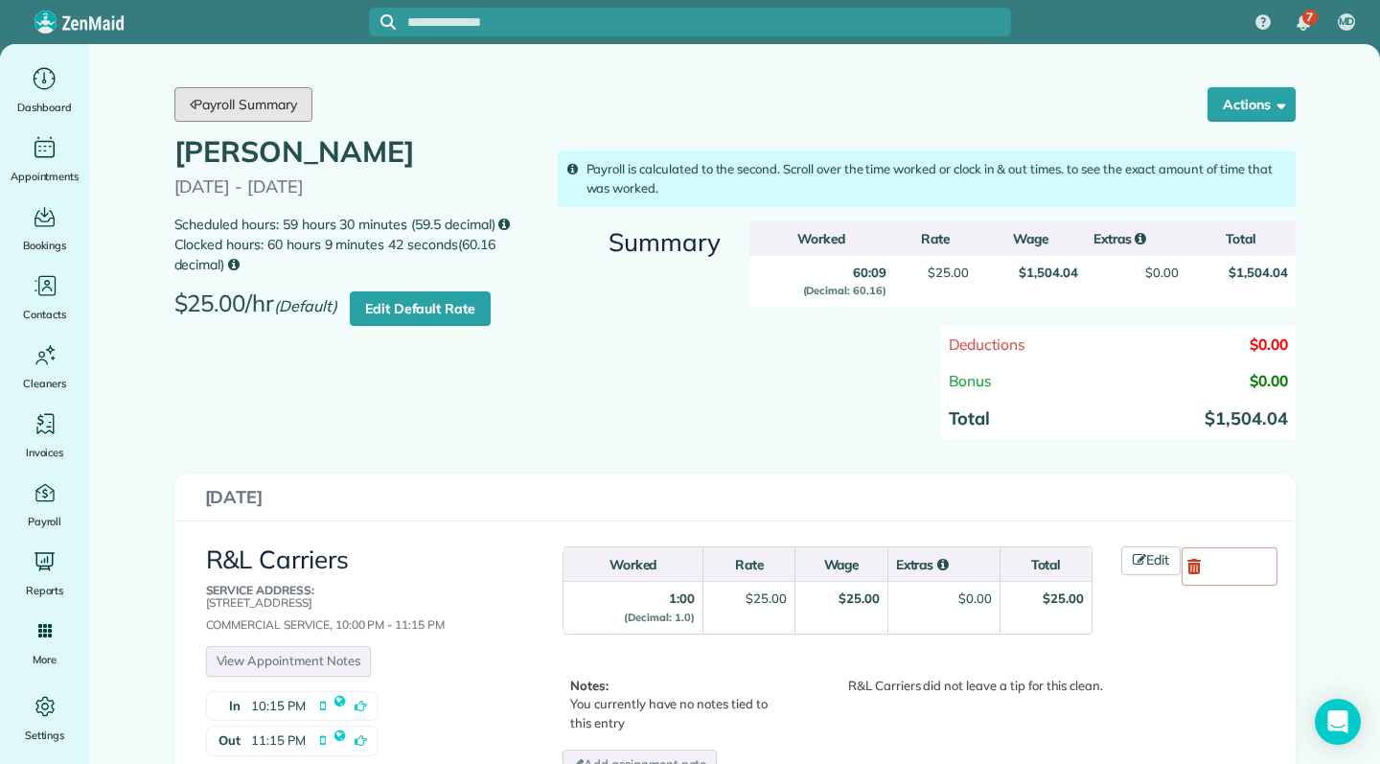
click at [260, 117] on link "Payroll Summary" at bounding box center [243, 104] width 138 height 35
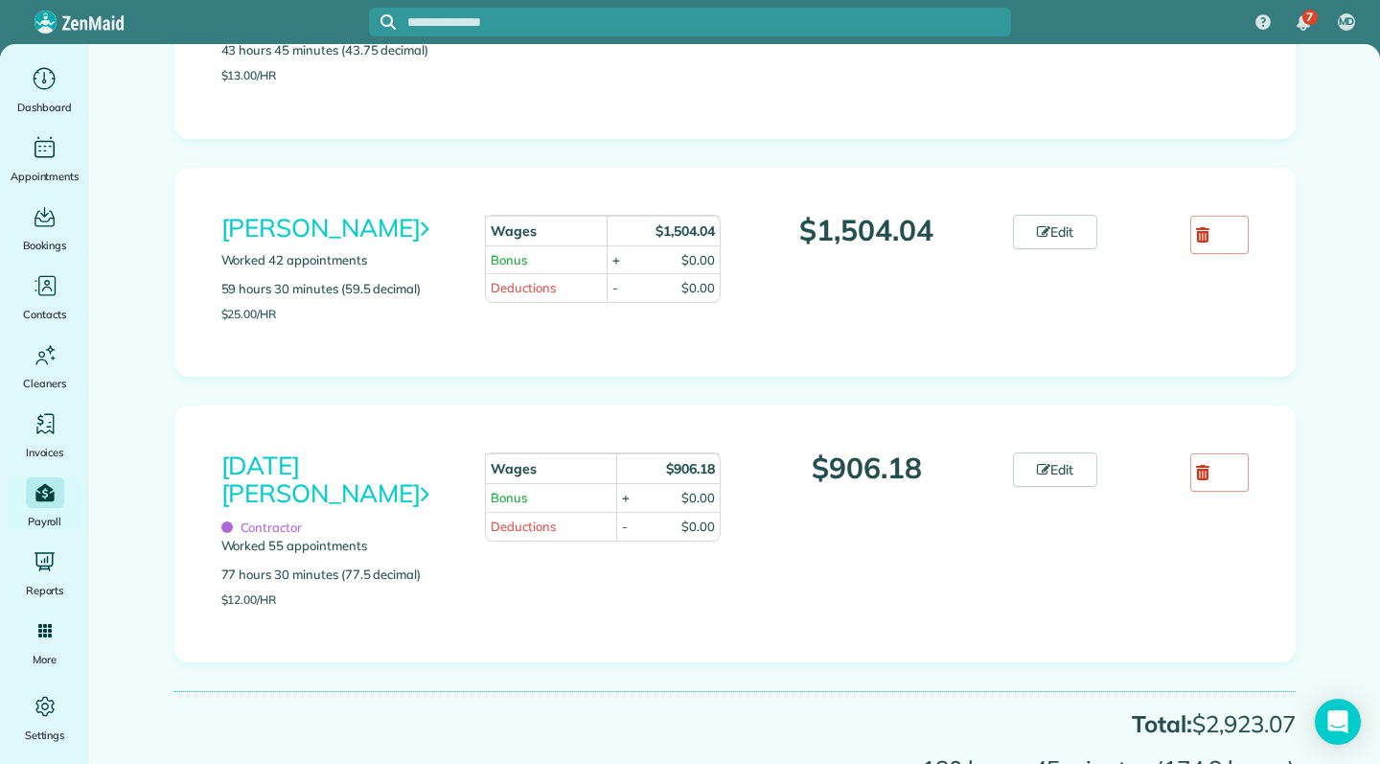
scroll to position [437, 0]
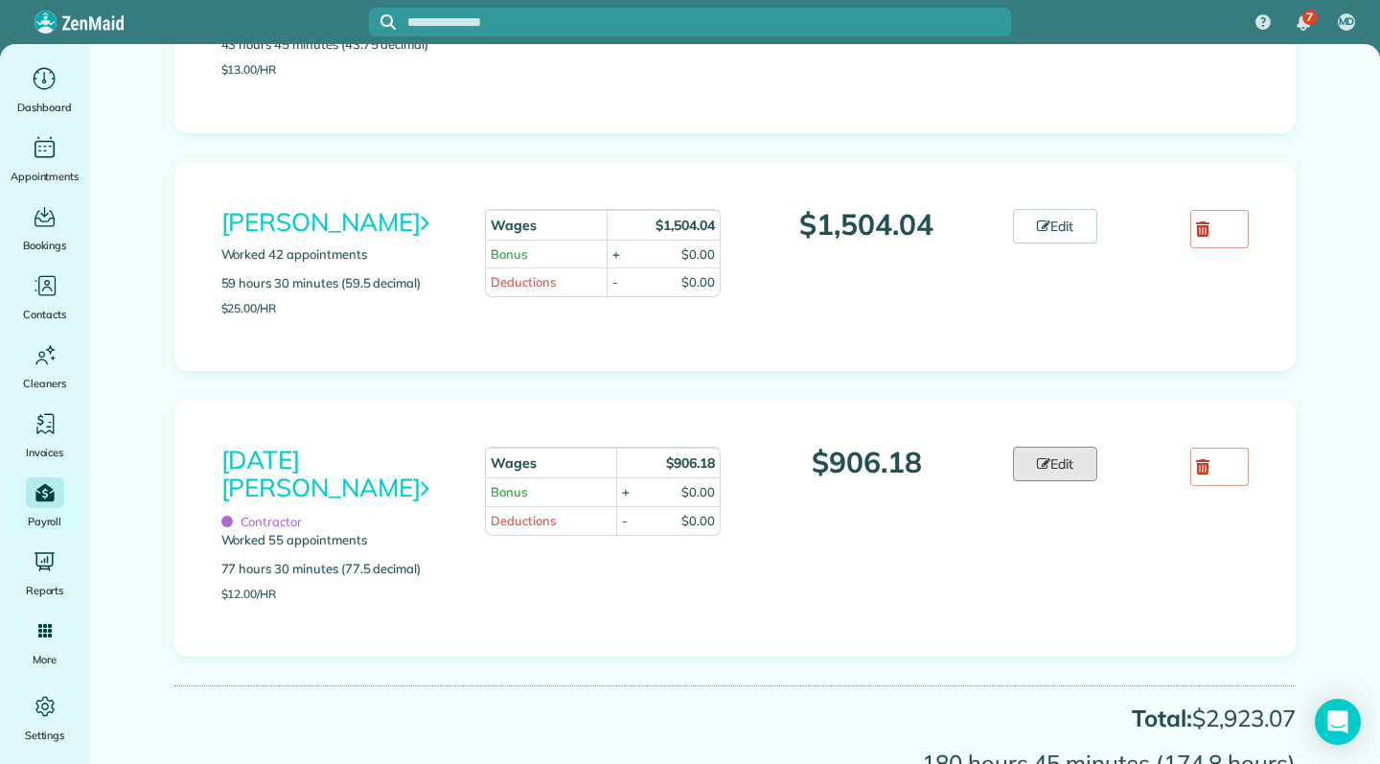
click at [1042, 447] on link "Edit" at bounding box center [1055, 464] width 84 height 35
